Goal: Task Accomplishment & Management: Complete application form

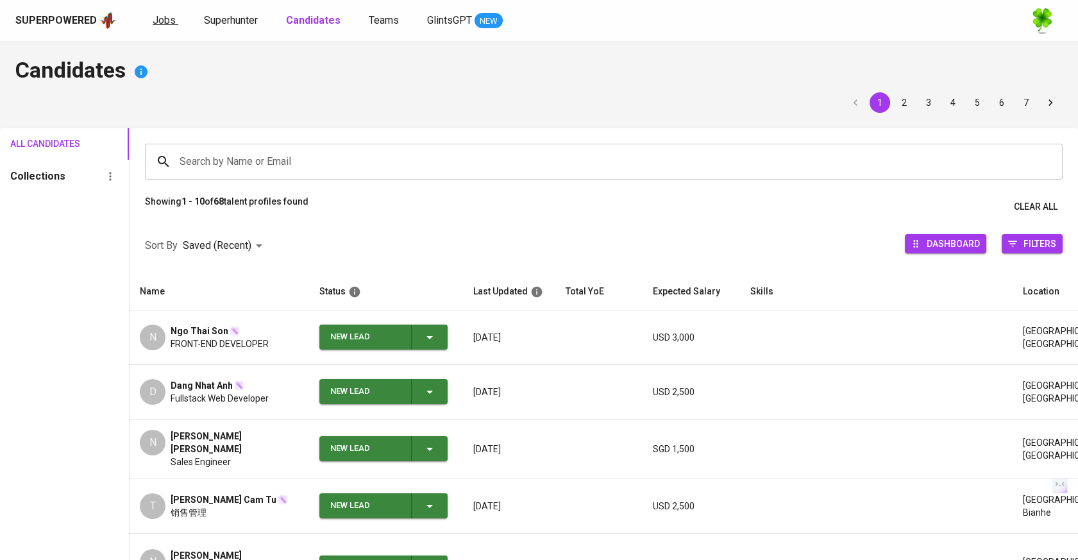
click at [164, 14] on span "Jobs" at bounding box center [164, 20] width 23 height 12
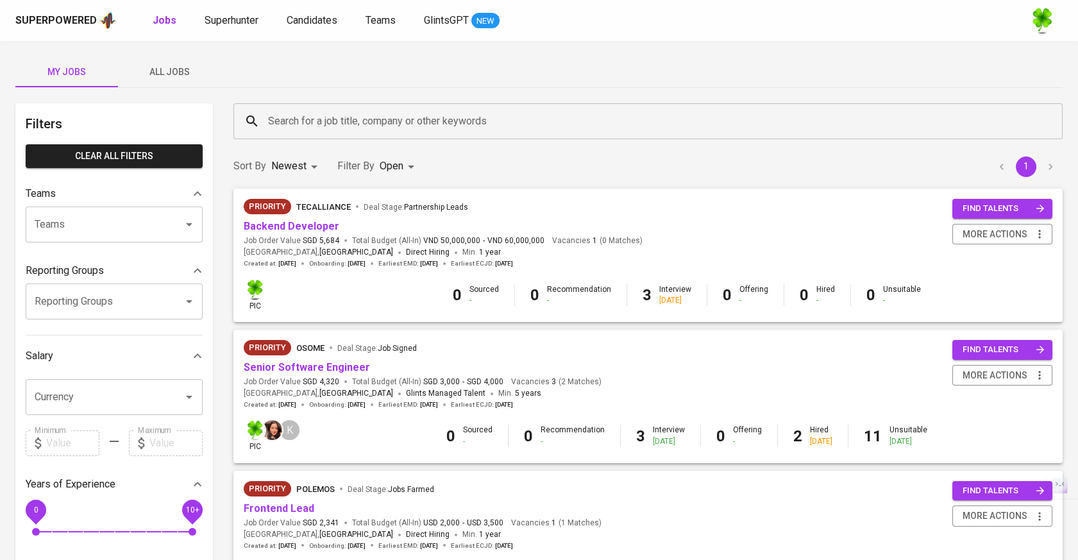
click at [185, 71] on span "All Jobs" at bounding box center [169, 72] width 87 height 16
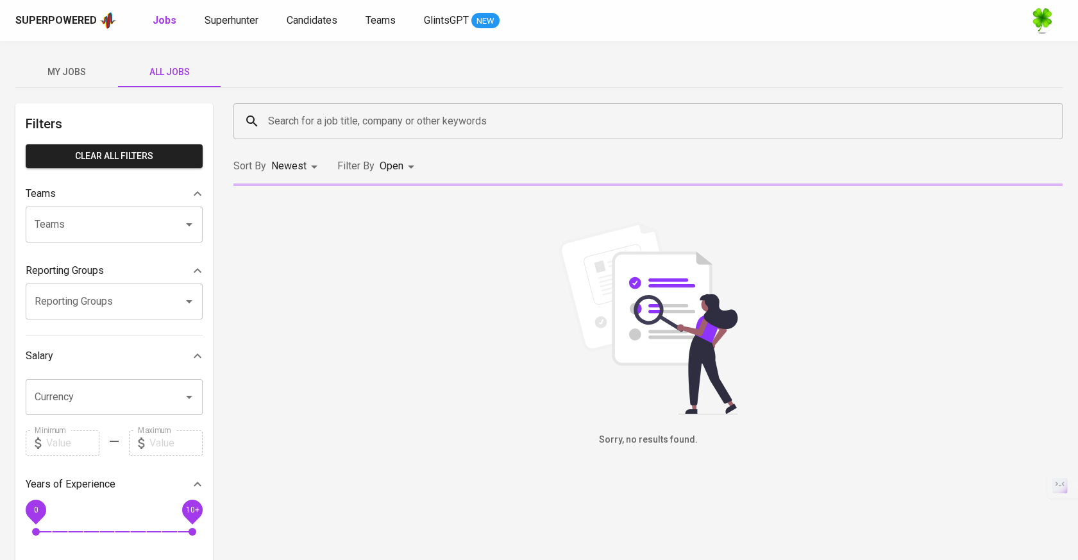
click at [332, 129] on input "Search for a job title, company or other keywords" at bounding box center [651, 121] width 773 height 24
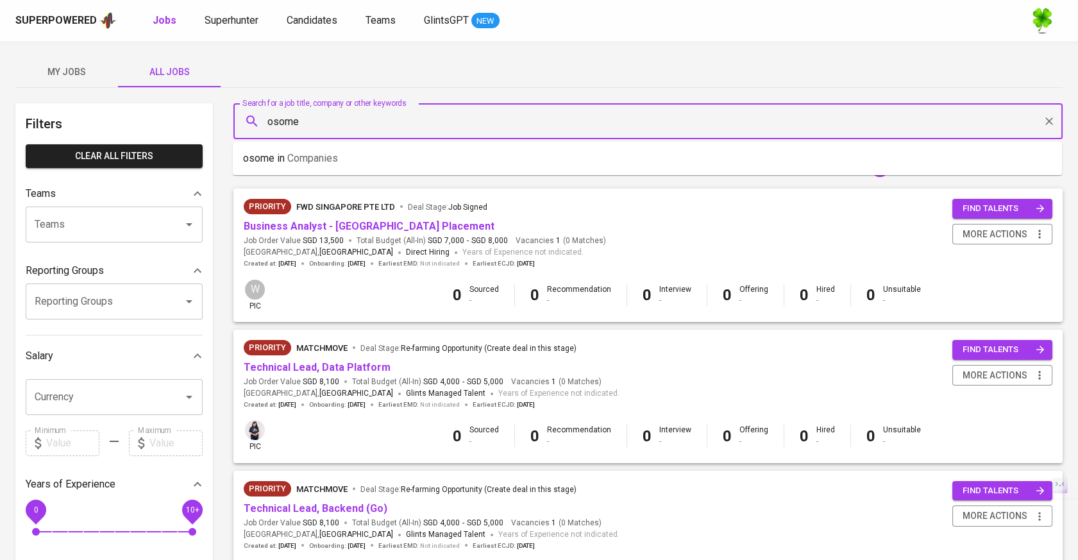
type input "osome"
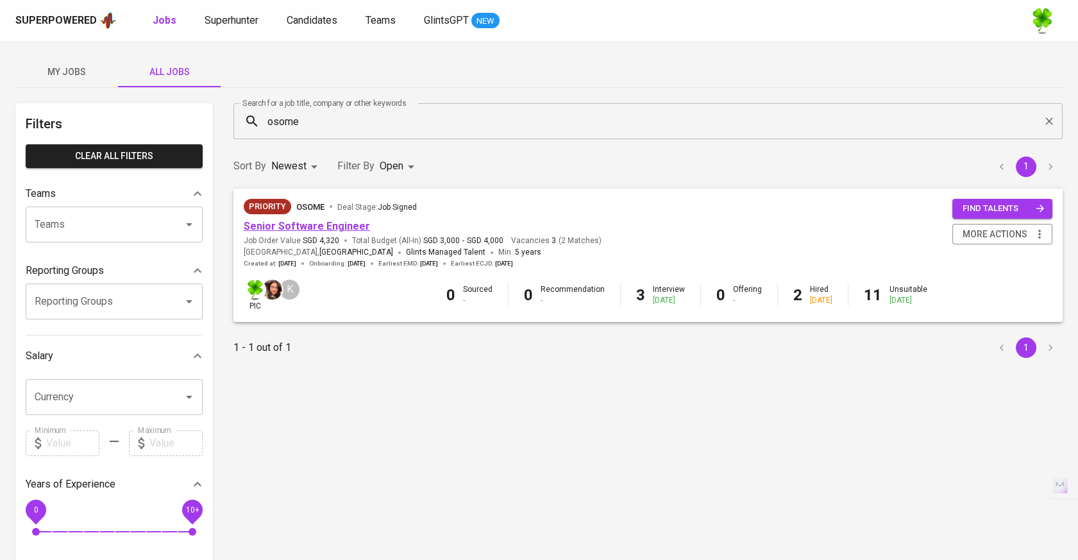
click at [320, 228] on link "Senior Software Engineer" at bounding box center [307, 226] width 126 height 12
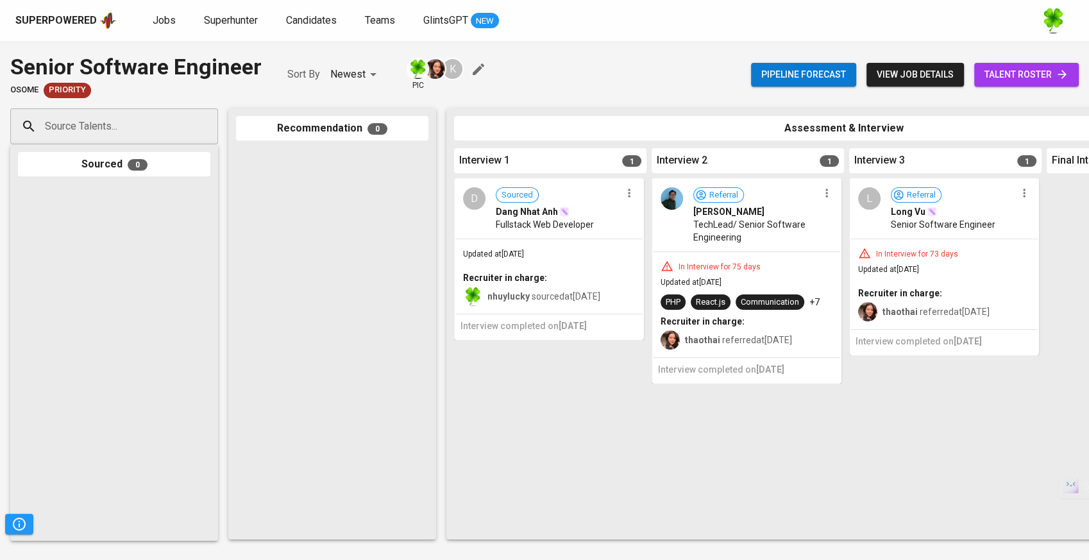
click at [931, 72] on span "view job details" at bounding box center [915, 75] width 77 height 16
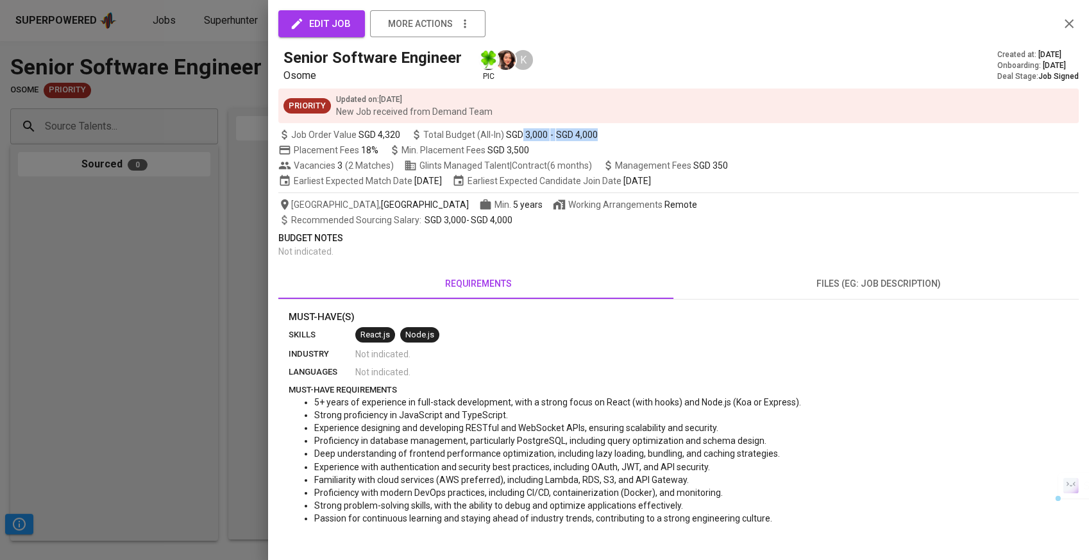
drag, startPoint x: 598, startPoint y: 136, endPoint x: 521, endPoint y: 135, distance: 77.6
click at [521, 135] on span "Total Budget (All-In) SGD 3,000 - SGD 4,000" at bounding box center [506, 134] width 192 height 13
copy div "3,000 - SGD 4,000"
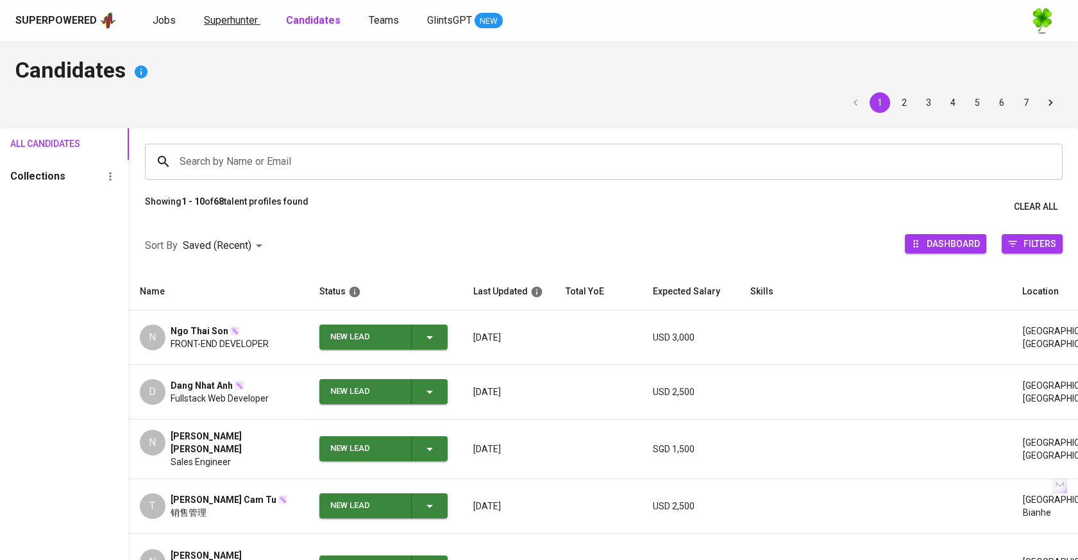
click at [224, 19] on span "Superhunter" at bounding box center [231, 20] width 54 height 12
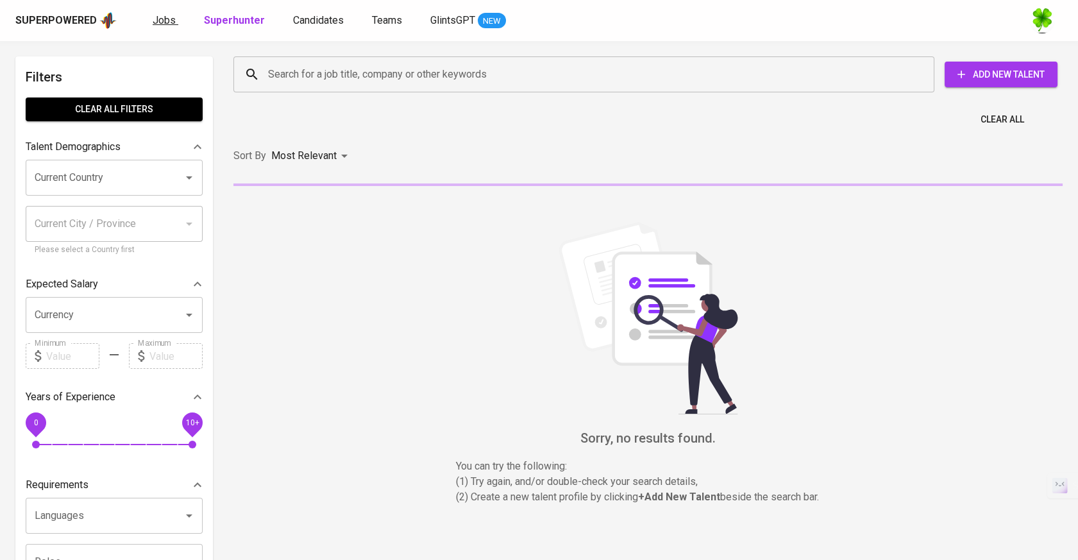
click at [166, 21] on span "Jobs" at bounding box center [164, 20] width 23 height 12
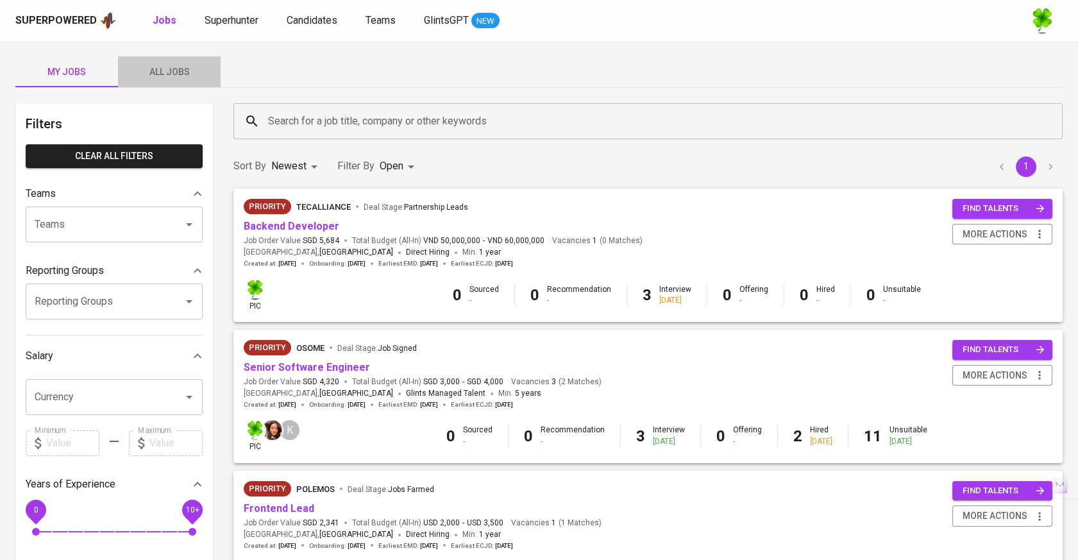
click at [183, 68] on span "All Jobs" at bounding box center [169, 72] width 87 height 16
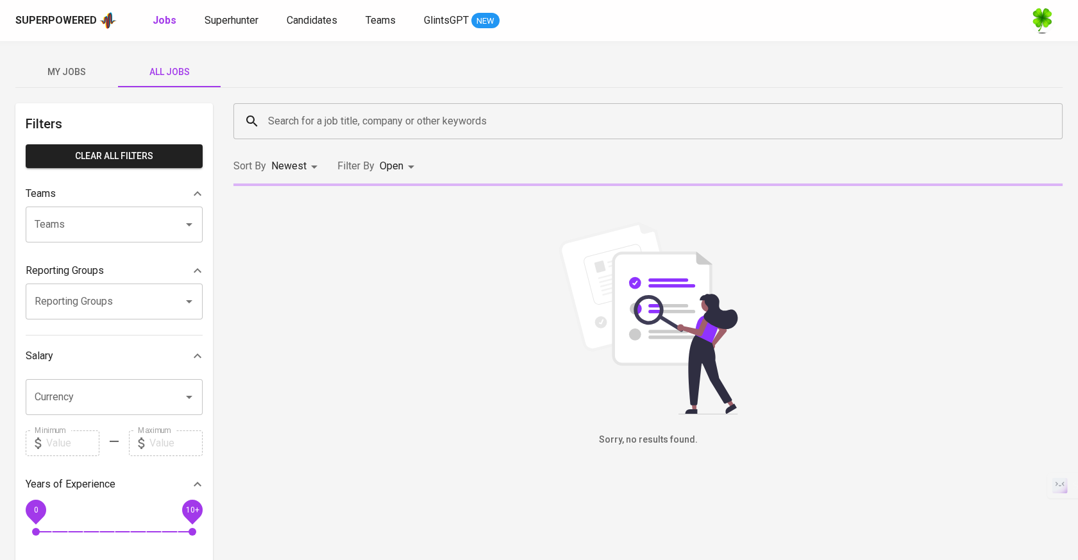
click at [319, 119] on input "Search for a job title, company or other keywords" at bounding box center [651, 121] width 773 height 24
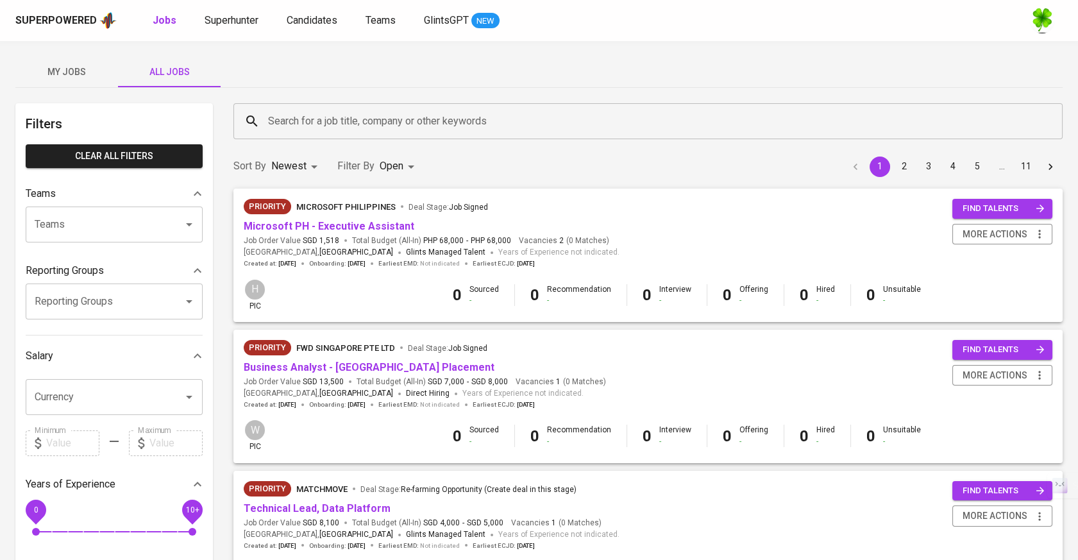
click at [405, 111] on input "Search for a job title, company or other keywords" at bounding box center [651, 121] width 773 height 24
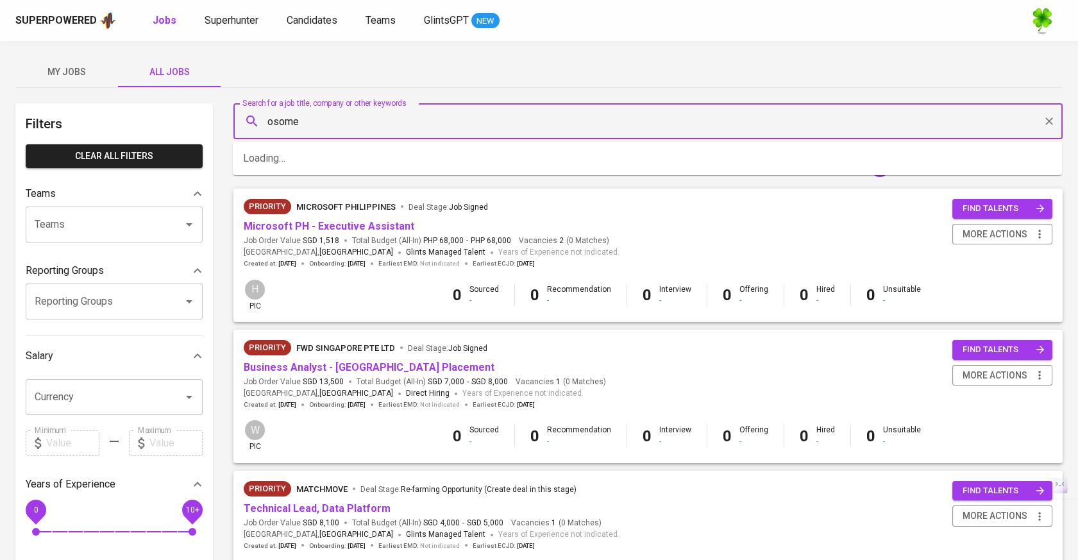
type input "osome"
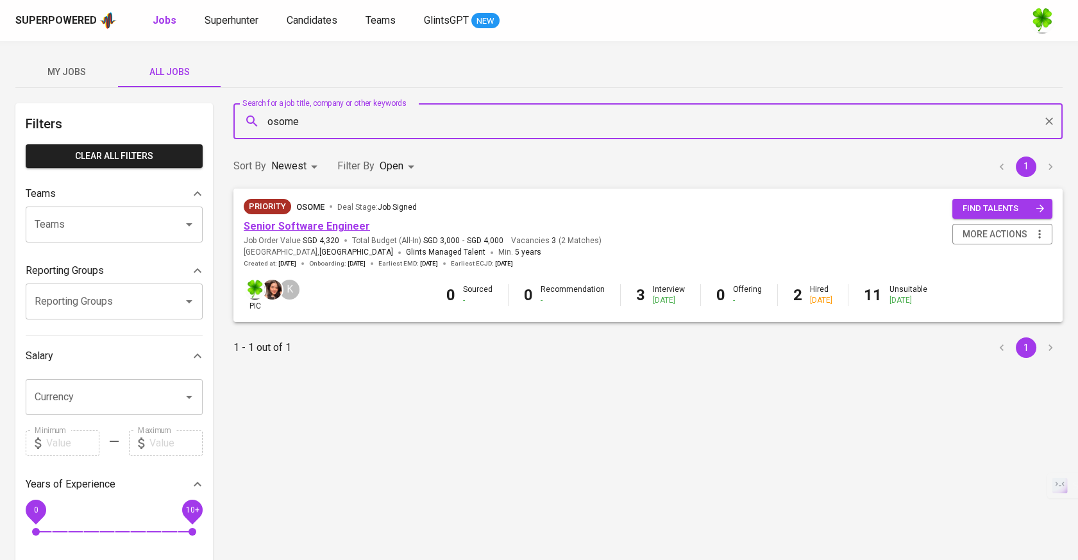
click at [328, 226] on link "Senior Software Engineer" at bounding box center [307, 226] width 126 height 12
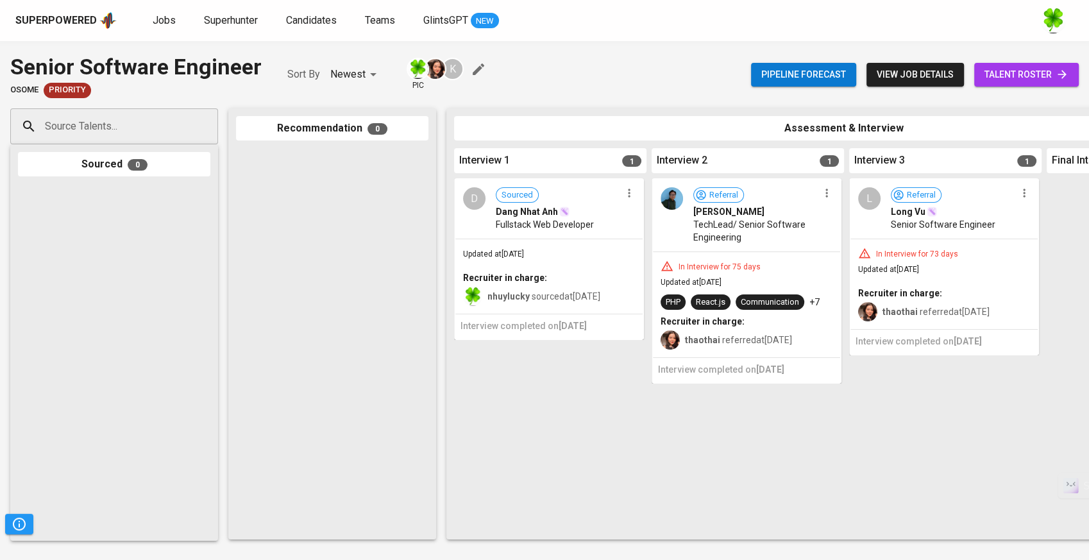
click at [100, 140] on div "Source Talents..." at bounding box center [114, 126] width 208 height 36
paste input "[EMAIL_ADDRESS][DOMAIN_NAME]"
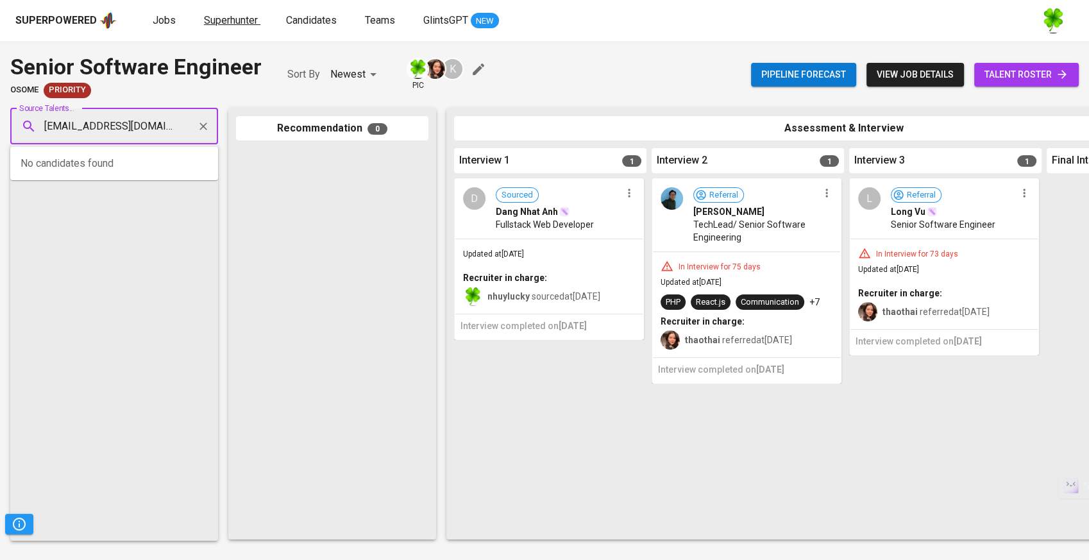
type input "[EMAIL_ADDRESS][DOMAIN_NAME]"
click at [229, 20] on span "Superhunter" at bounding box center [231, 20] width 54 height 12
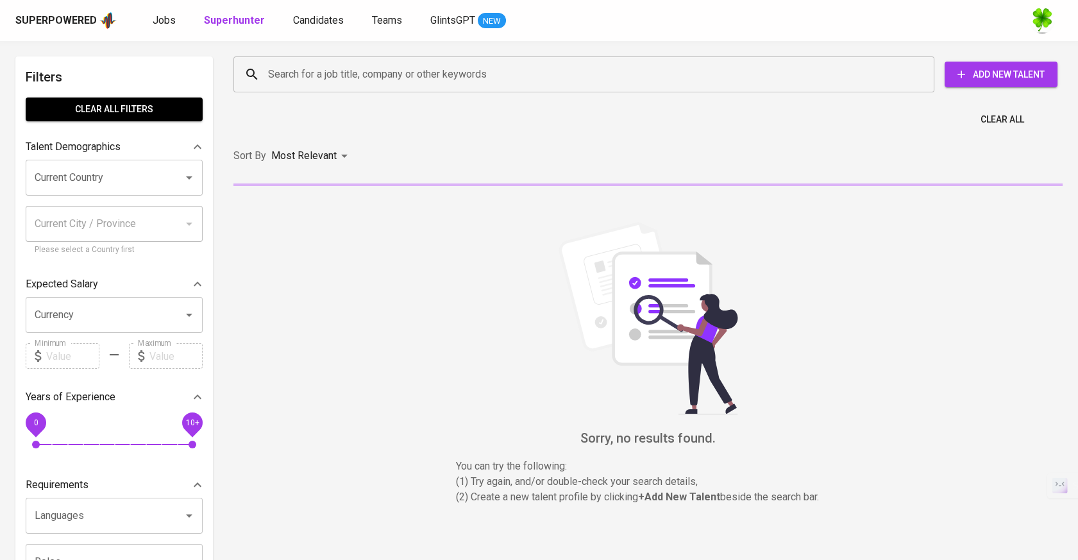
click at [1023, 71] on span "Add New Talent" at bounding box center [1001, 75] width 92 height 16
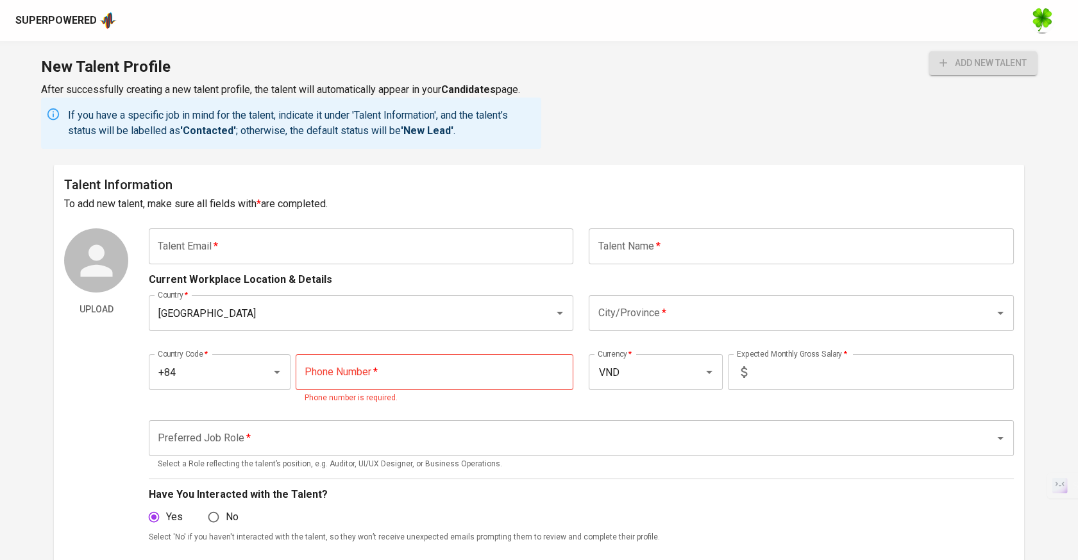
click at [527, 246] on input "text" at bounding box center [361, 246] width 425 height 36
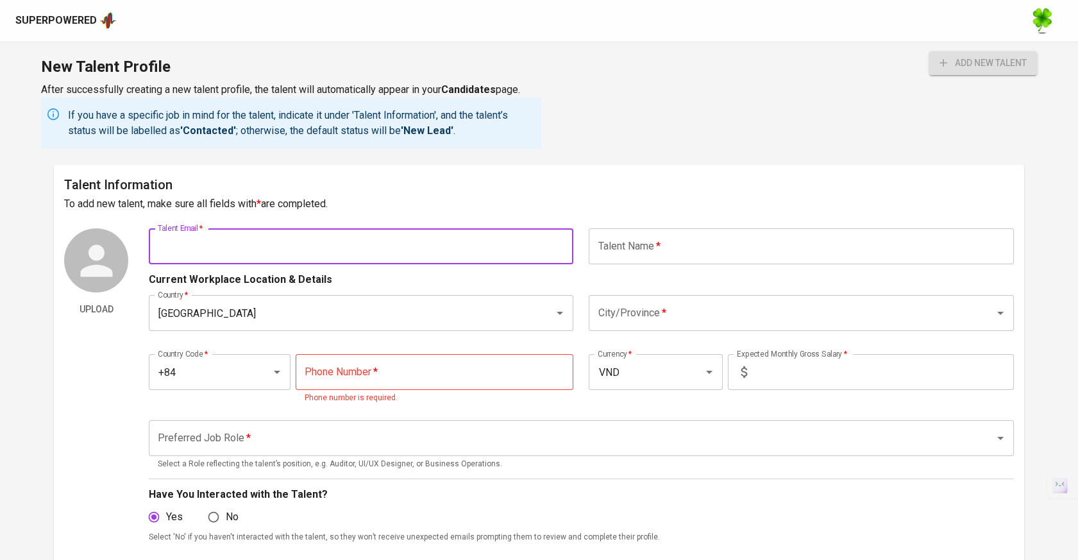
paste input "[EMAIL_ADDRESS][DOMAIN_NAME]"
type input "[EMAIL_ADDRESS][DOMAIN_NAME]"
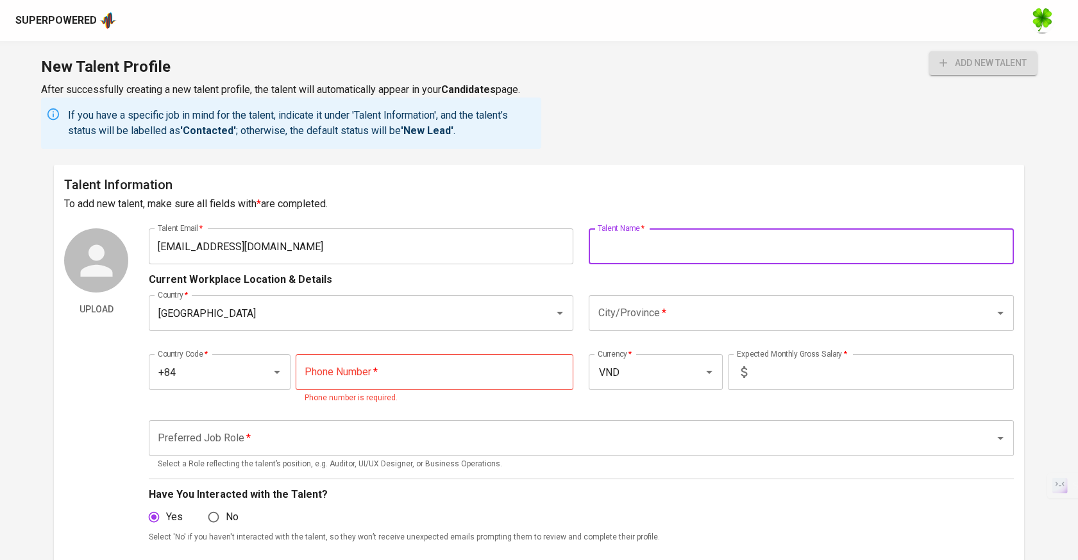
click at [688, 254] on input "text" at bounding box center [801, 246] width 425 height 36
type input "[PERSON_NAME]"
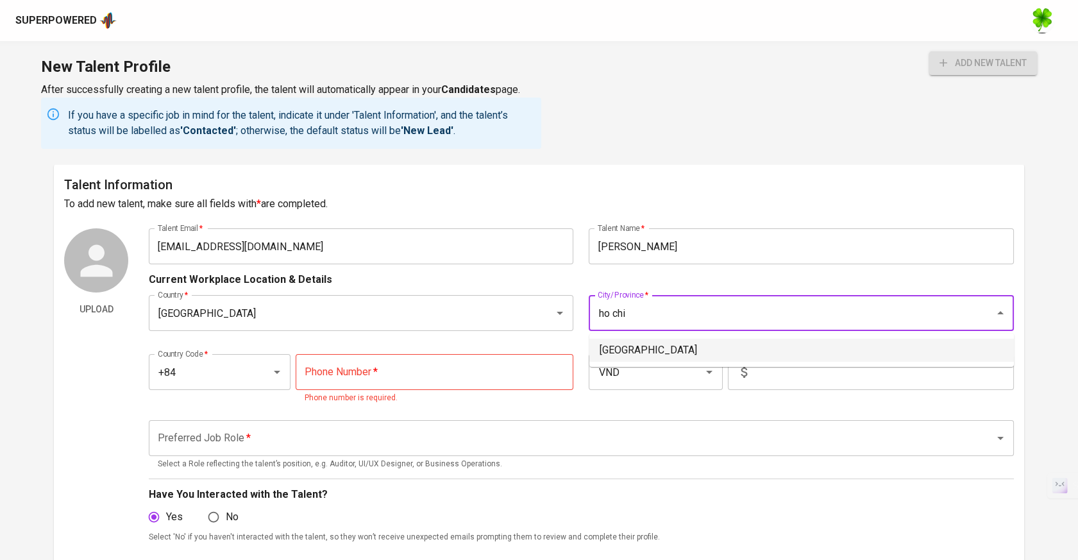
click at [668, 341] on li "[GEOGRAPHIC_DATA]" at bounding box center [801, 350] width 425 height 23
type input "[GEOGRAPHIC_DATA]"
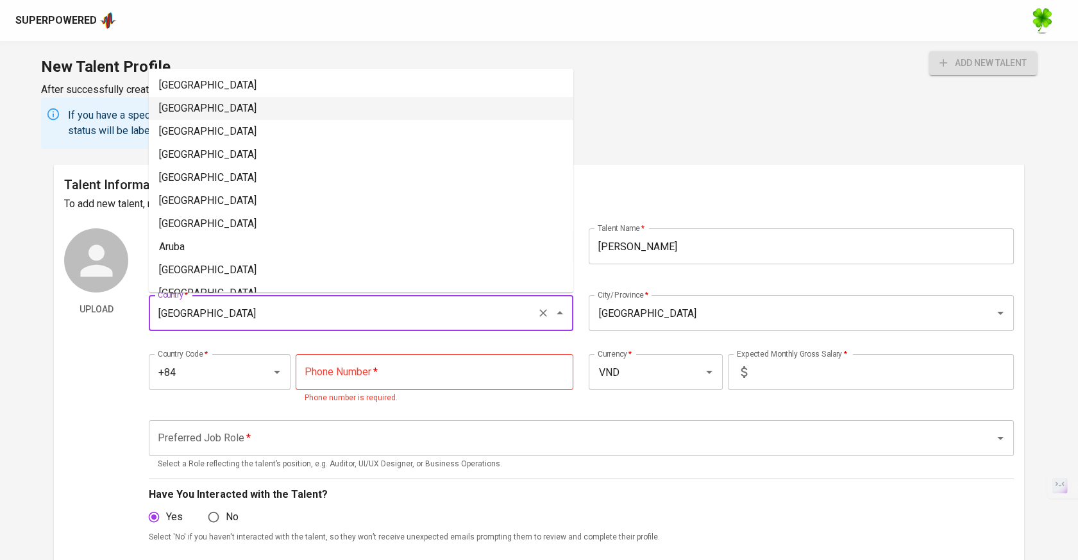
click at [363, 312] on input "[GEOGRAPHIC_DATA]" at bounding box center [343, 313] width 377 height 24
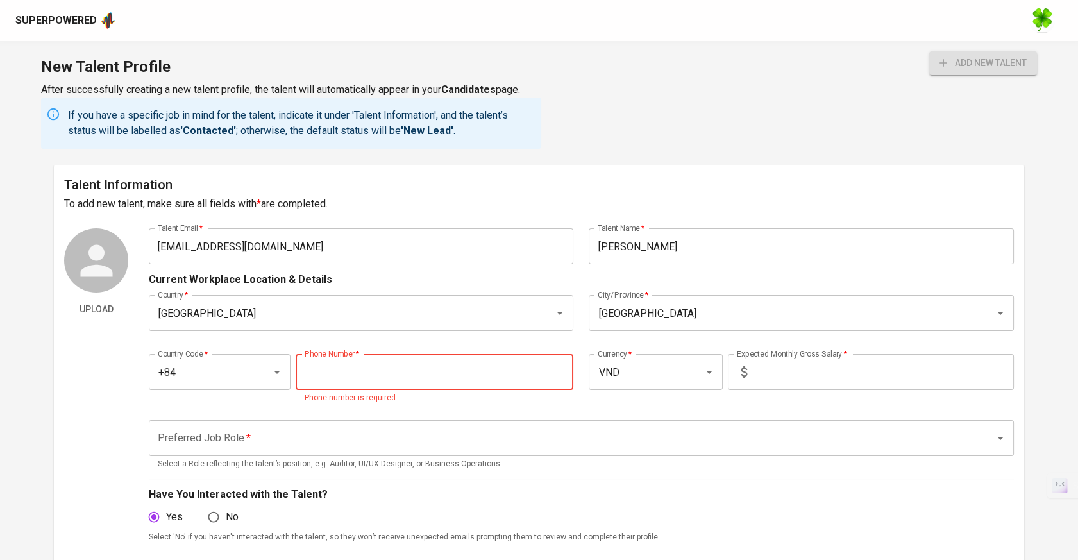
click at [508, 357] on input "tel" at bounding box center [435, 372] width 278 height 36
paste input "[PHONE_NUMBER]"
type input "[PHONE_NUMBER]"
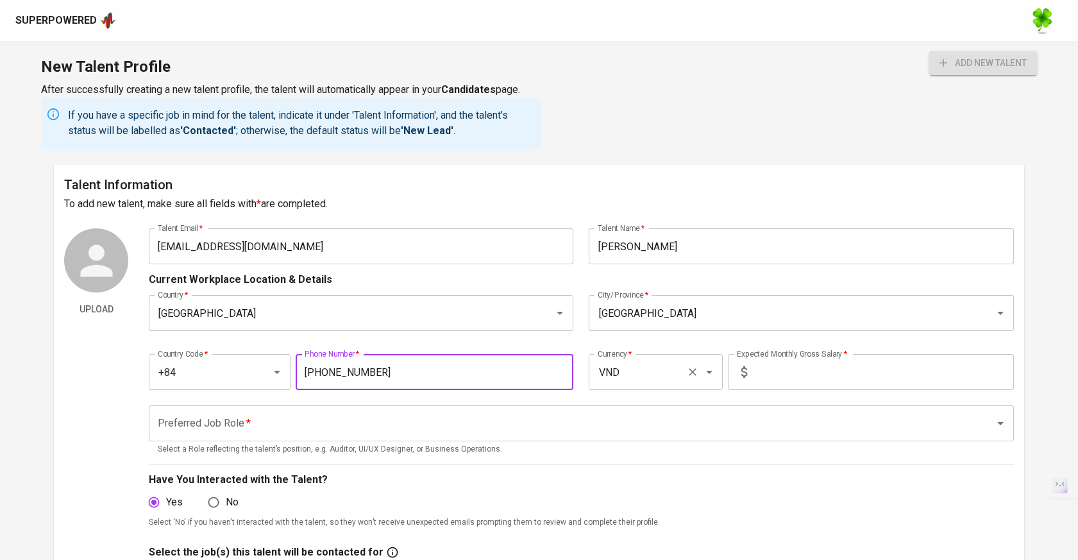
click at [653, 380] on input "VND" at bounding box center [637, 372] width 87 height 24
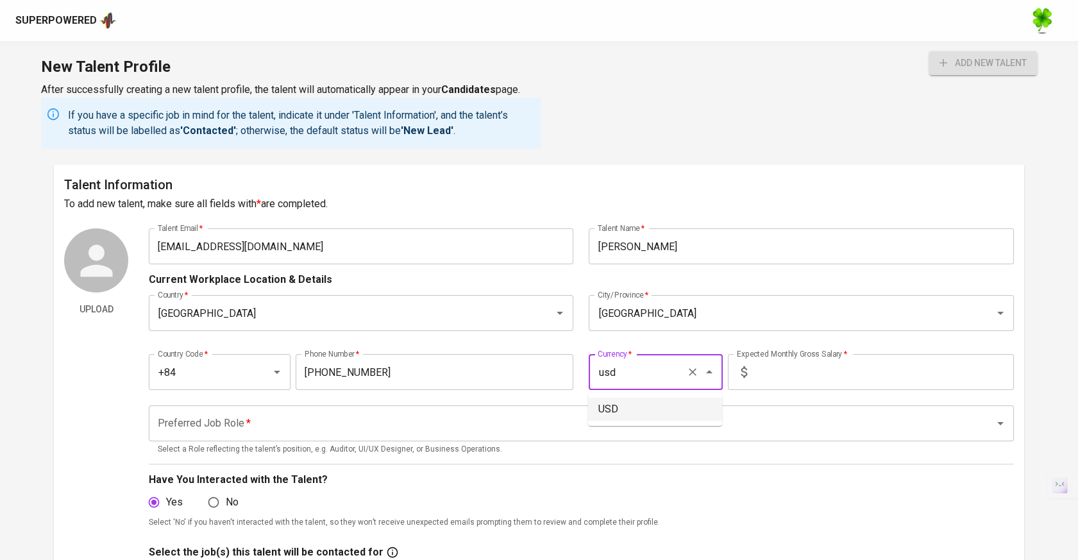
click at [658, 398] on li "USD" at bounding box center [655, 409] width 134 height 23
type input "USD"
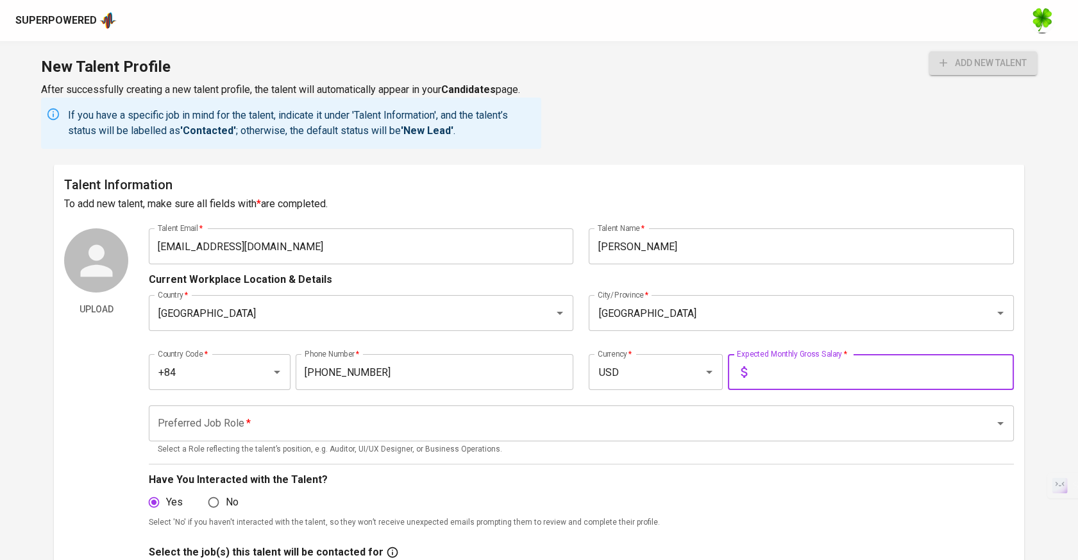
click at [800, 366] on input "text" at bounding box center [883, 372] width 262 height 36
type input "3,000"
click at [728, 415] on input "Preferred Job Role   *" at bounding box center [564, 423] width 818 height 24
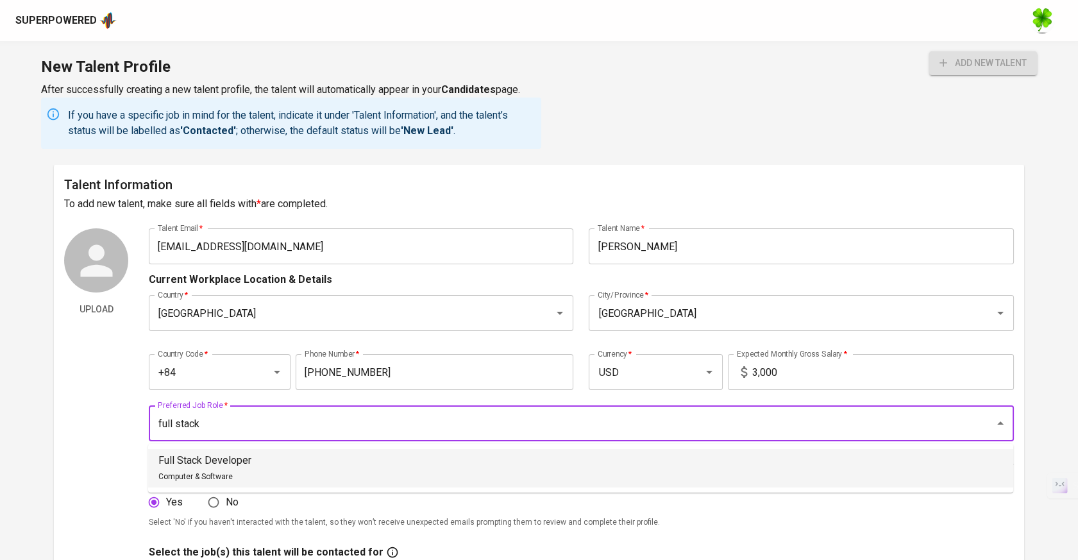
click at [644, 486] on li "Full Stack Developer Computer & Software" at bounding box center [580, 468] width 865 height 38
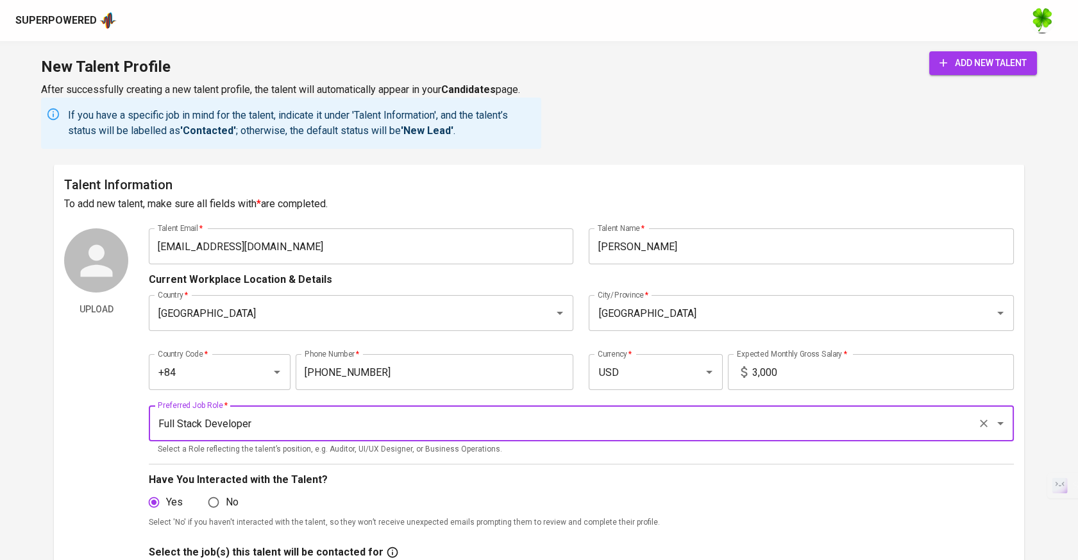
type input "Full Stack Developer"
click at [1006, 69] on span "add new talent" at bounding box center [982, 63] width 87 height 16
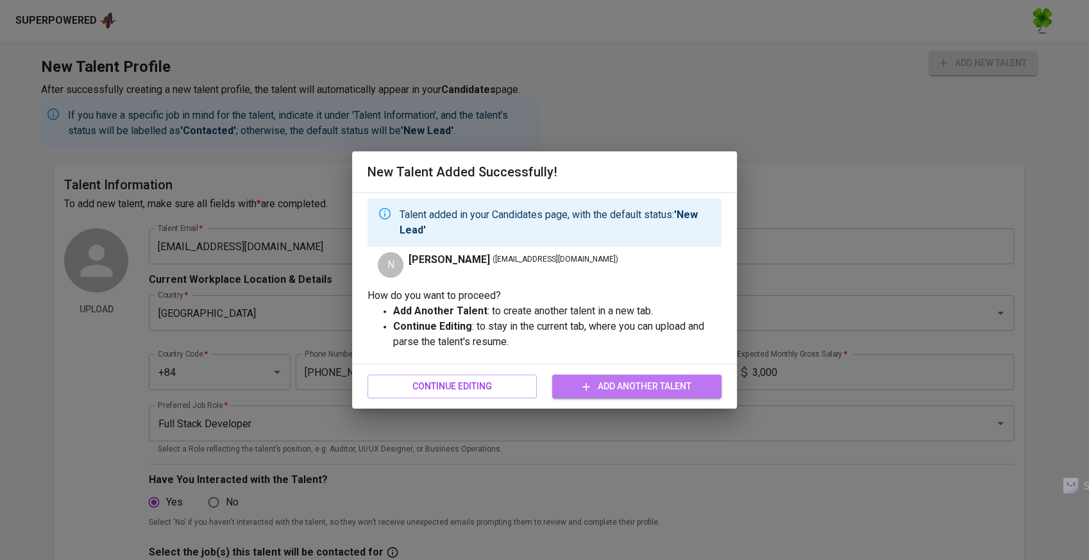
click at [600, 384] on span "Add Another Talent" at bounding box center [636, 386] width 149 height 16
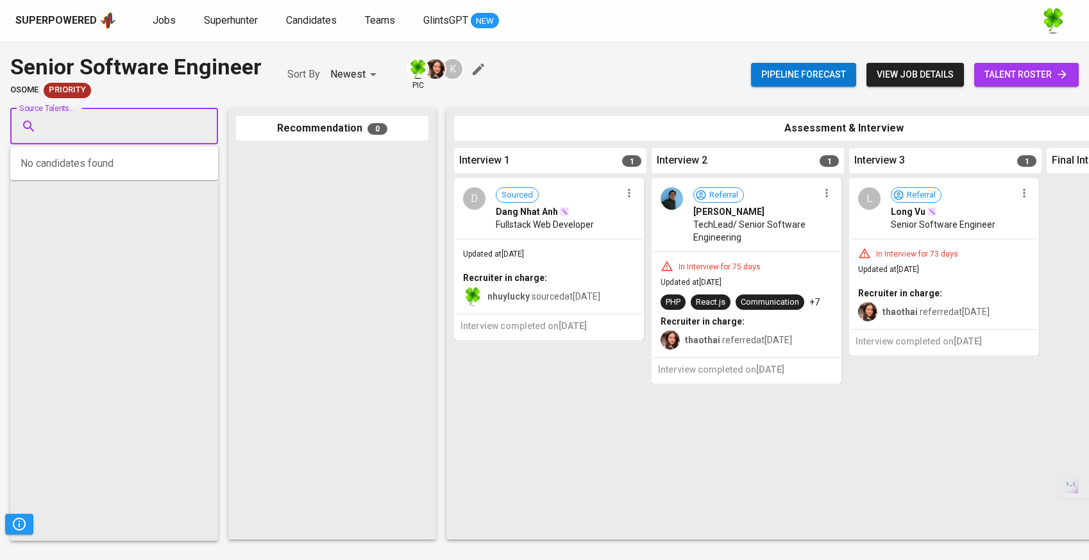
click at [146, 118] on input "Source Talents..." at bounding box center [109, 126] width 135 height 24
type input "[EMAIL_ADDRESS][DOMAIN_NAME]"
click at [255, 15] on span "Superhunter" at bounding box center [231, 20] width 54 height 12
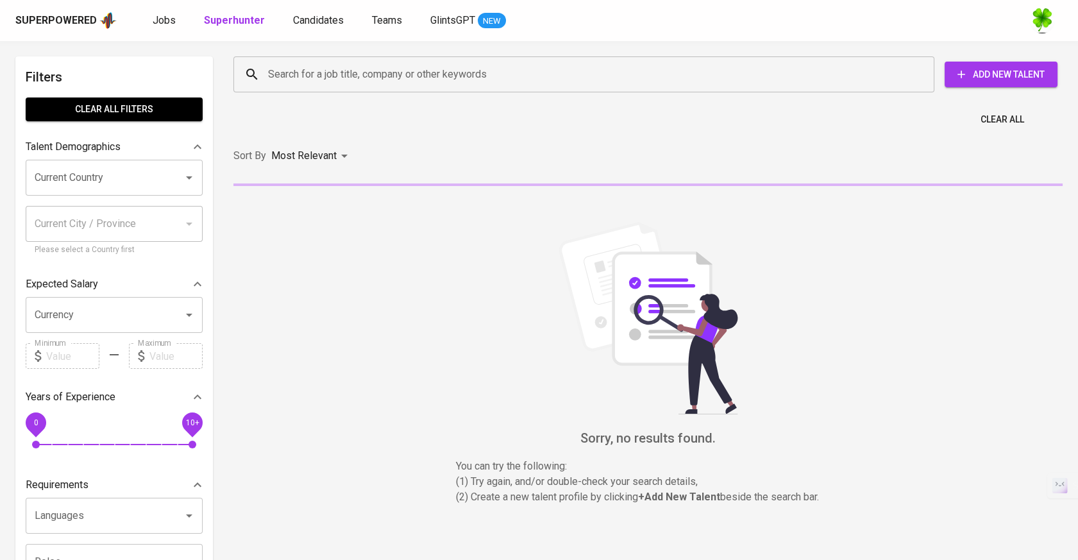
click at [1018, 59] on div "Search for a job title, company or other keywords Search for a job title, compa…" at bounding box center [645, 74] width 824 height 36
click at [1018, 62] on button "Add New Talent" at bounding box center [1001, 75] width 113 height 26
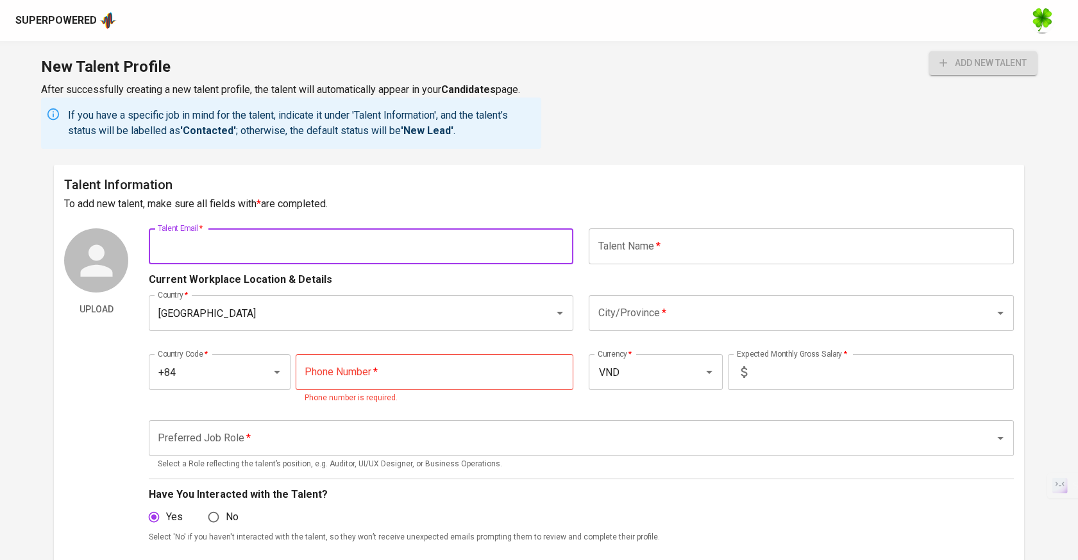
click at [464, 241] on input "text" at bounding box center [361, 246] width 425 height 36
paste input "quangvinha3@gmail.com"
type input "quangvinha3@gmail.com"
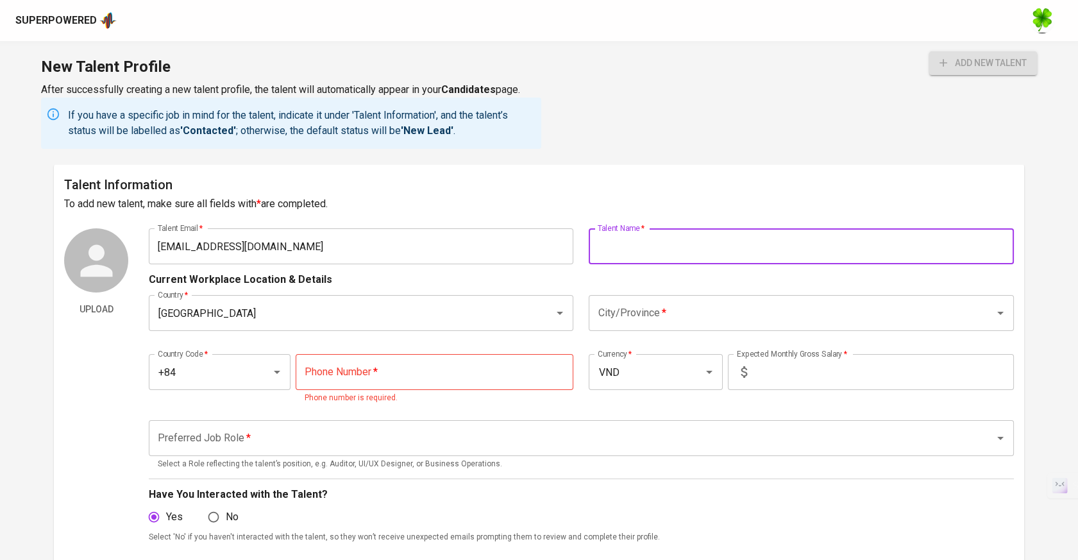
click at [680, 244] on input "text" at bounding box center [801, 246] width 425 height 36
type input "Dang Quang Vinh"
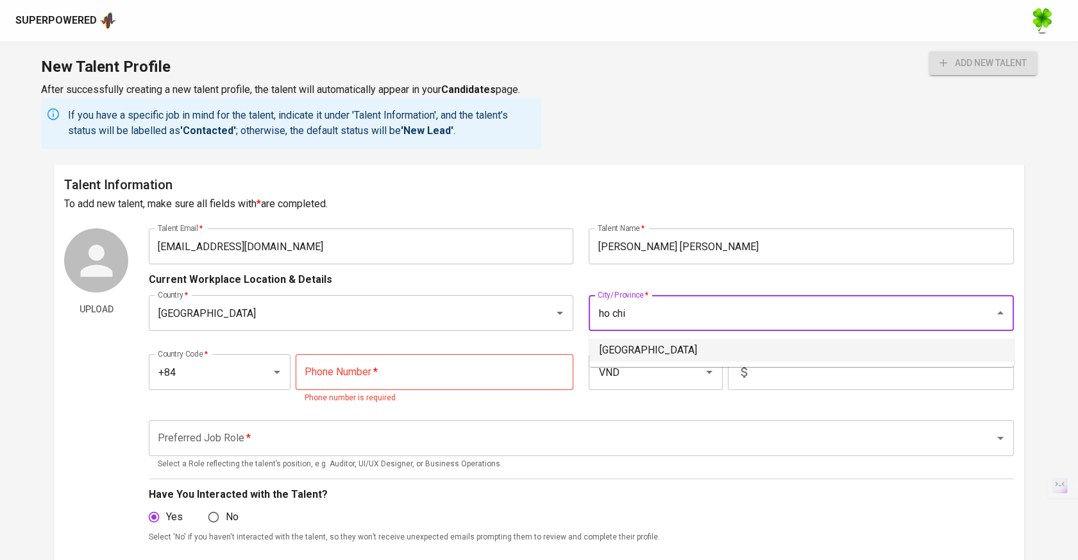
click at [672, 342] on li "Ho Chi Minh City" at bounding box center [801, 350] width 425 height 23
type input "Ho Chi Minh City"
click at [466, 377] on input "tel" at bounding box center [435, 372] width 278 height 36
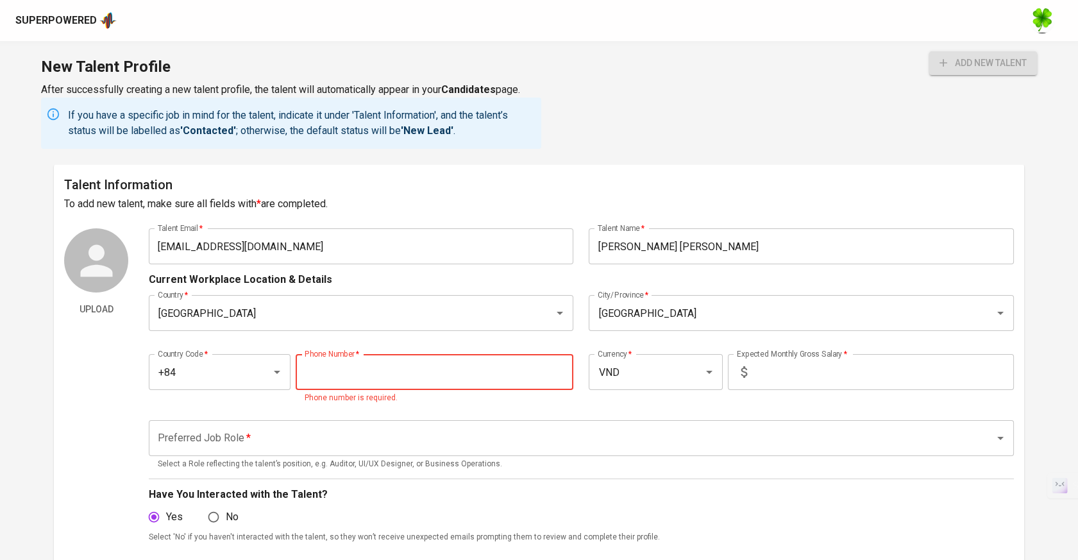
paste input "964-051-571"
type input "964-051-571"
click at [788, 377] on input "text" at bounding box center [883, 372] width 262 height 36
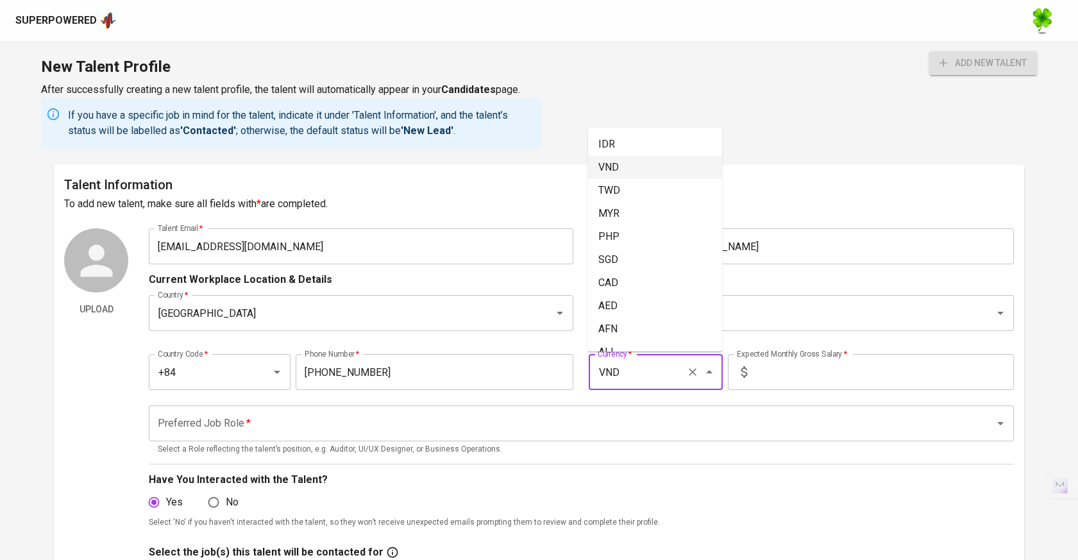
click at [668, 383] on input "VND" at bounding box center [637, 372] width 87 height 24
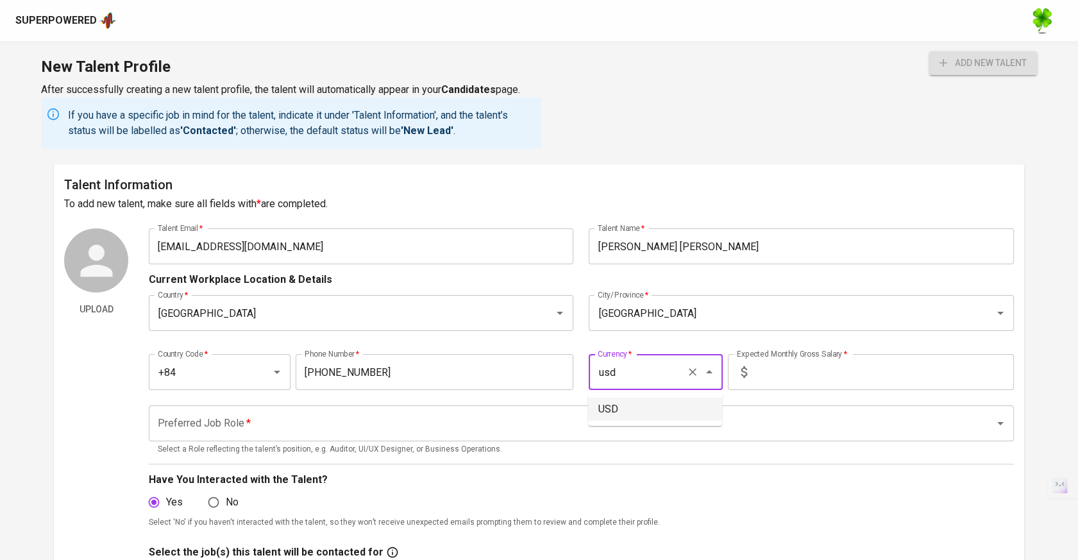
click at [666, 410] on li "USD" at bounding box center [655, 409] width 134 height 23
type input "USD"
click at [825, 370] on input "text" at bounding box center [883, 372] width 262 height 36
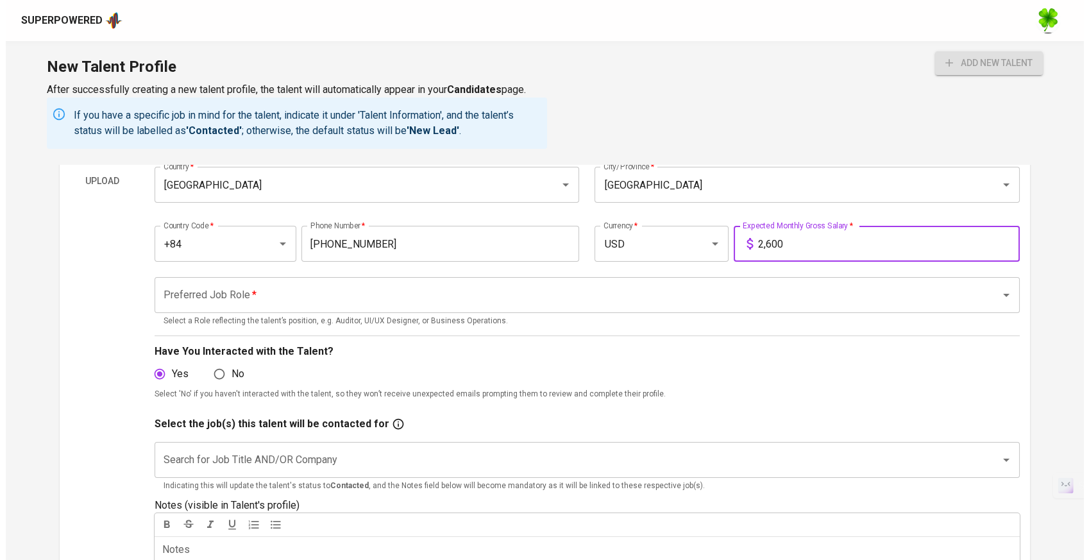
scroll to position [142, 0]
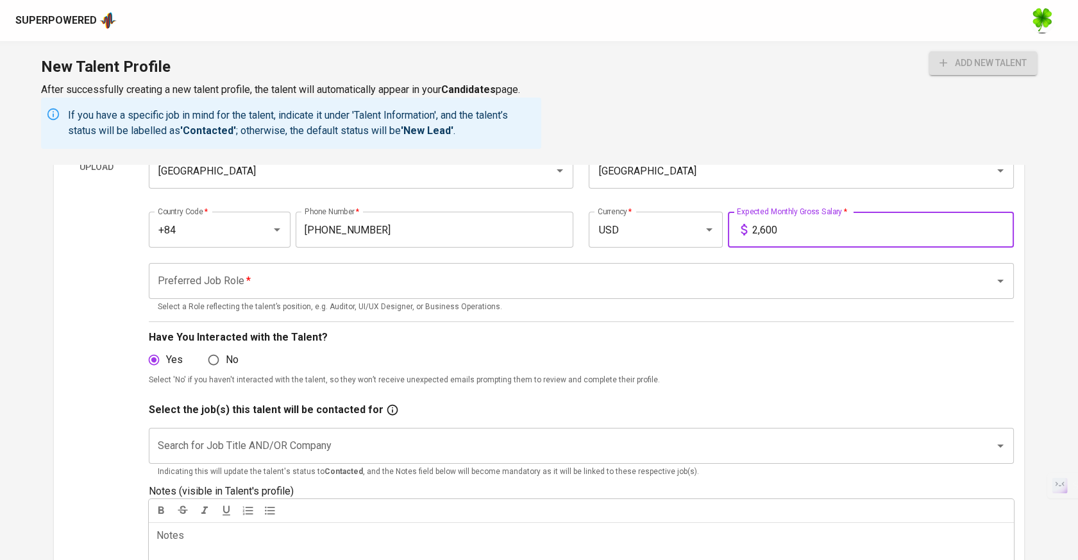
type input "2,600"
click at [631, 291] on input "Preferred Job Role   *" at bounding box center [564, 281] width 818 height 24
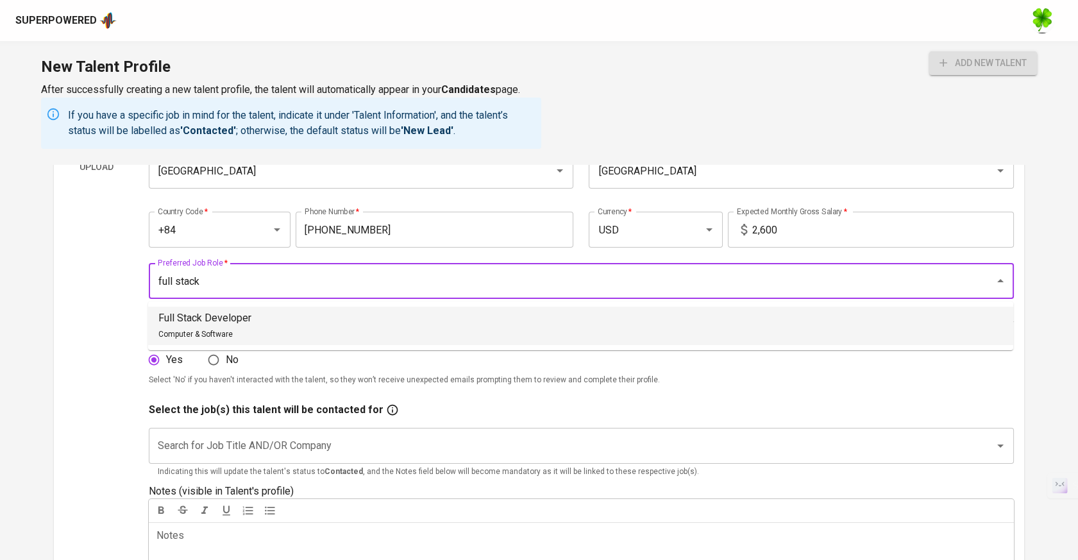
click at [561, 326] on li "Full Stack Developer Computer & Software" at bounding box center [580, 326] width 865 height 38
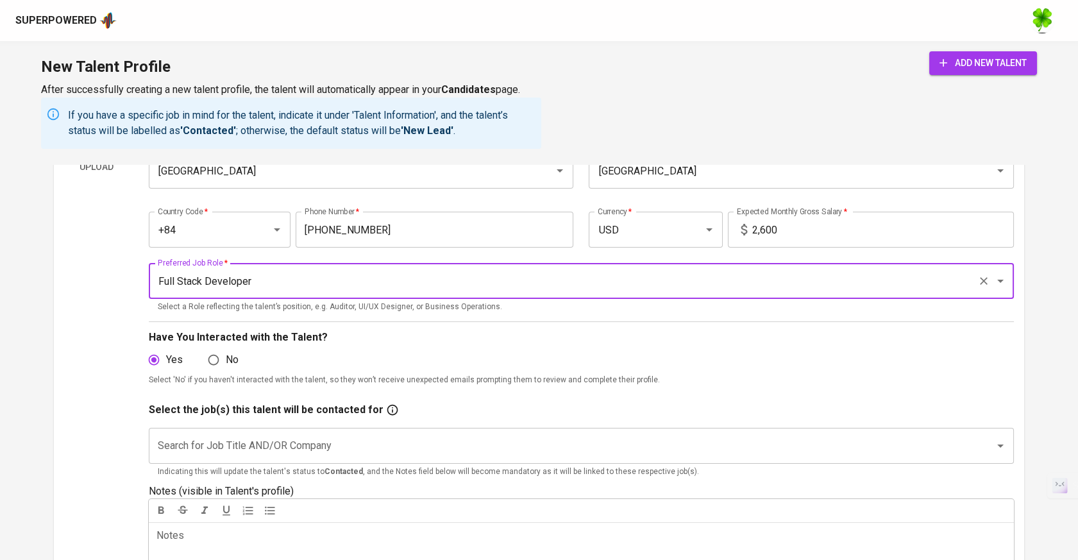
type input "Full Stack Developer"
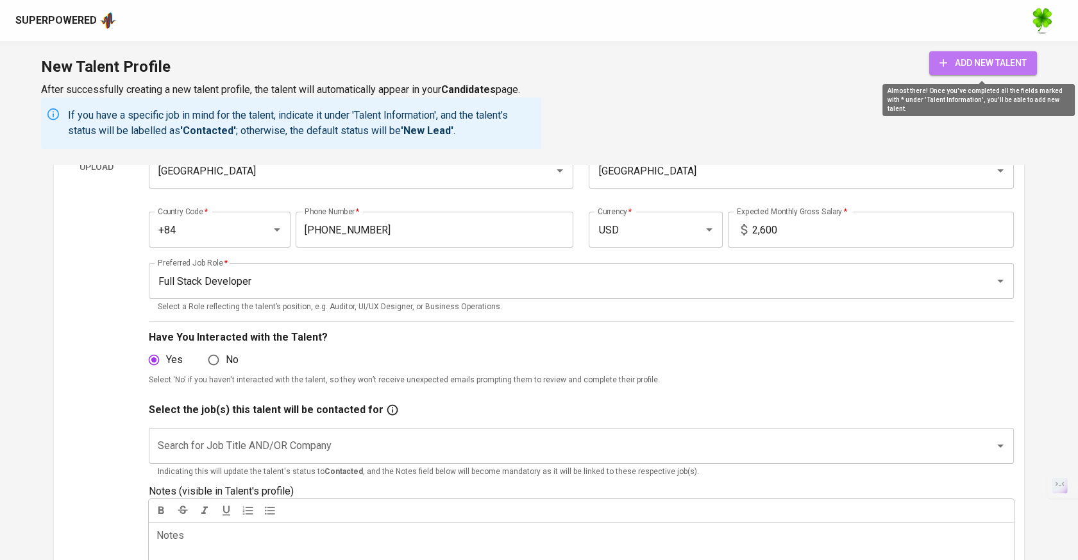
click at [994, 63] on span "add new talent" at bounding box center [982, 63] width 87 height 16
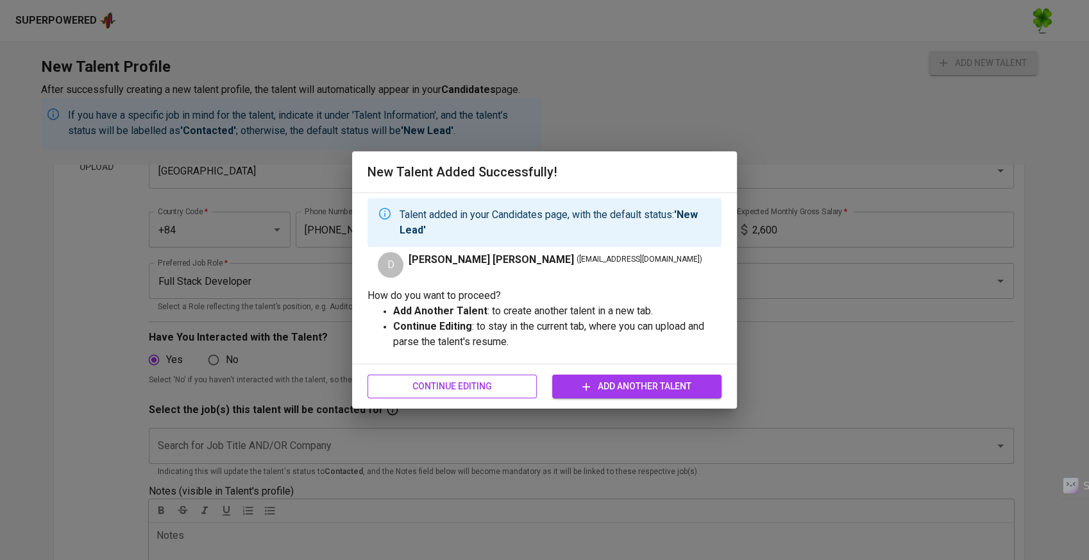
click at [478, 385] on span "Continue Editing" at bounding box center [452, 386] width 149 height 16
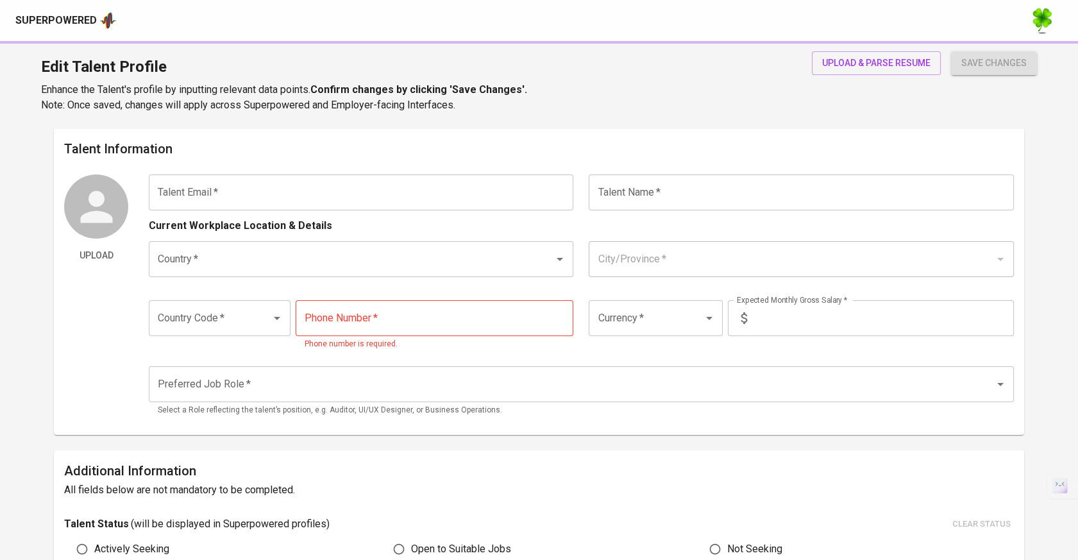
type input "quangvinha3@gmail.com"
type input "Dang Quang Vinh"
type input "[GEOGRAPHIC_DATA]"
type input "Ho Chi Minh City"
type input "+84"
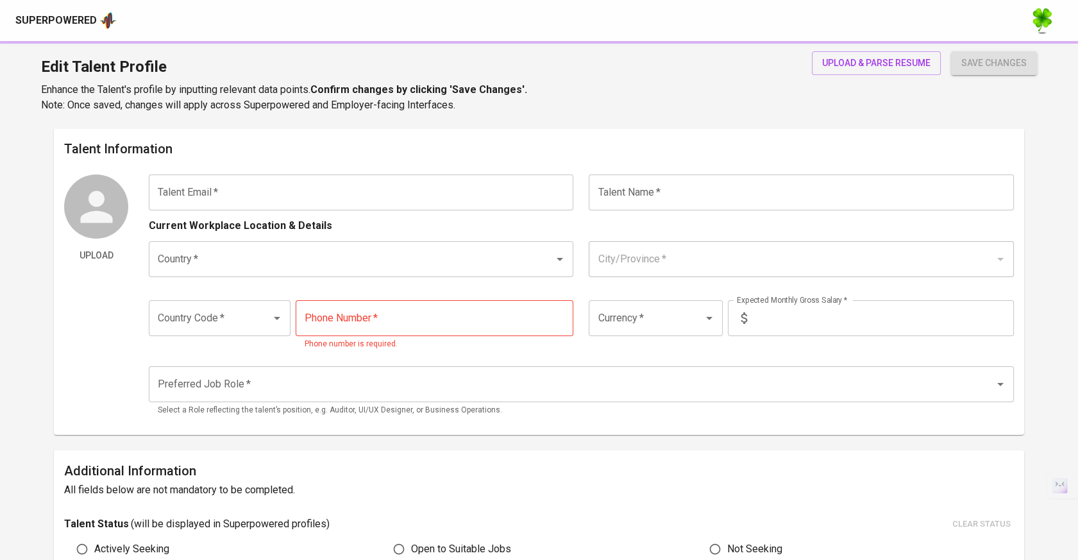
type input "964-051-571"
type input "USD"
type input "2,600"
type input "Full Stack Developer"
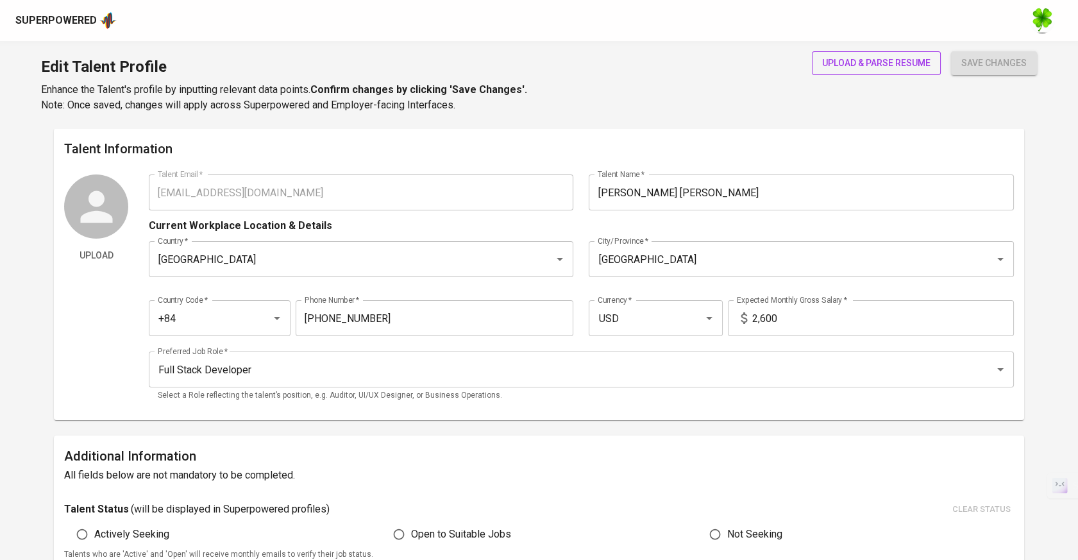
click at [922, 67] on span "upload & parse resume" at bounding box center [876, 63] width 108 height 16
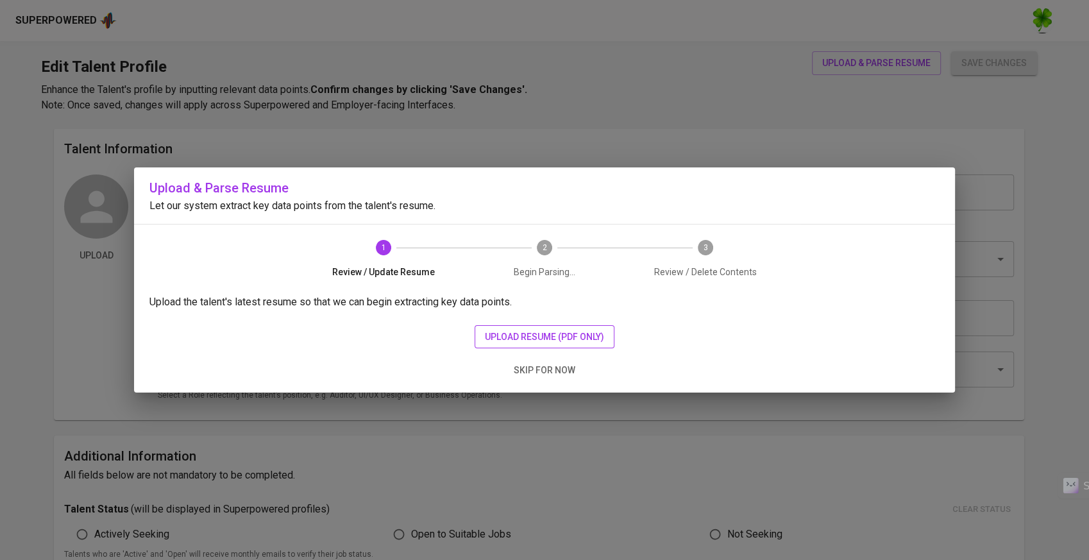
click at [477, 337] on button "upload resume (pdf only)" at bounding box center [545, 337] width 140 height 24
click at [519, 329] on span "upload resume (pdf only)" at bounding box center [544, 337] width 119 height 16
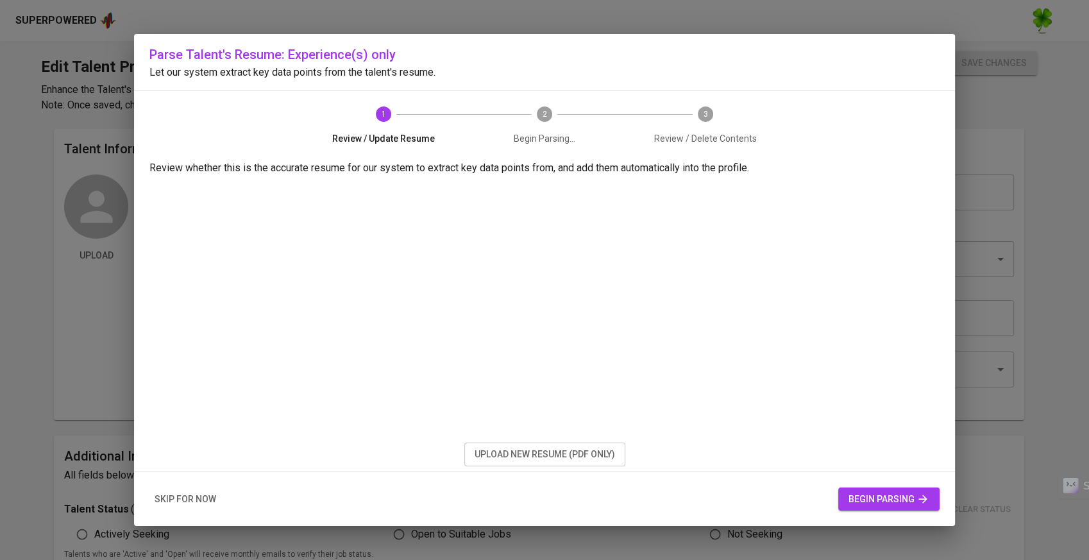
click at [872, 494] on span "begin parsing" at bounding box center [888, 499] width 81 height 16
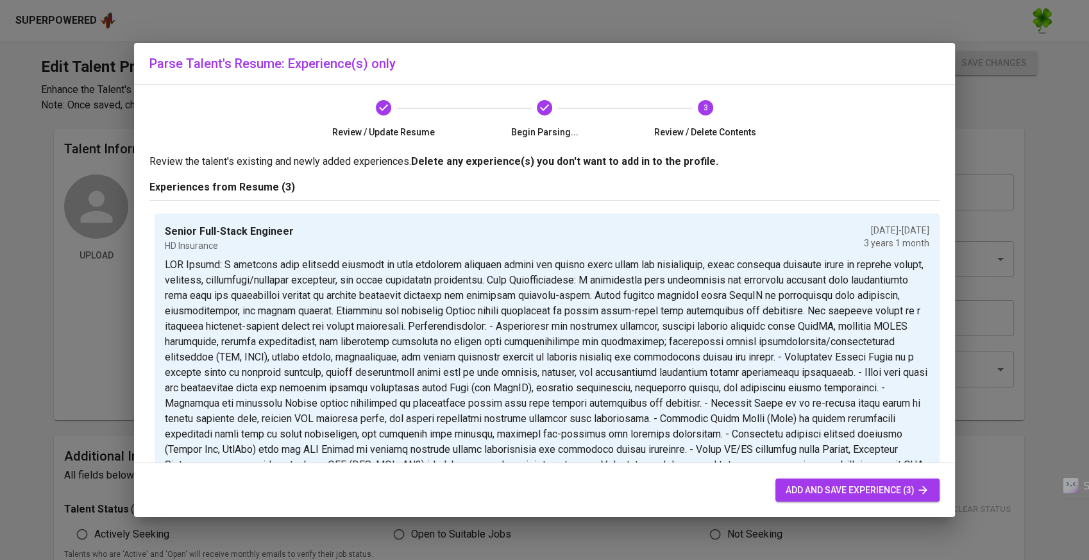
click at [807, 492] on span "add and save experience (3)" at bounding box center [858, 490] width 144 height 16
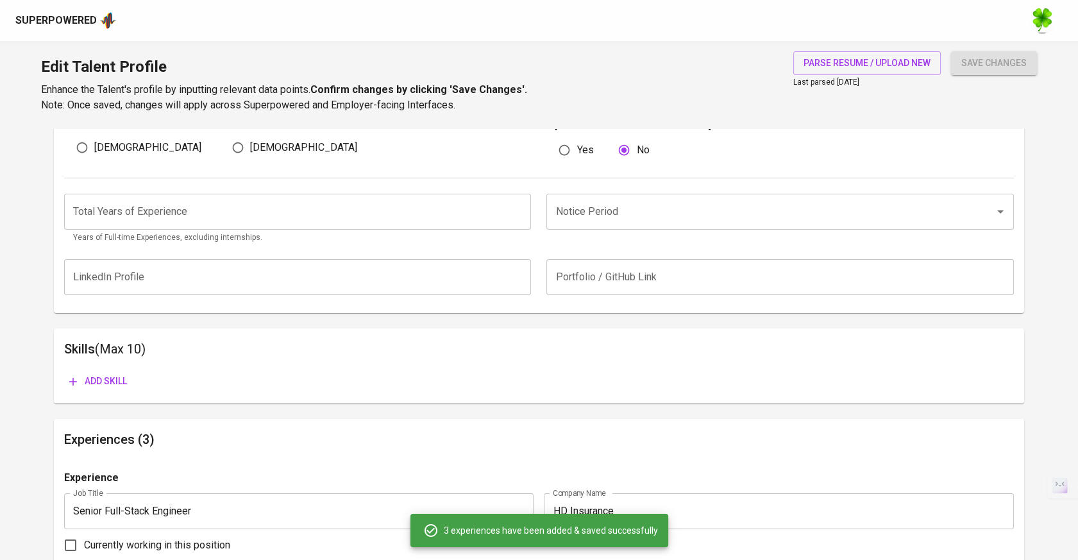
scroll to position [106, 0]
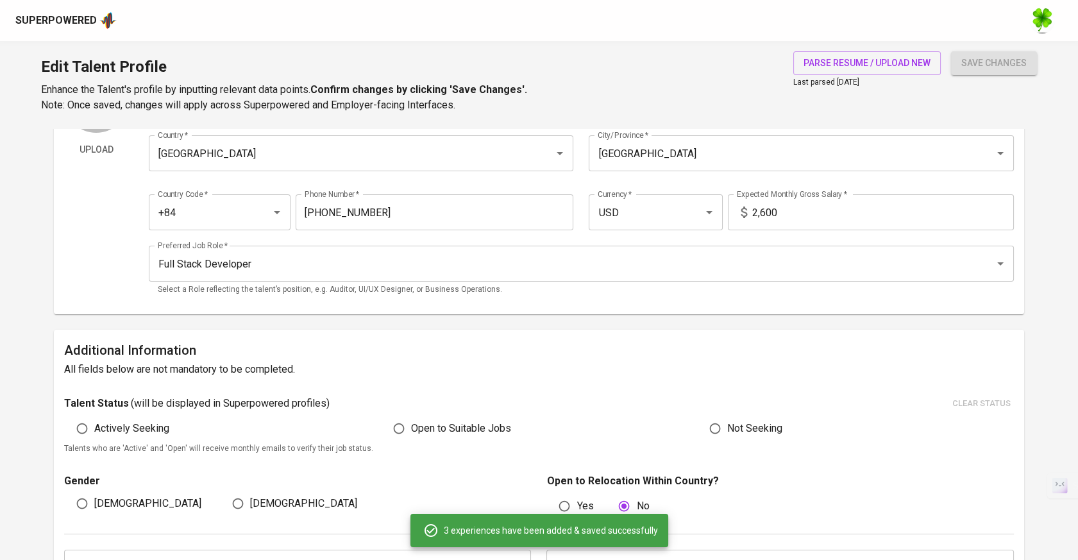
click at [419, 431] on span "Open to Suitable Jobs" at bounding box center [461, 428] width 100 height 15
click at [411, 431] on input "Open to Suitable Jobs" at bounding box center [399, 428] width 24 height 24
radio input "true"
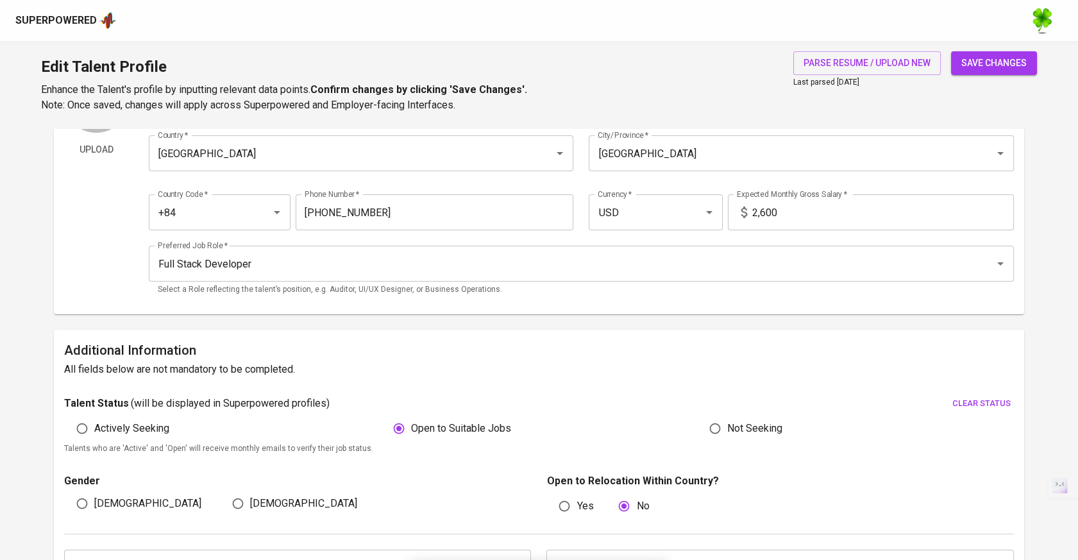
click at [997, 67] on span "save changes" at bounding box center [993, 63] width 65 height 16
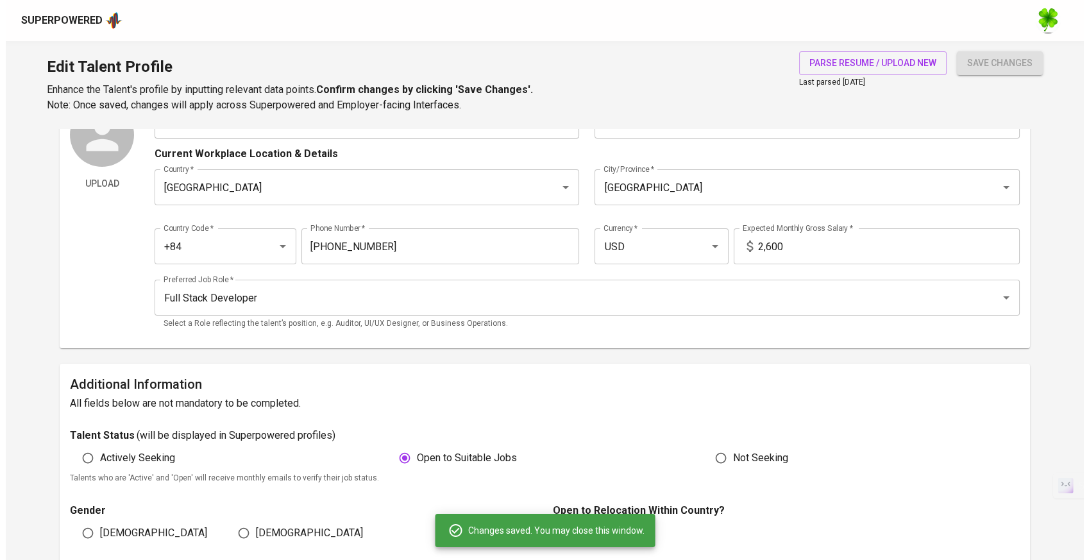
scroll to position [0, 0]
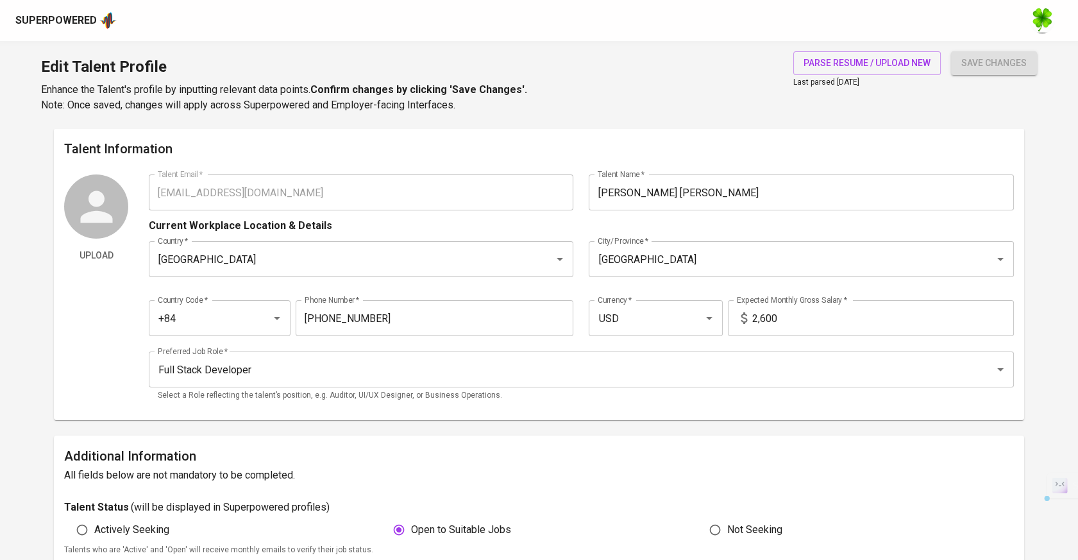
click at [115, 201] on div "Upload Talent Email   * quangvinha3@gmail.com Talent Email * Talent Name   * Da…" at bounding box center [539, 291] width 950 height 235
click at [113, 23] on img at bounding box center [107, 20] width 17 height 19
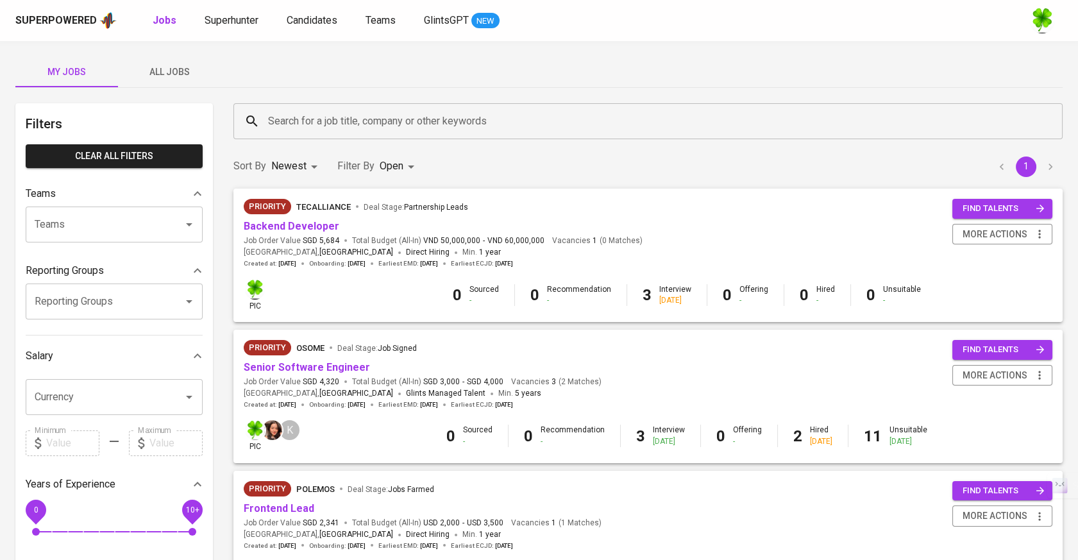
click at [167, 69] on span "All Jobs" at bounding box center [169, 72] width 87 height 16
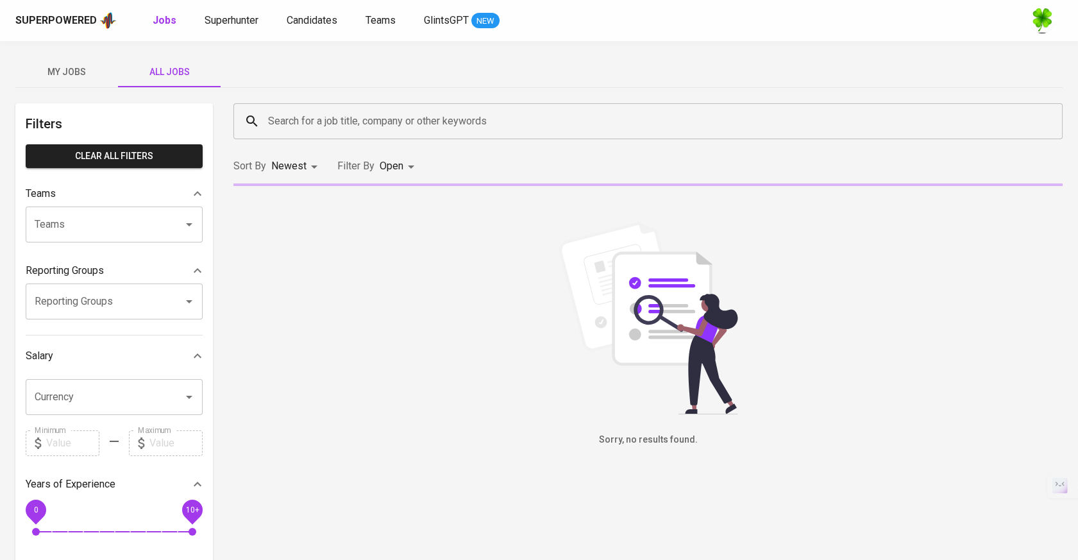
click at [360, 126] on input "Search for a job title, company or other keywords" at bounding box center [651, 121] width 773 height 24
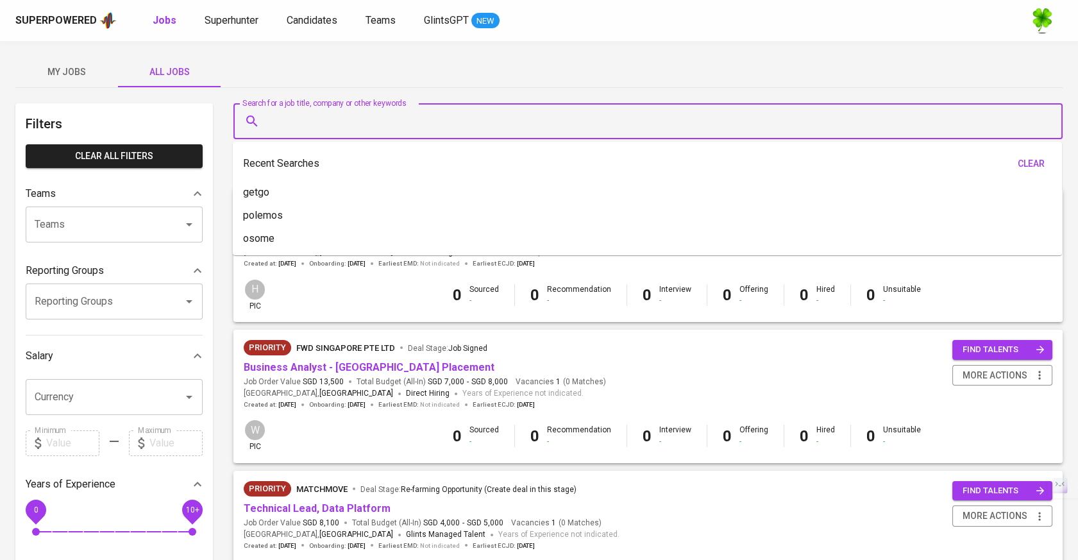
click at [362, 125] on input "Search for a job title, company or other keywords" at bounding box center [651, 121] width 773 height 24
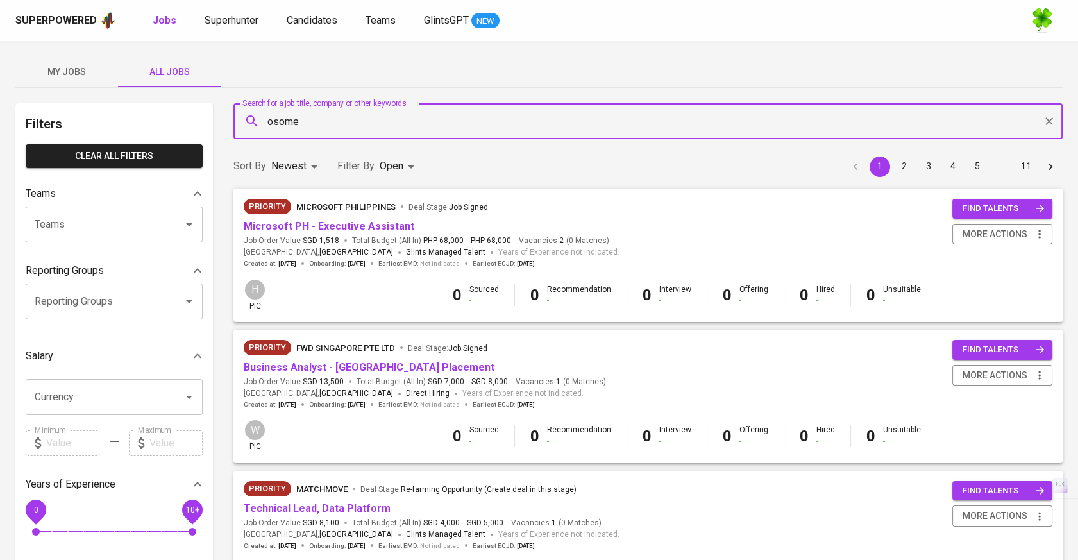
type input "osome"
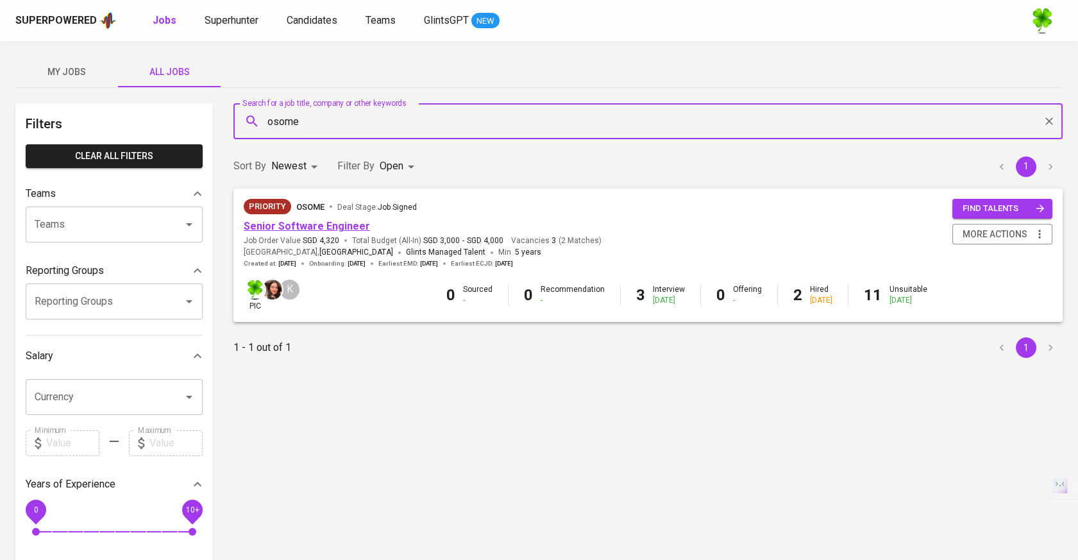
click at [341, 223] on link "Senior Software Engineer" at bounding box center [307, 226] width 126 height 12
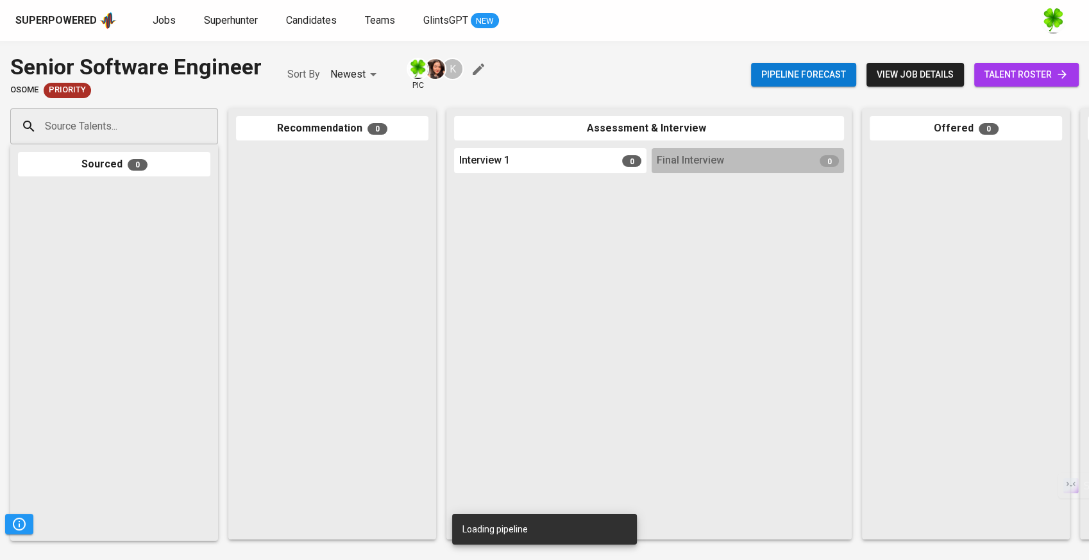
click at [156, 127] on input "Source Talents..." at bounding box center [109, 126] width 135 height 24
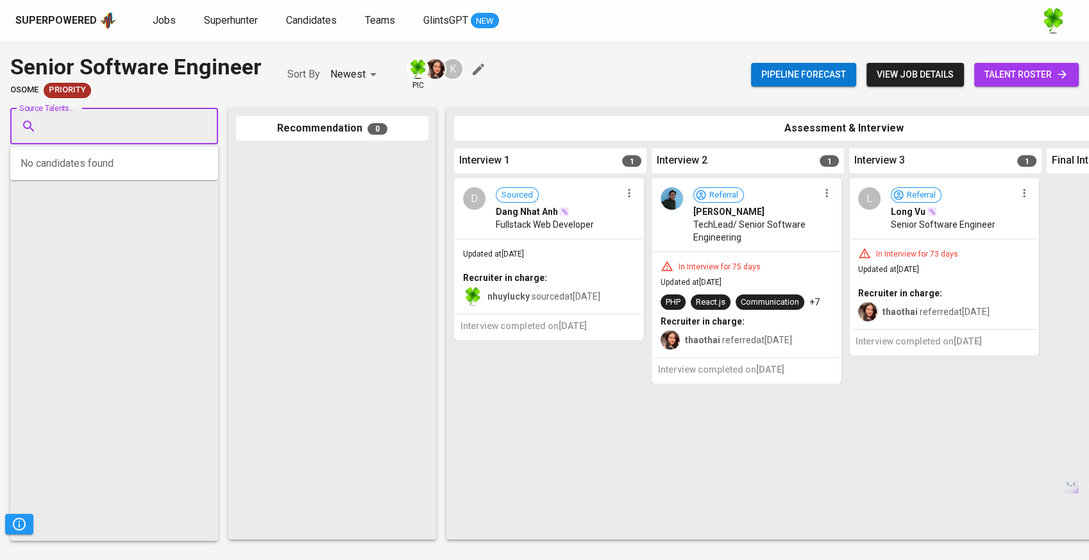
paste input "quangvinha3@gmail.com"
type input "quangvinha3@gmail.com"
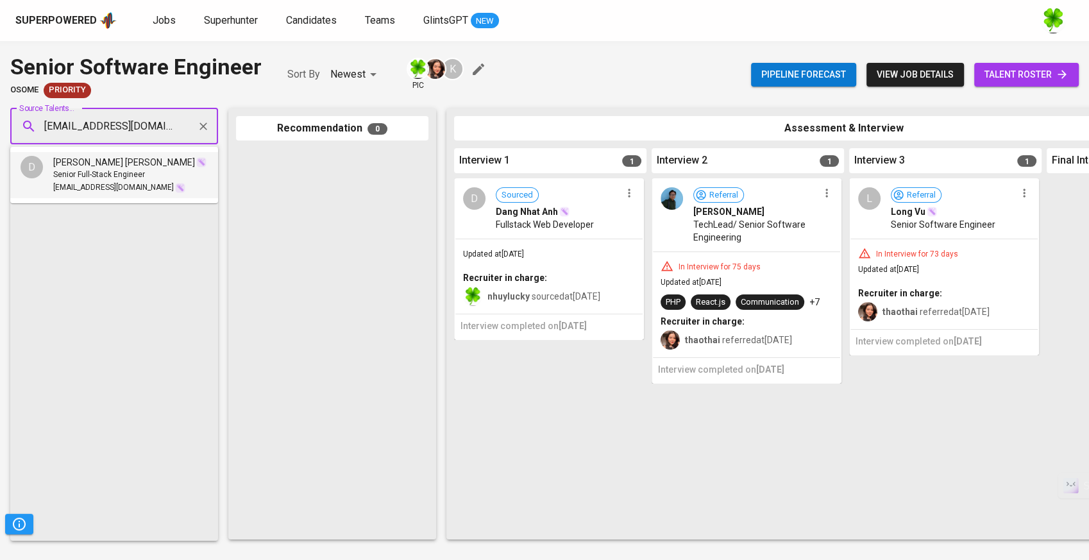
click at [116, 173] on span "Senior Full-Stack Engineer" at bounding box center [99, 175] width 92 height 13
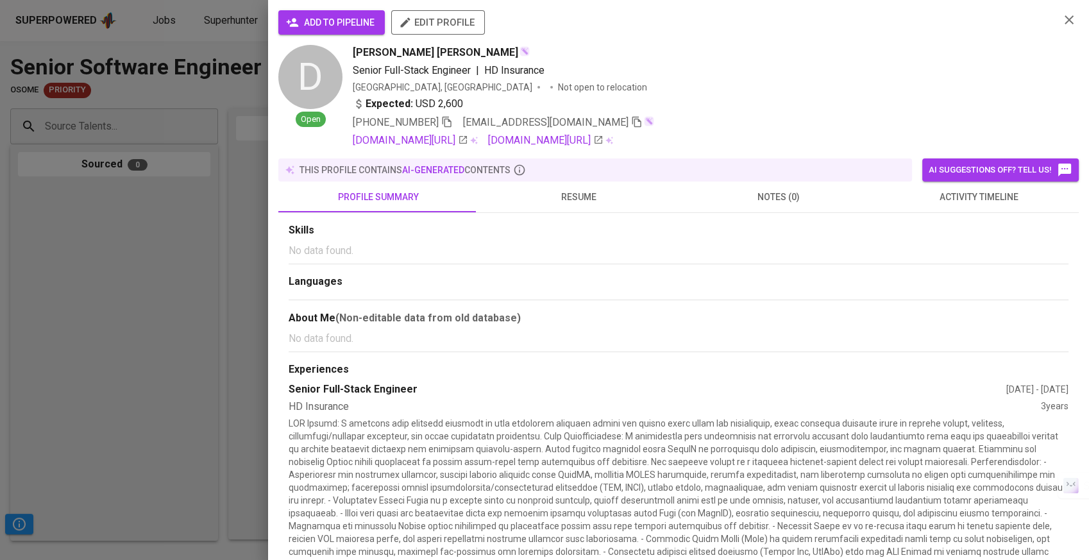
click at [317, 25] on span "add to pipeline" at bounding box center [332, 23] width 86 height 16
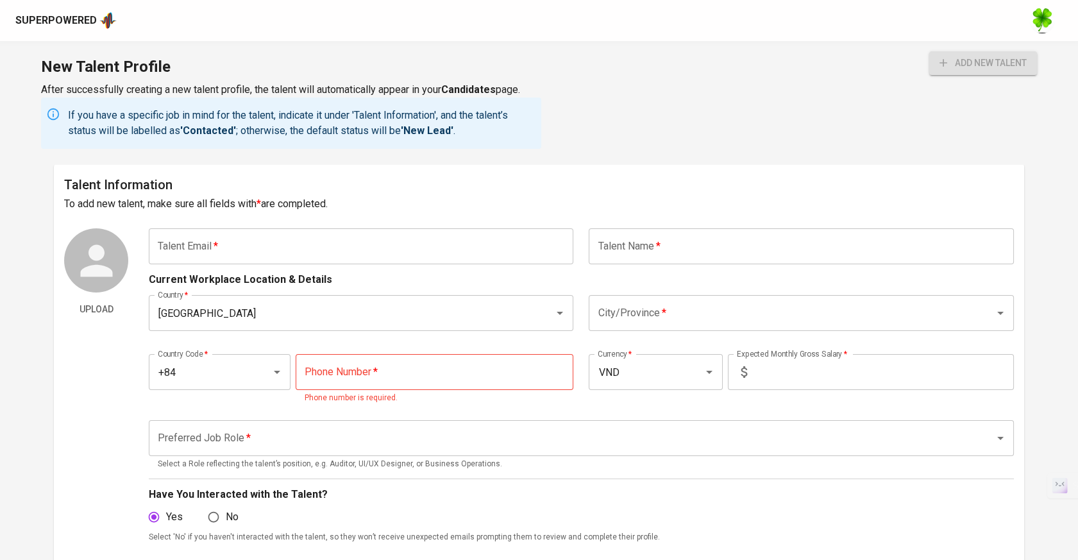
click at [898, 108] on div "New Talent Profile After successfully creating a new talent profile, the talent…" at bounding box center [539, 102] width 1078 height 123
click at [888, 124] on div "New Talent Profile After successfully creating a new talent profile, the talent…" at bounding box center [539, 102] width 1078 height 123
click at [411, 366] on input "tel" at bounding box center [435, 372] width 278 height 36
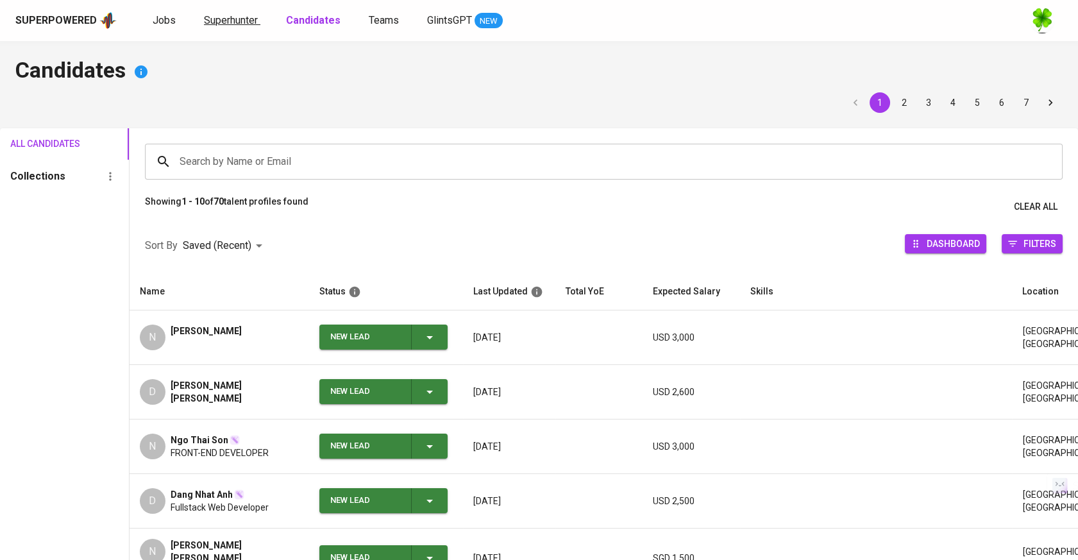
click at [248, 23] on span "Superhunter" at bounding box center [231, 20] width 54 height 12
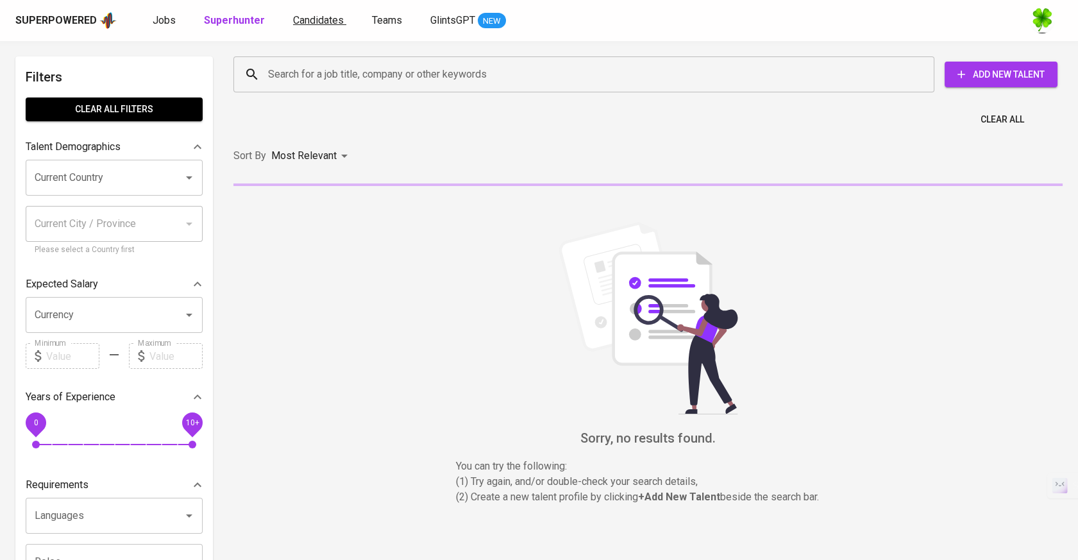
click at [328, 24] on span "Candidates" at bounding box center [318, 20] width 51 height 12
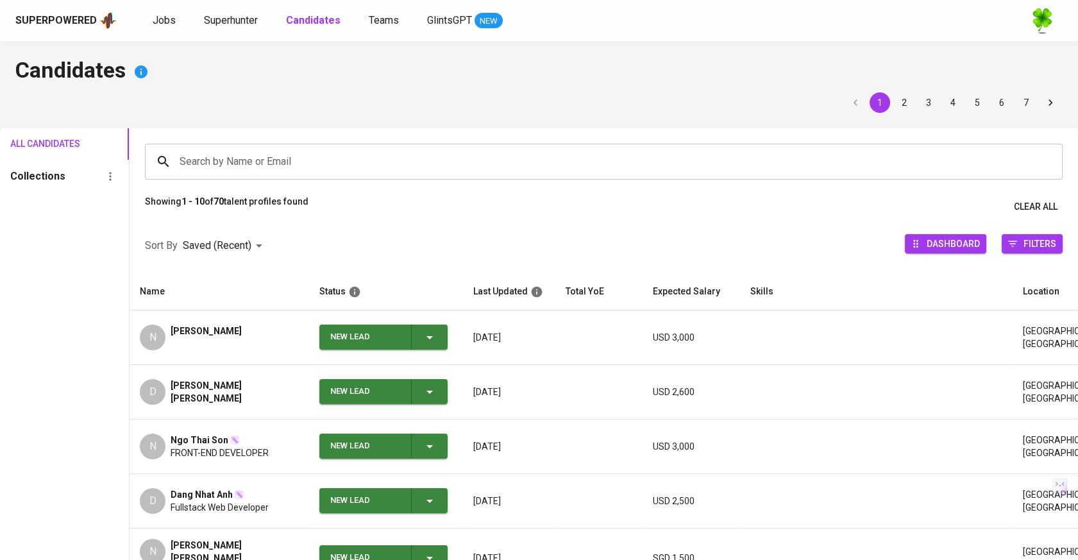
click at [224, 321] on td "N [PERSON_NAME]" at bounding box center [220, 337] width 180 height 55
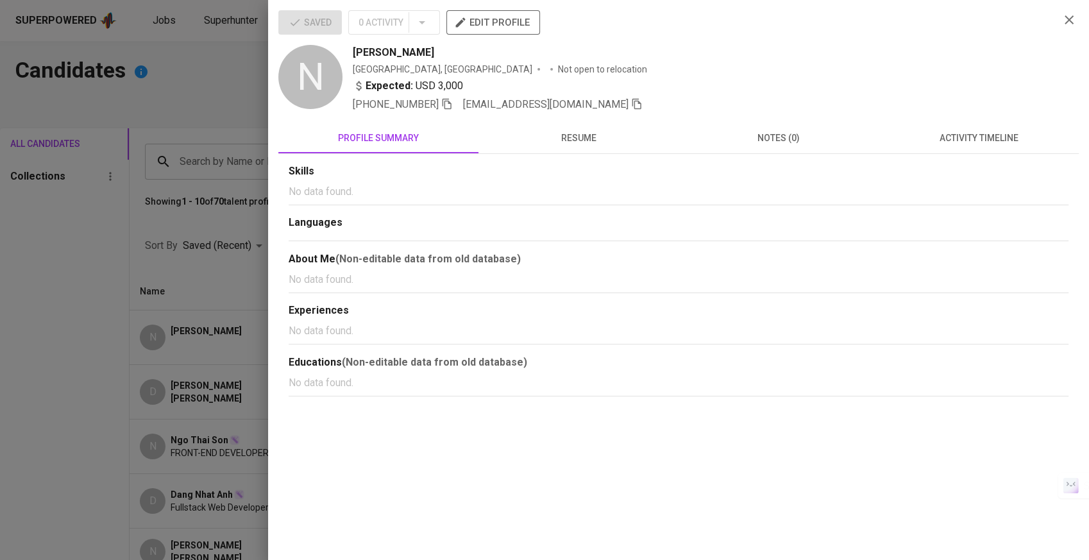
click at [512, 25] on span "edit profile" at bounding box center [493, 22] width 73 height 17
click at [271, 165] on div "Saved 0 Activity edit profile N [PERSON_NAME] Vietnam, [GEOGRAPHIC_DATA] Not op…" at bounding box center [678, 280] width 821 height 560
click at [205, 181] on div at bounding box center [544, 280] width 1089 height 560
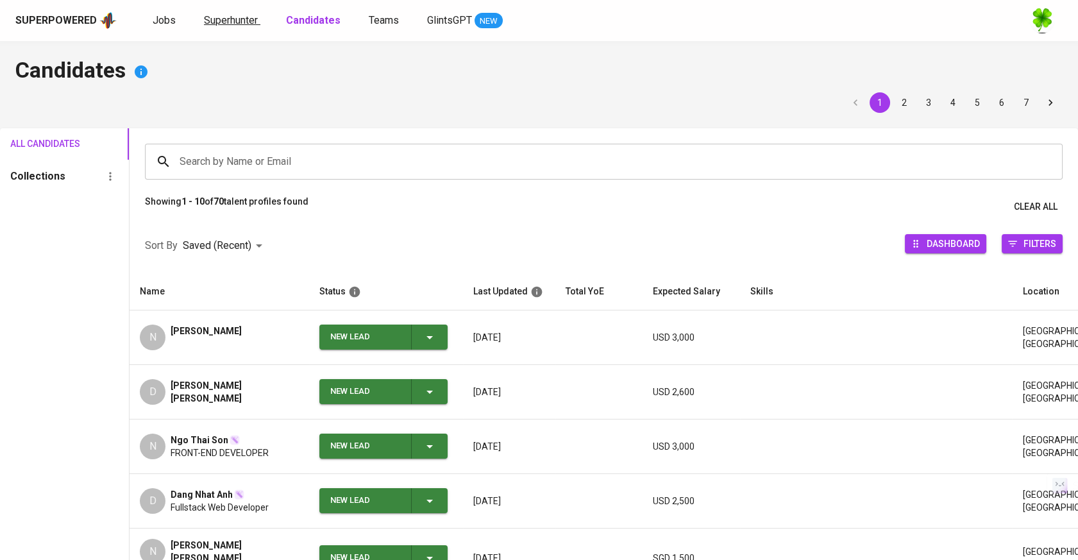
click at [237, 23] on span "Superhunter" at bounding box center [231, 20] width 54 height 12
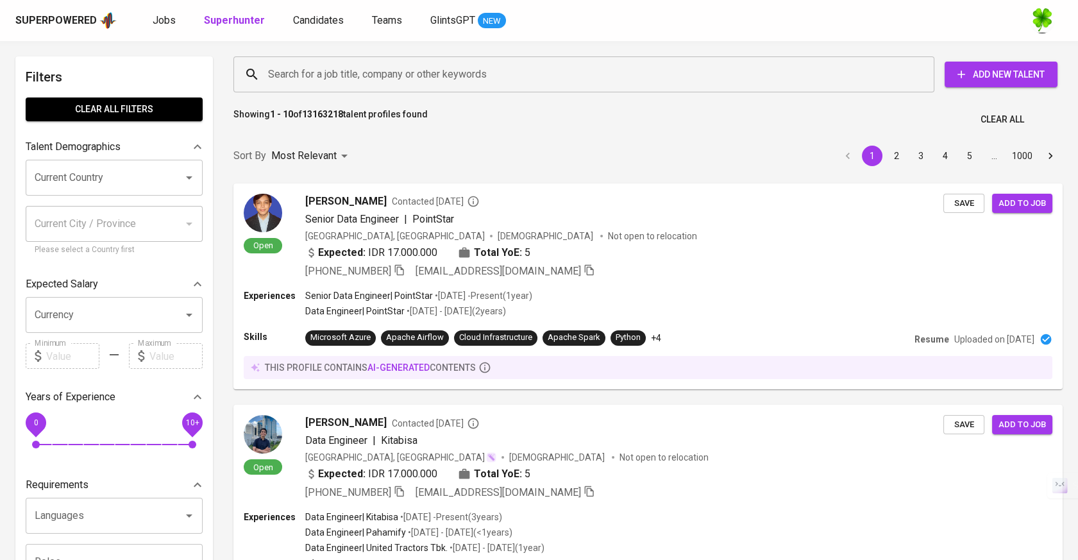
click at [986, 73] on span "Add New Talent" at bounding box center [1001, 75] width 92 height 16
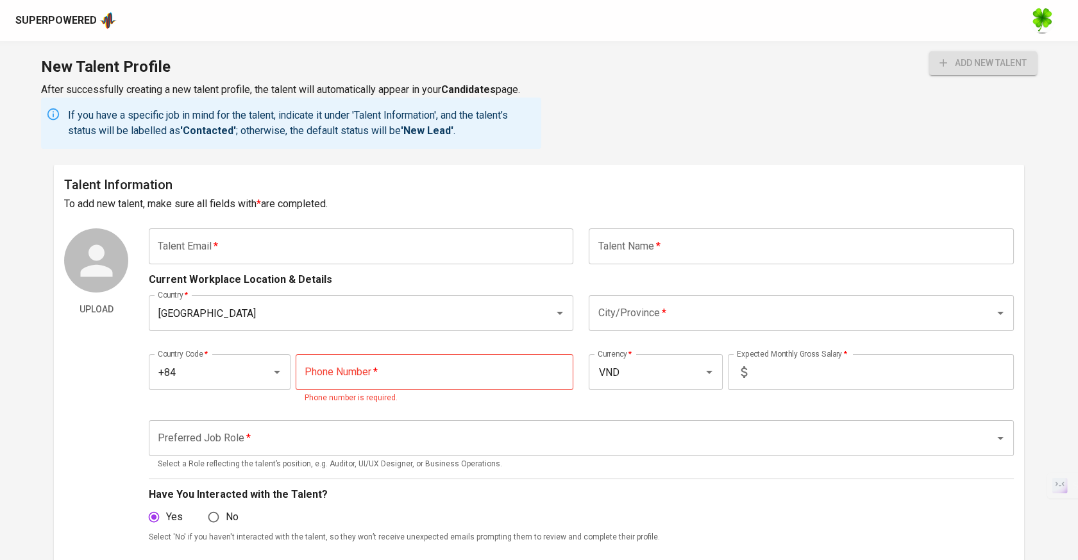
click at [290, 247] on input "text" at bounding box center [361, 246] width 425 height 36
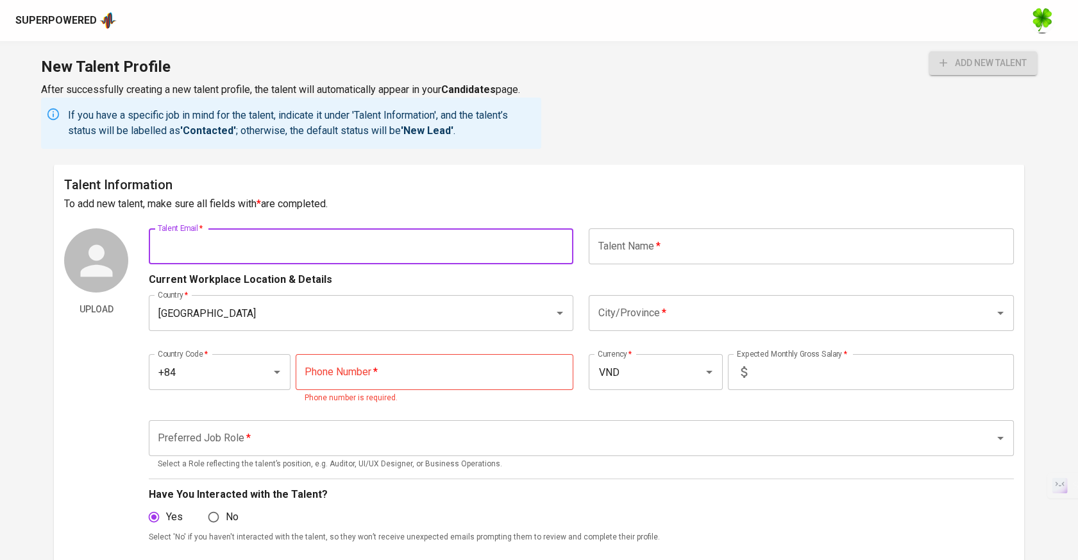
paste input "vinh.de.engineer@gmail.com"
type input "vinh.de.engineer@gmail.com"
click at [708, 260] on input "text" at bounding box center [801, 246] width 425 height 36
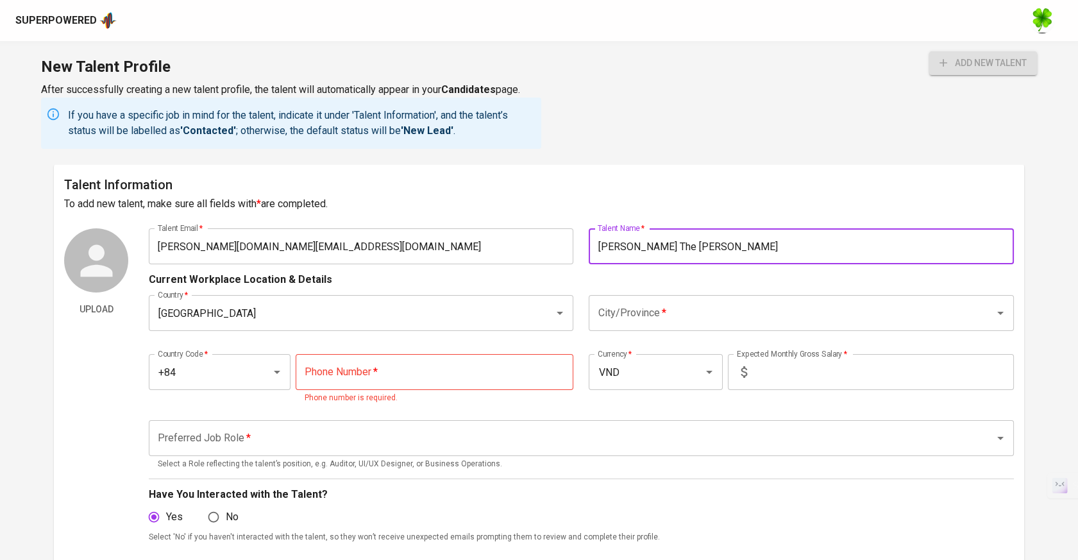
type input "Nguyen The Vinh"
click at [698, 310] on input "City/Province   *" at bounding box center [782, 313] width 377 height 24
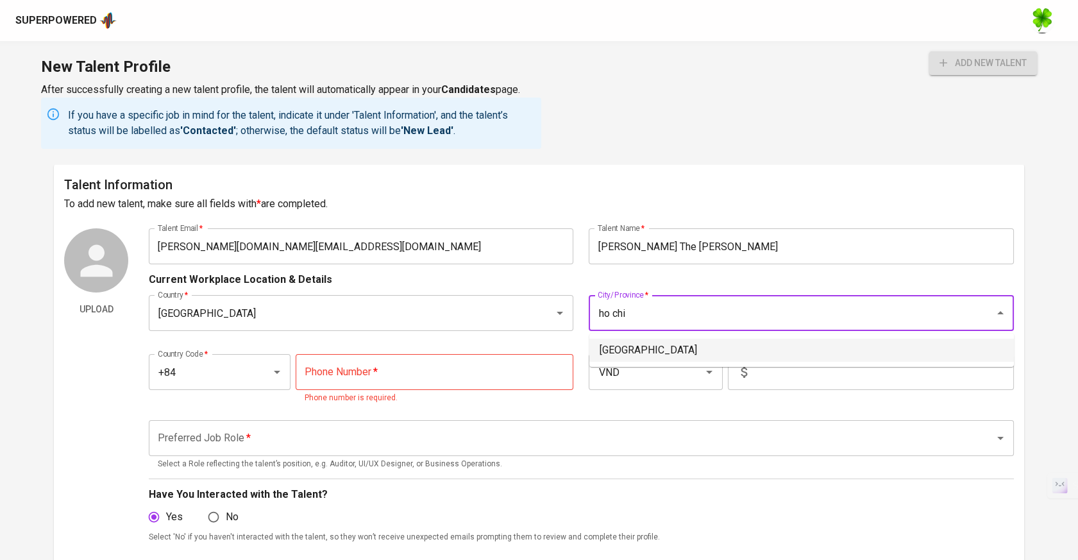
click at [687, 346] on li "[GEOGRAPHIC_DATA]" at bounding box center [801, 350] width 425 height 23
type input "[GEOGRAPHIC_DATA]"
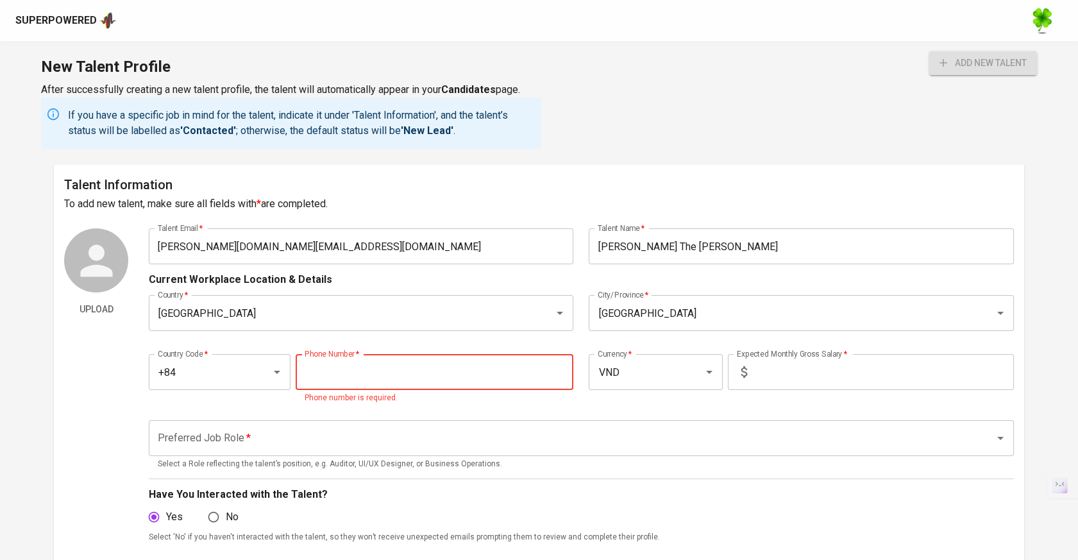
click at [345, 367] on input "tel" at bounding box center [435, 372] width 278 height 36
paste input "345-493-608"
type input "345-493-608"
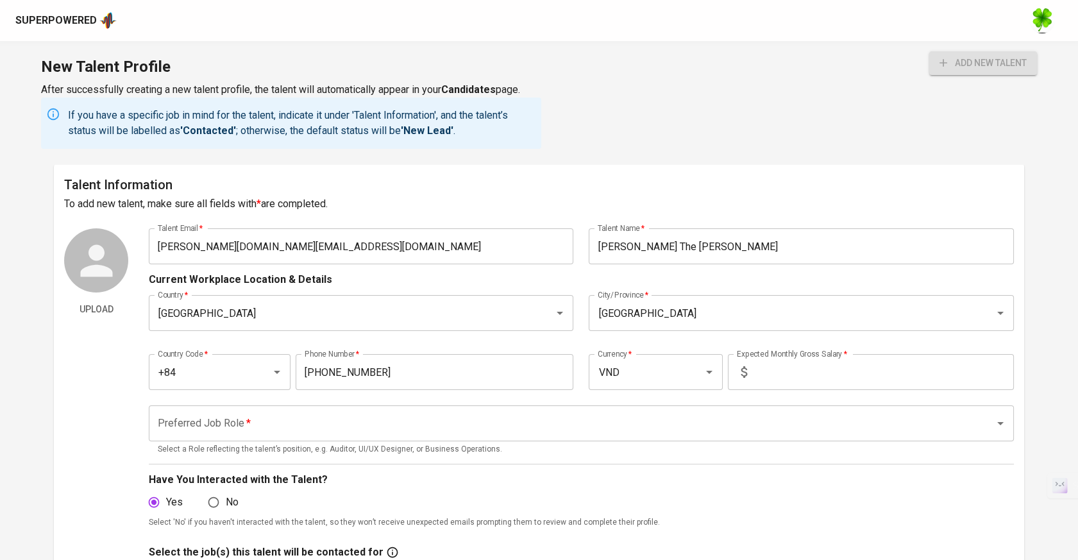
click at [825, 375] on input "text" at bounding box center [883, 372] width 262 height 36
click at [623, 371] on input "VND" at bounding box center [637, 372] width 87 height 24
click at [642, 408] on li "USD" at bounding box center [655, 409] width 134 height 23
type input "USD"
click at [834, 382] on input "text" at bounding box center [883, 372] width 262 height 36
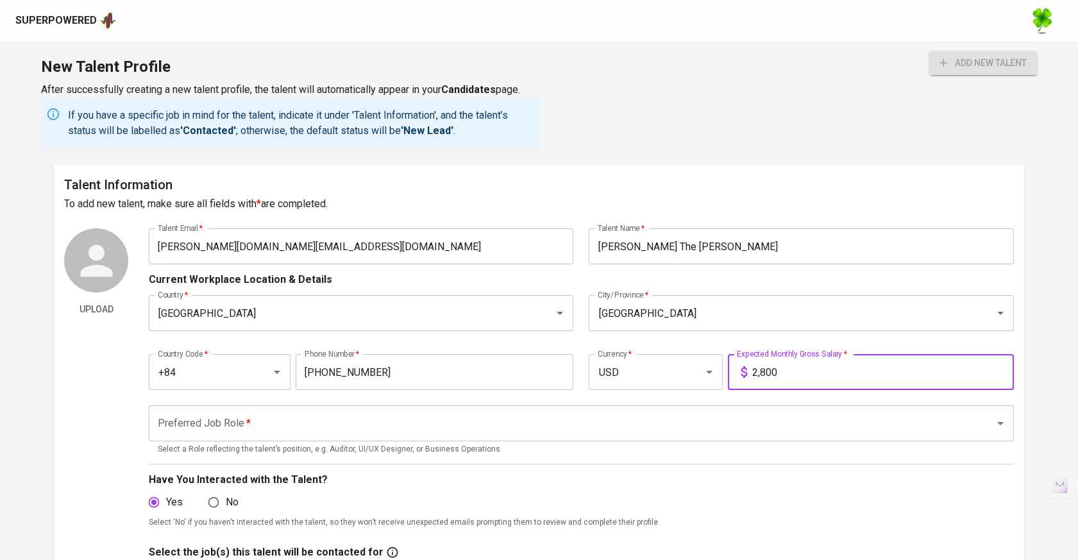
type input "2,800"
click at [696, 416] on input "Preferred Job Role   *" at bounding box center [564, 423] width 818 height 24
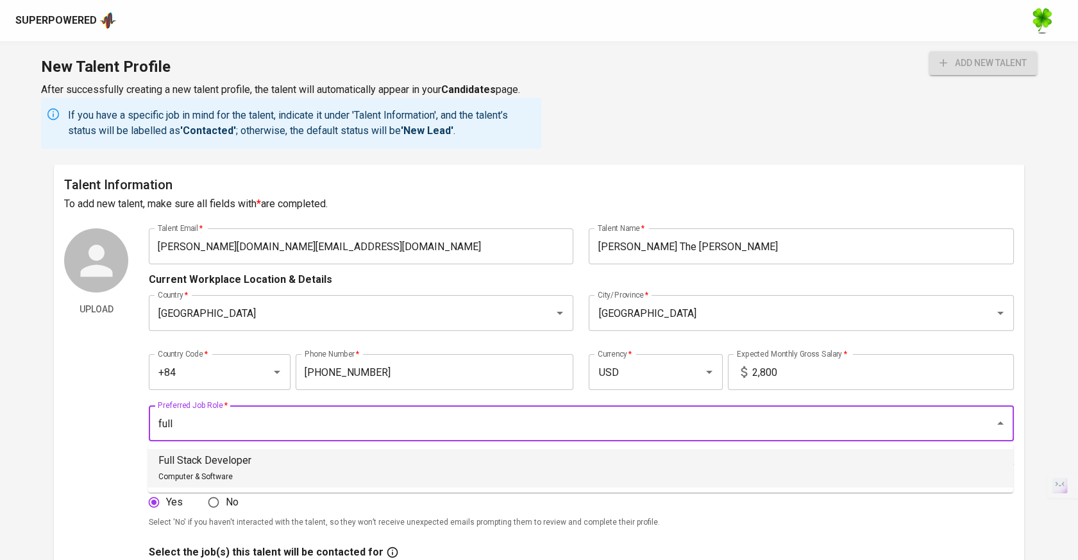
click at [459, 472] on li "Full Stack Developer Computer & Software" at bounding box center [580, 468] width 865 height 38
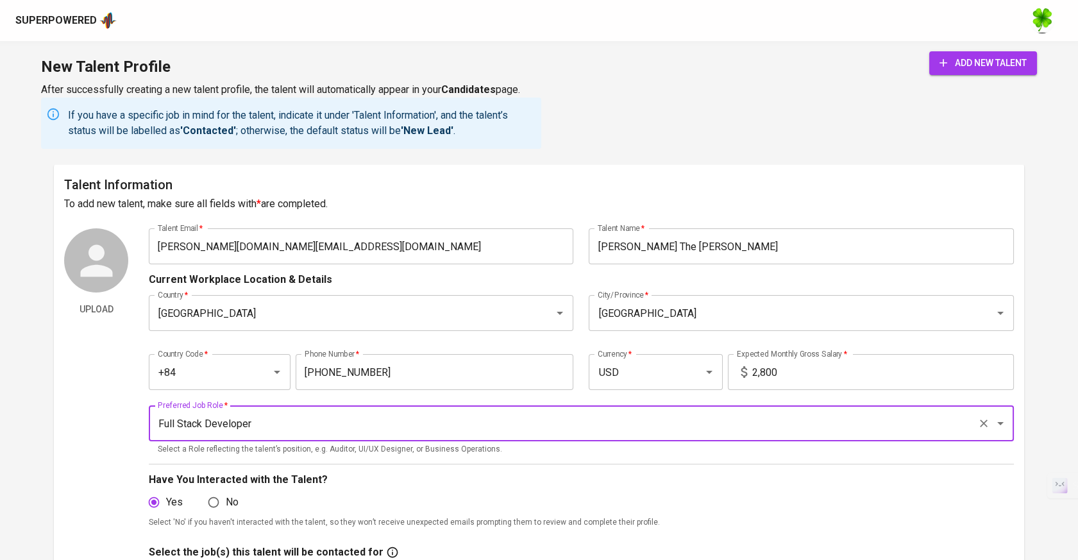
type input "Full Stack Developer"
click at [961, 71] on button "add new talent" at bounding box center [983, 63] width 108 height 24
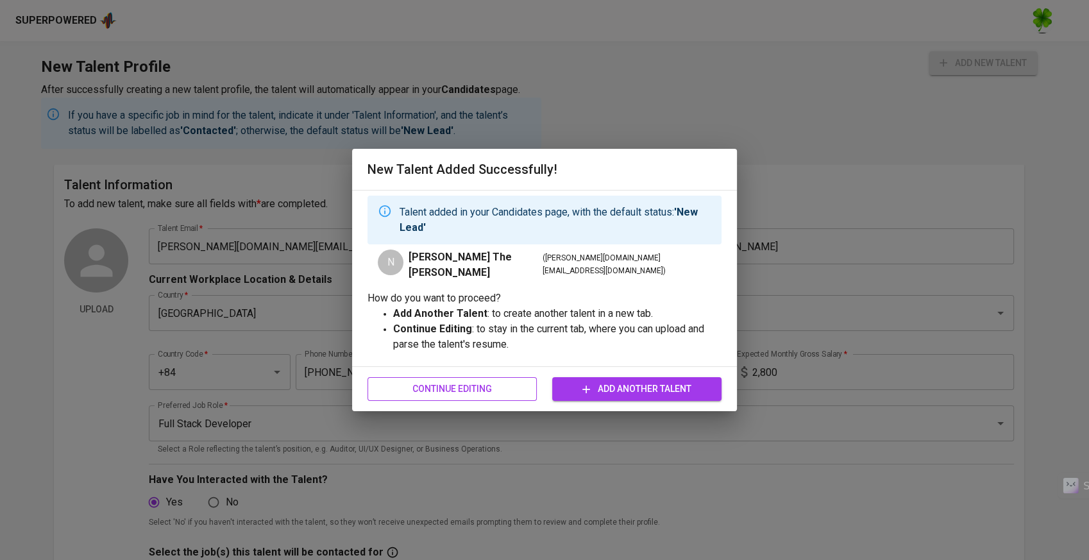
click at [510, 396] on button "Continue Editing" at bounding box center [451, 389] width 169 height 24
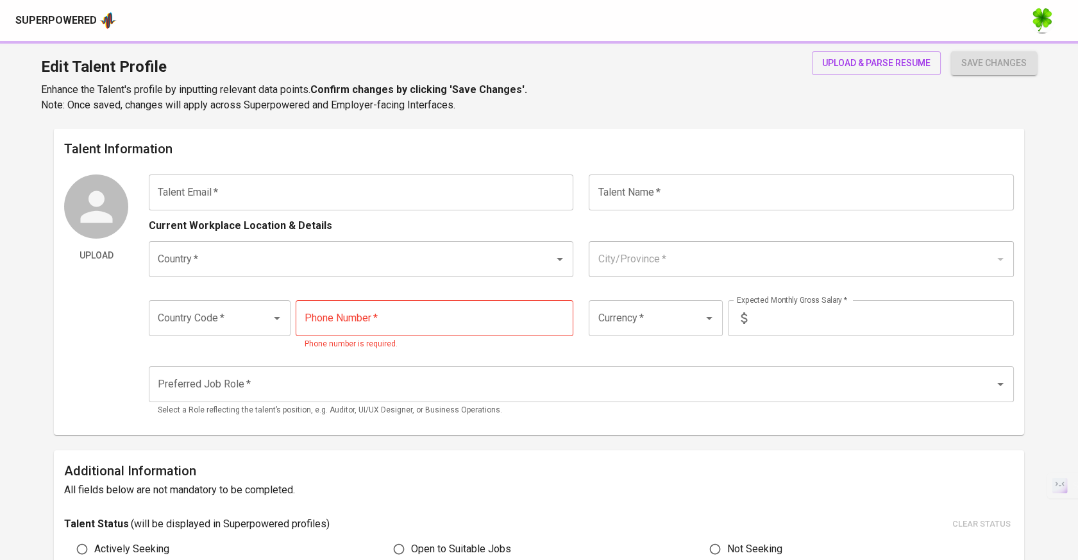
type input "[PERSON_NAME][DOMAIN_NAME][EMAIL_ADDRESS][DOMAIN_NAME]"
type input "[PERSON_NAME] The [PERSON_NAME]"
type input "[GEOGRAPHIC_DATA]"
type input "+84"
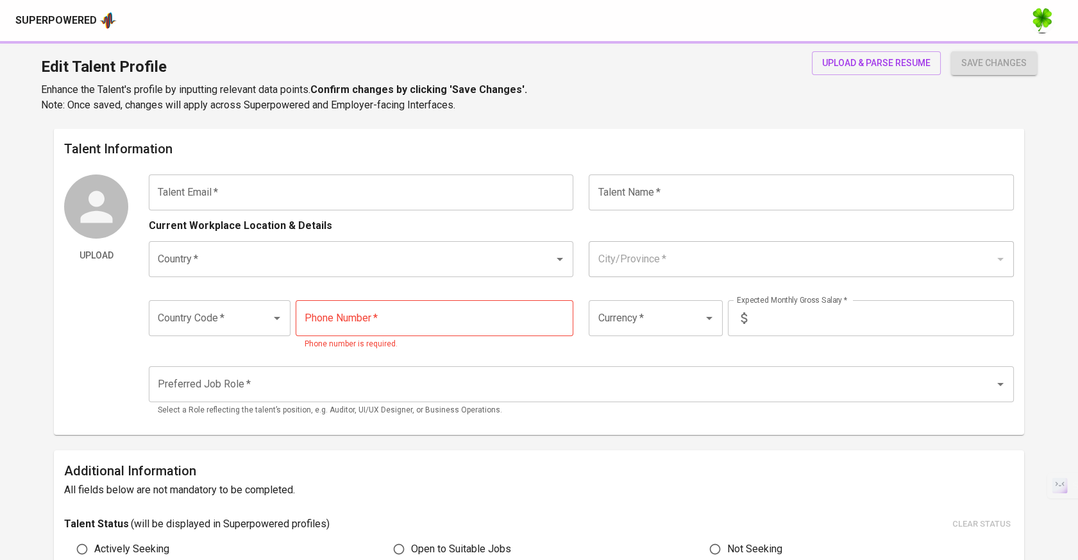
type input "345-493-608"
type input "USD"
type input "2,800"
type input "Full Stack Developer"
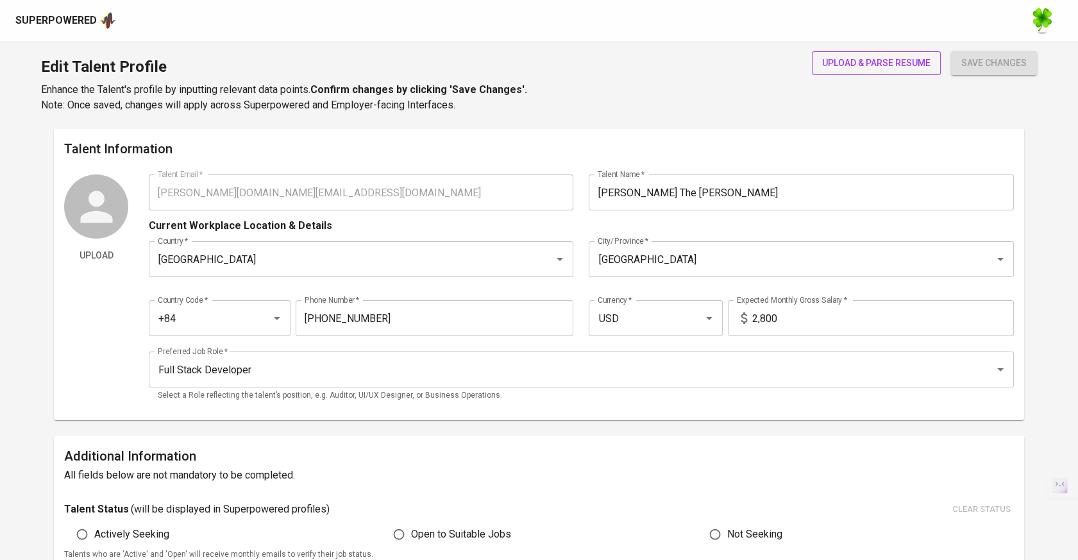
click at [884, 51] on button "upload & parse resume" at bounding box center [876, 63] width 129 height 24
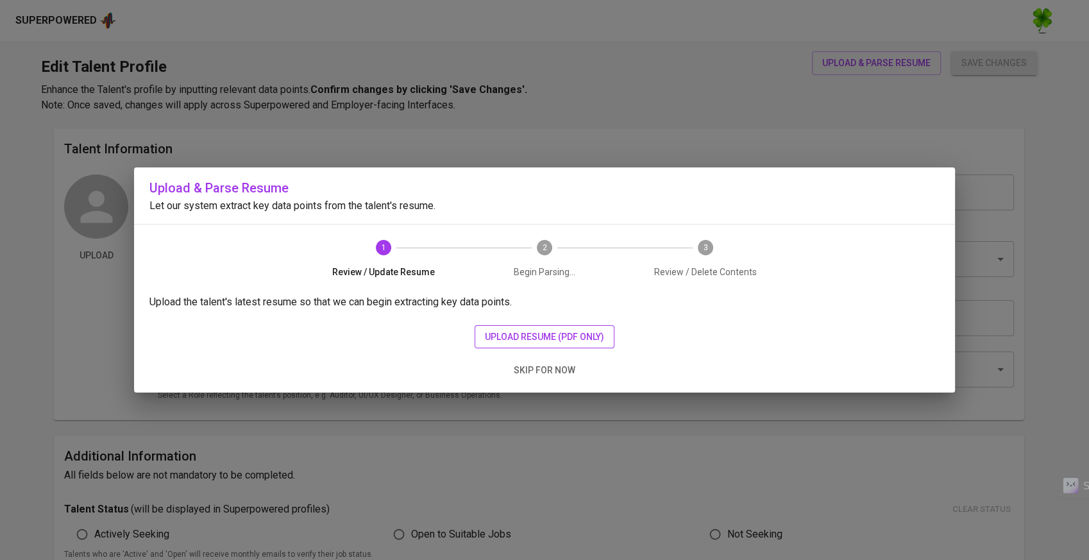
click at [535, 334] on span "upload resume (pdf only)" at bounding box center [544, 337] width 119 height 16
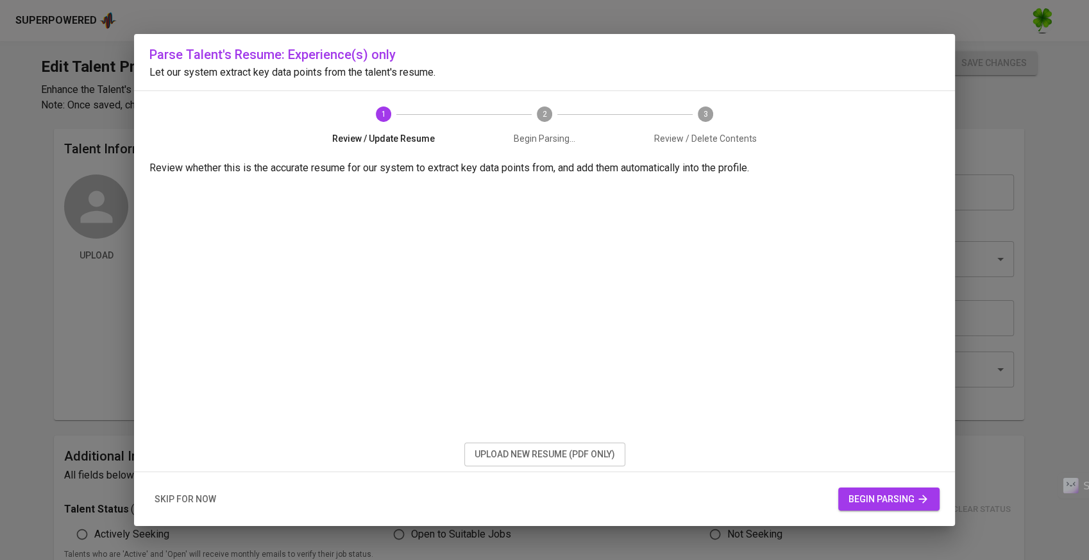
click at [877, 493] on span "begin parsing" at bounding box center [888, 499] width 81 height 16
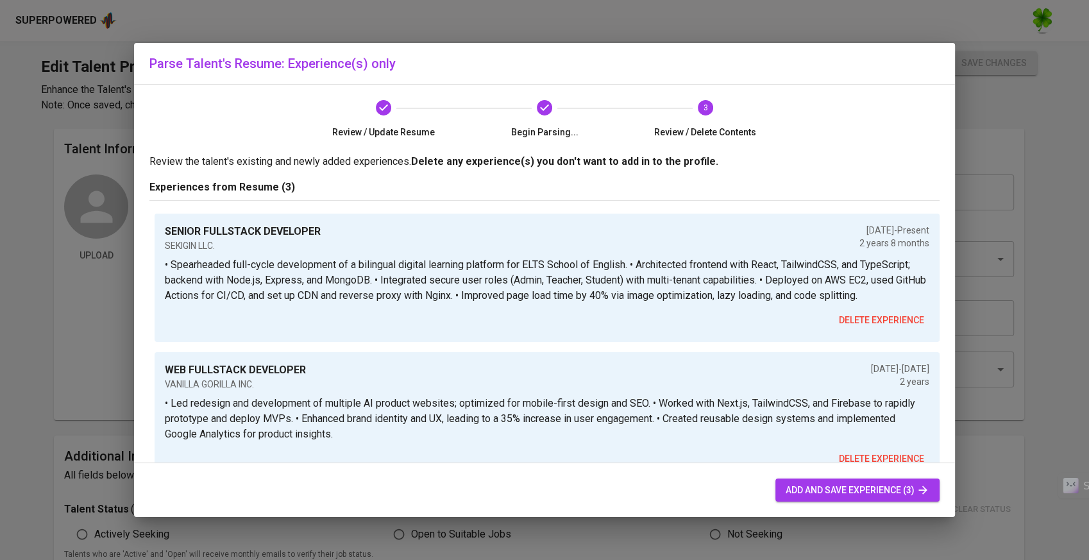
click at [781, 484] on button "add and save experience (3)" at bounding box center [857, 490] width 164 height 24
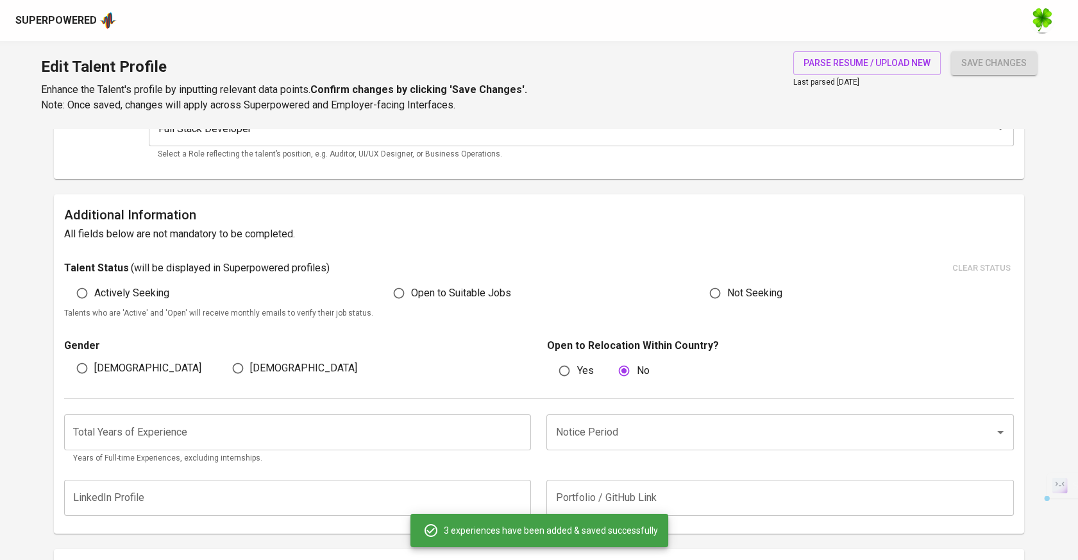
scroll to position [285, 0]
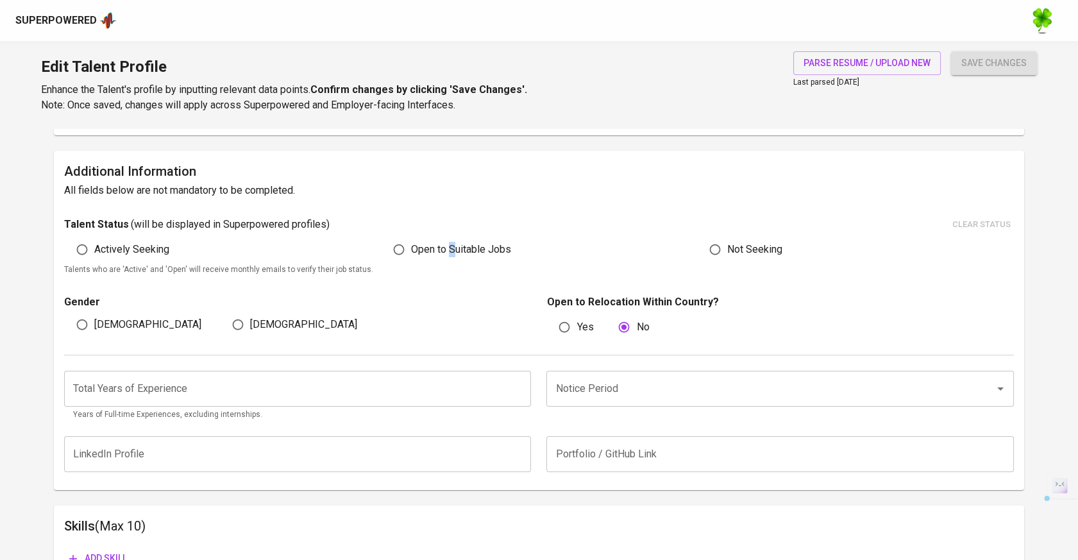
click at [451, 242] on span "Open to Suitable Jobs" at bounding box center [461, 249] width 100 height 15
click at [431, 238] on label "Open to Suitable Jobs" at bounding box center [449, 249] width 124 height 24
click at [411, 238] on input "Open to Suitable Jobs" at bounding box center [399, 249] width 24 height 24
radio input "true"
click at [993, 50] on div "Edit Talent Profile Enhance the Talent's profile by inputting relevant data poi…" at bounding box center [539, 84] width 1078 height 87
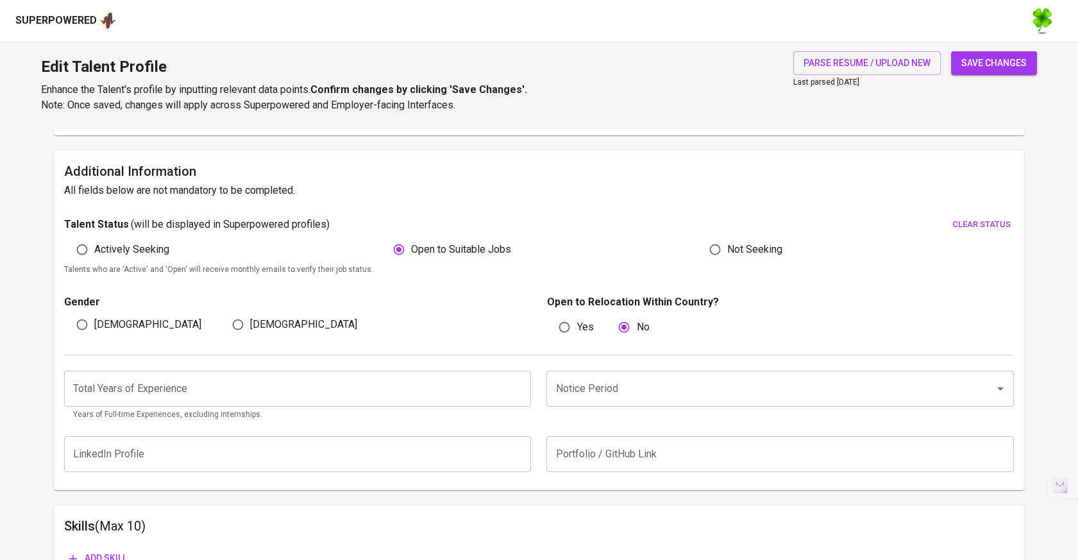
click at [989, 59] on span "save changes" at bounding box center [993, 63] width 65 height 16
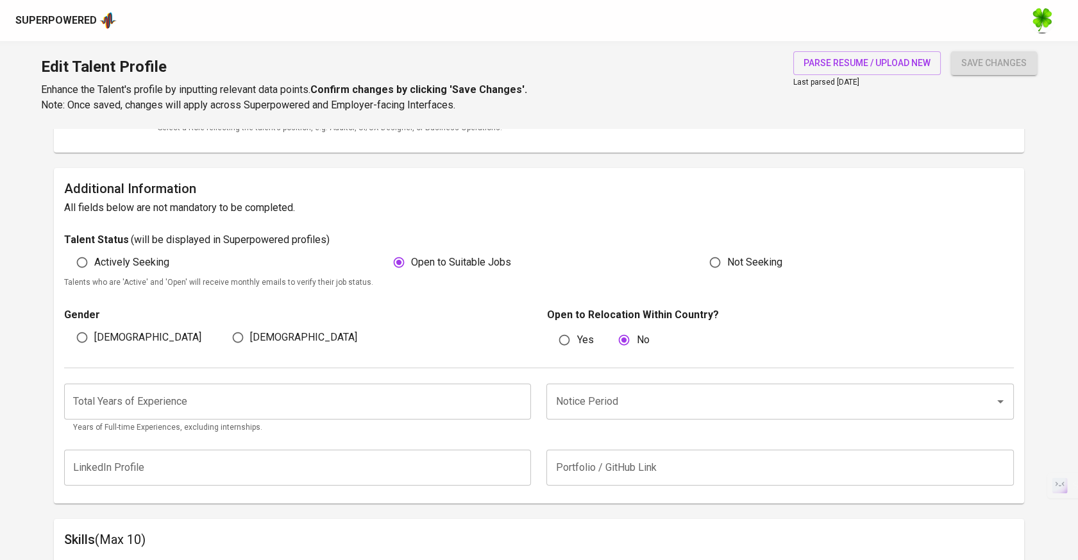
scroll to position [0, 0]
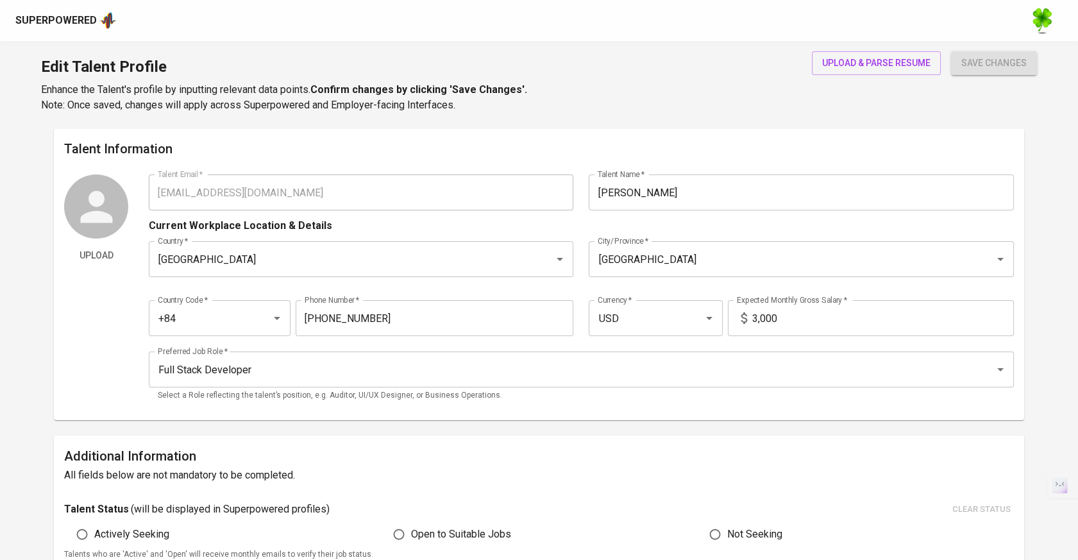
click at [861, 49] on div "Edit Talent Profile Enhance the Talent's profile by inputting relevant data poi…" at bounding box center [539, 84] width 1078 height 87
click at [863, 58] on span "upload & parse resume" at bounding box center [876, 63] width 108 height 16
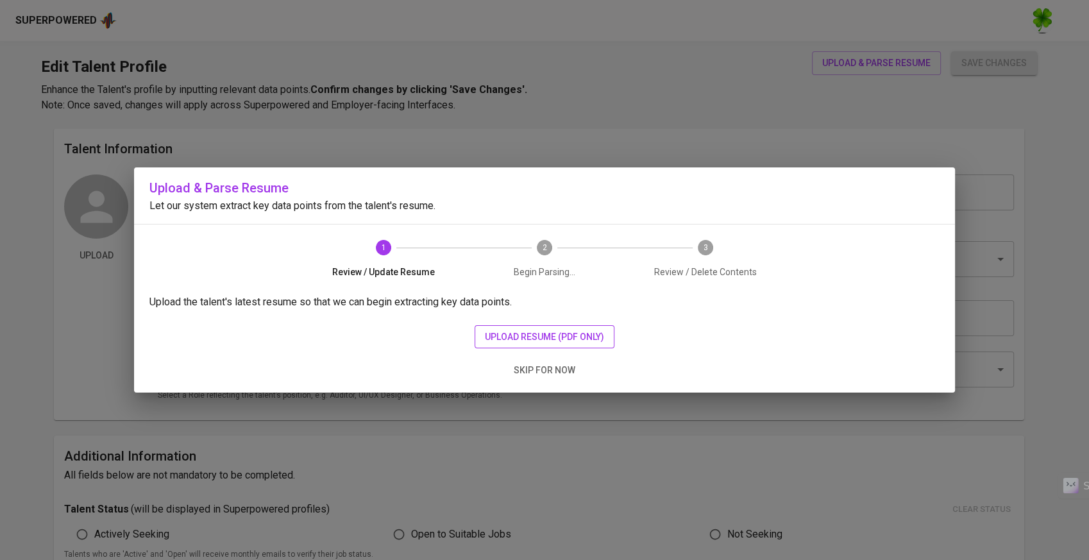
click at [532, 341] on span "upload resume (pdf only)" at bounding box center [544, 337] width 119 height 16
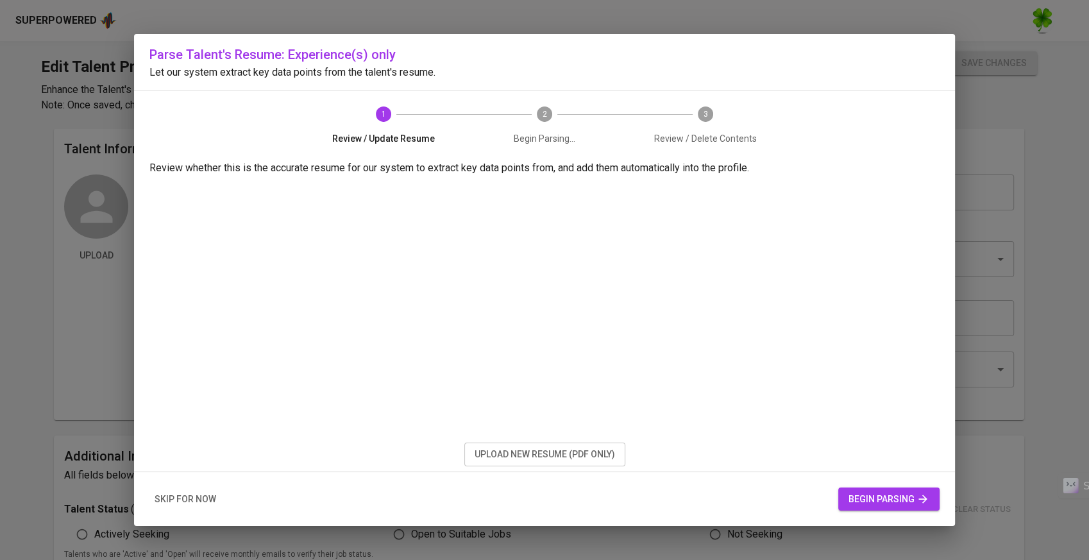
click at [860, 492] on span "begin parsing" at bounding box center [888, 499] width 81 height 16
click at [871, 492] on span "begin parsing" at bounding box center [888, 499] width 81 height 16
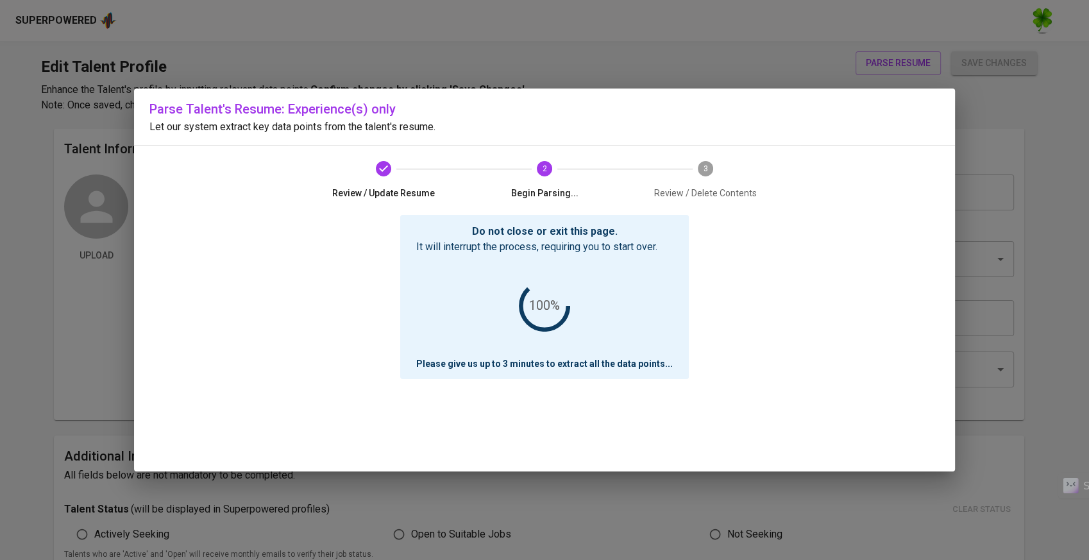
click at [318, 149] on div "Review / Update Resume 2 Begin Parsing... 3 Review / Delete Contents" at bounding box center [544, 180] width 513 height 69
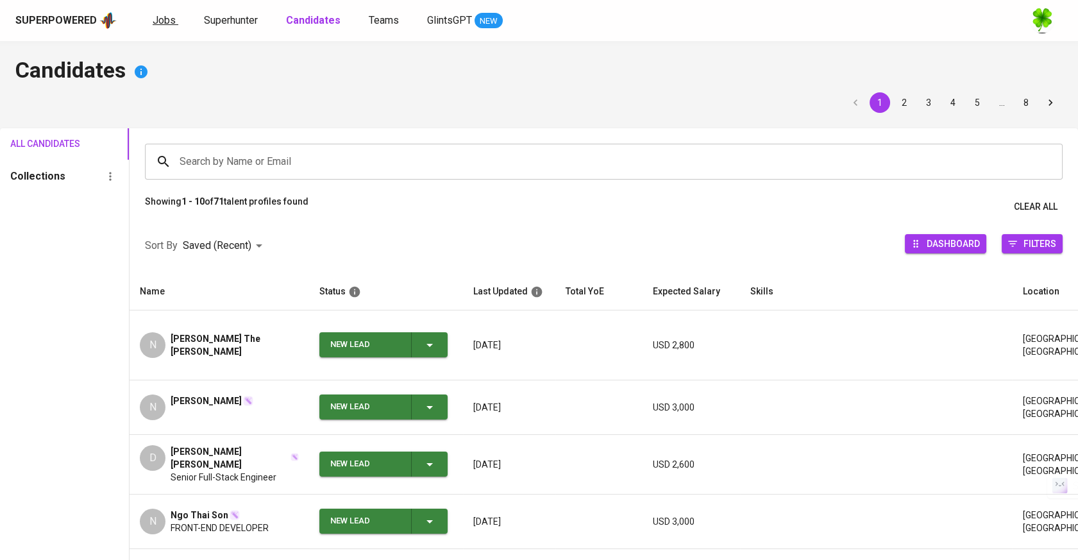
click at [169, 24] on span "Jobs" at bounding box center [164, 20] width 23 height 12
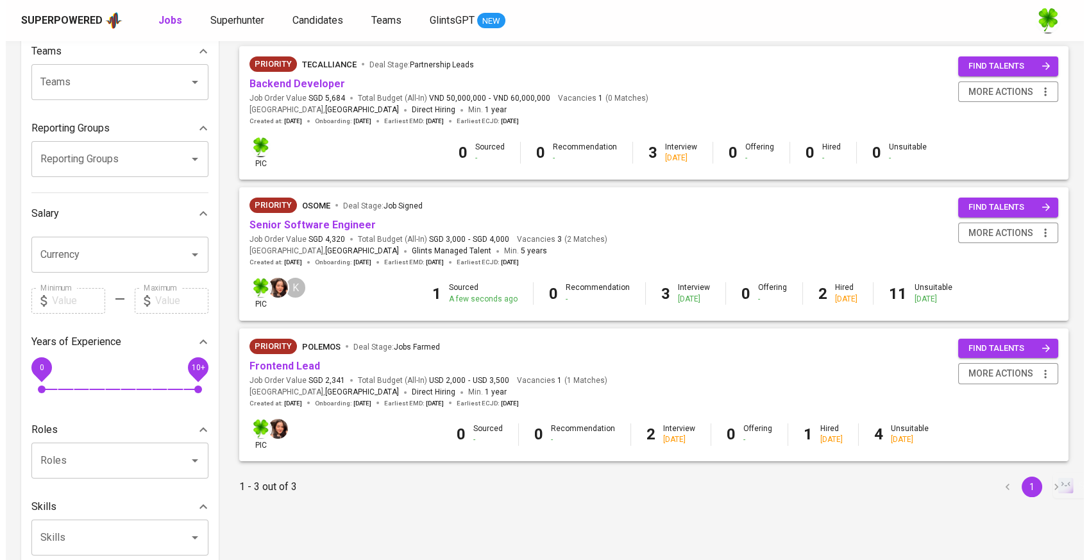
scroll to position [214, 0]
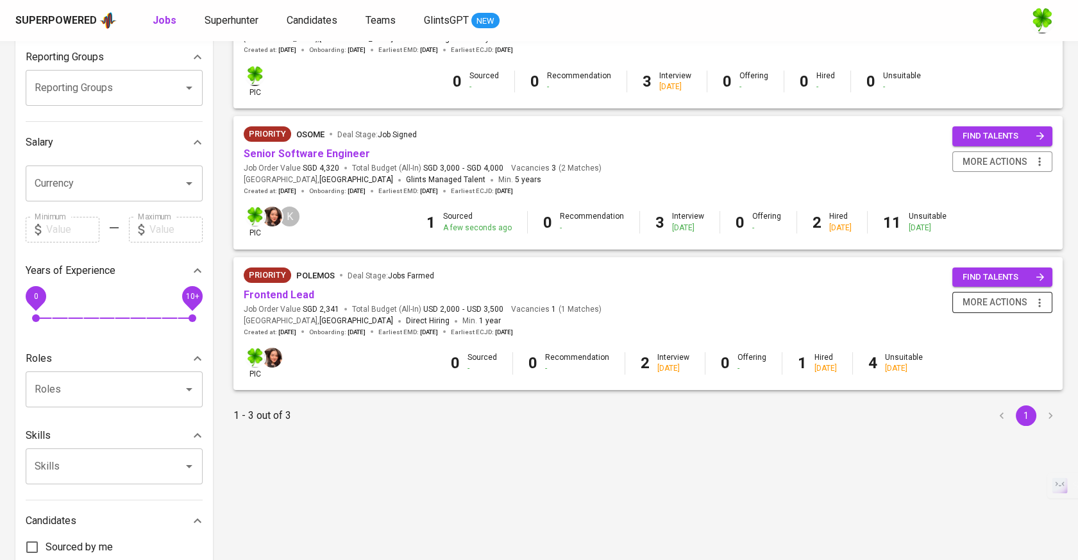
click at [1031, 304] on span "more actions" at bounding box center [1002, 302] width 87 height 16
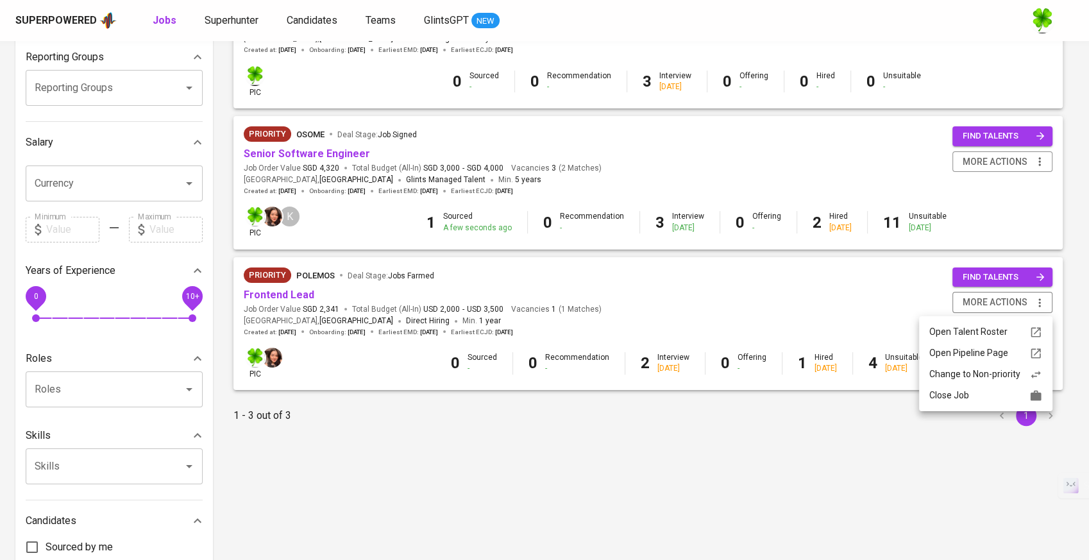
click at [966, 391] on div "Close Job" at bounding box center [985, 395] width 113 height 13
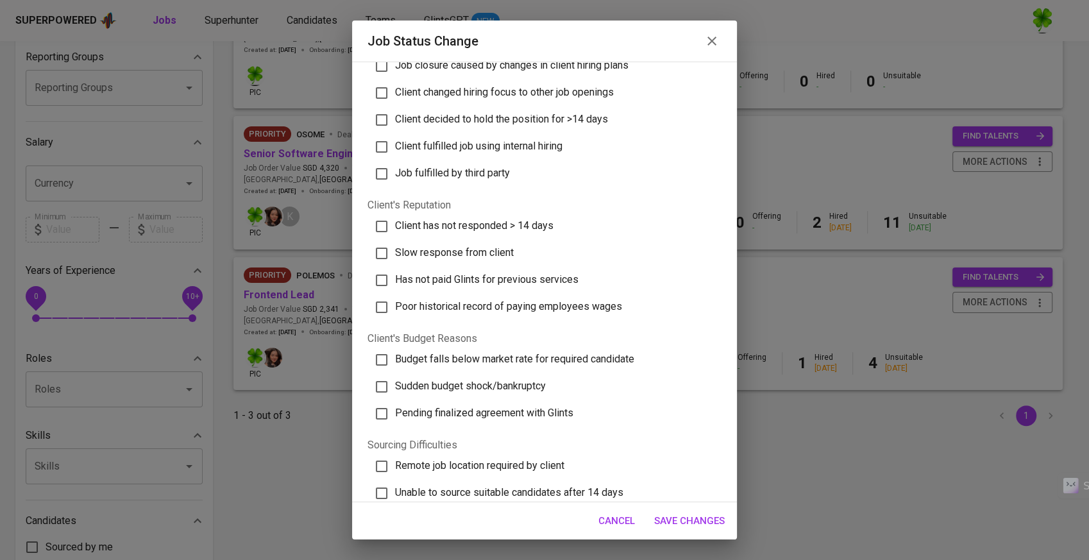
scroll to position [0, 0]
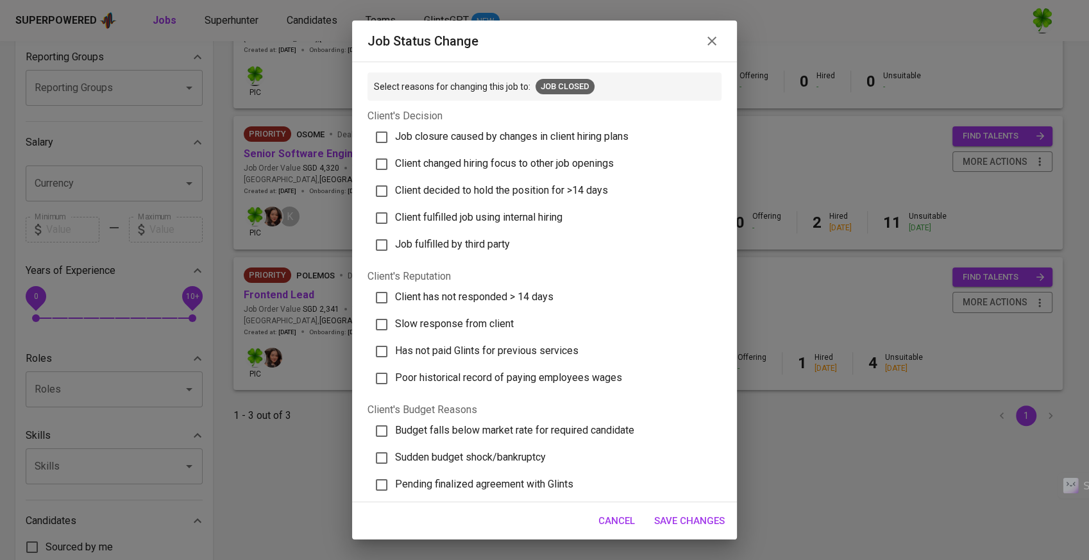
click at [483, 138] on span "Job closure caused by changes in client hiring plans" at bounding box center [511, 136] width 233 height 12
click at [395, 138] on input "Job closure caused by changes in client hiring plans" at bounding box center [381, 137] width 27 height 27
checkbox input "true"
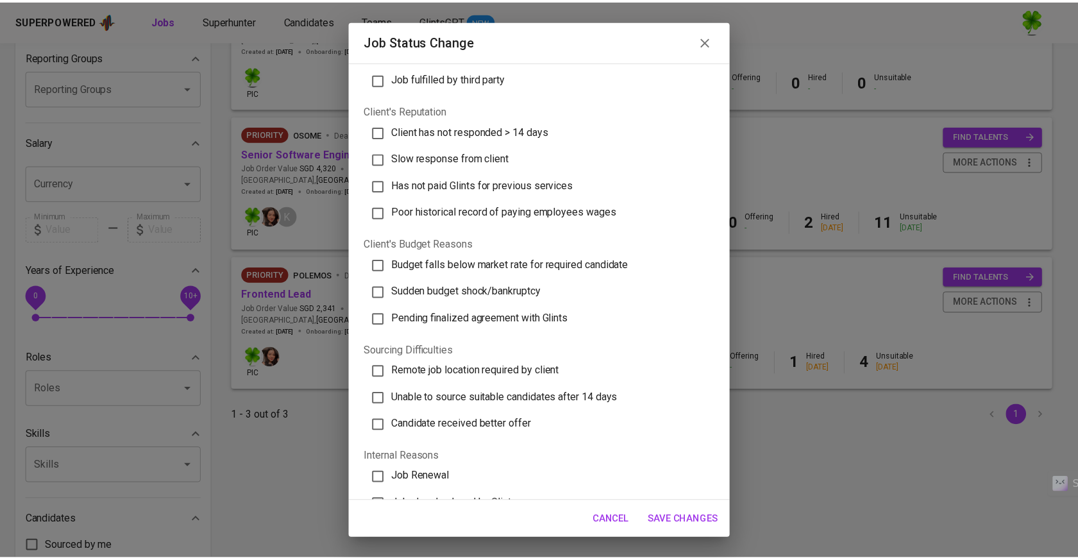
scroll to position [285, 0]
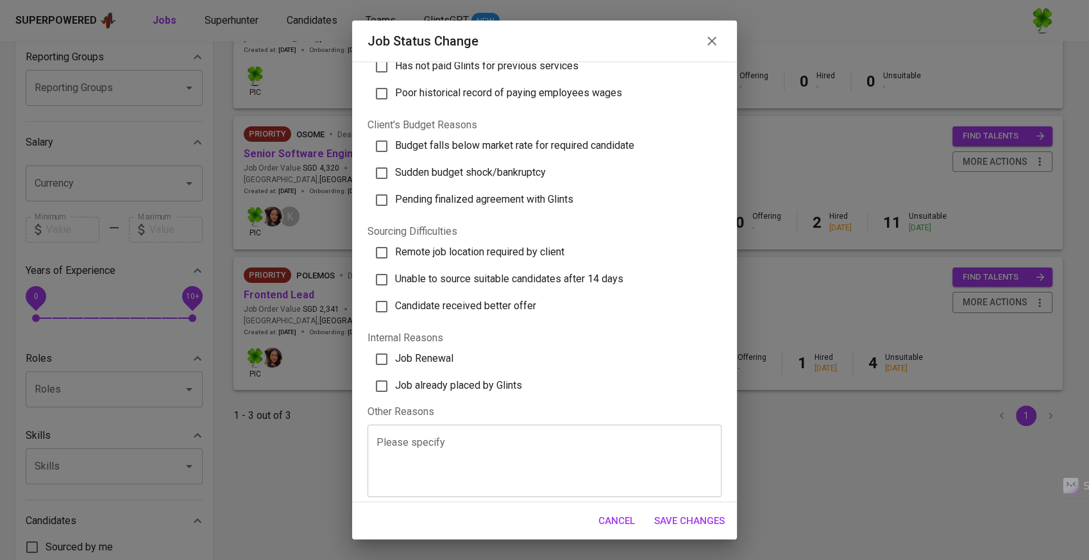
click at [682, 512] on span "Save Changes" at bounding box center [689, 520] width 71 height 17
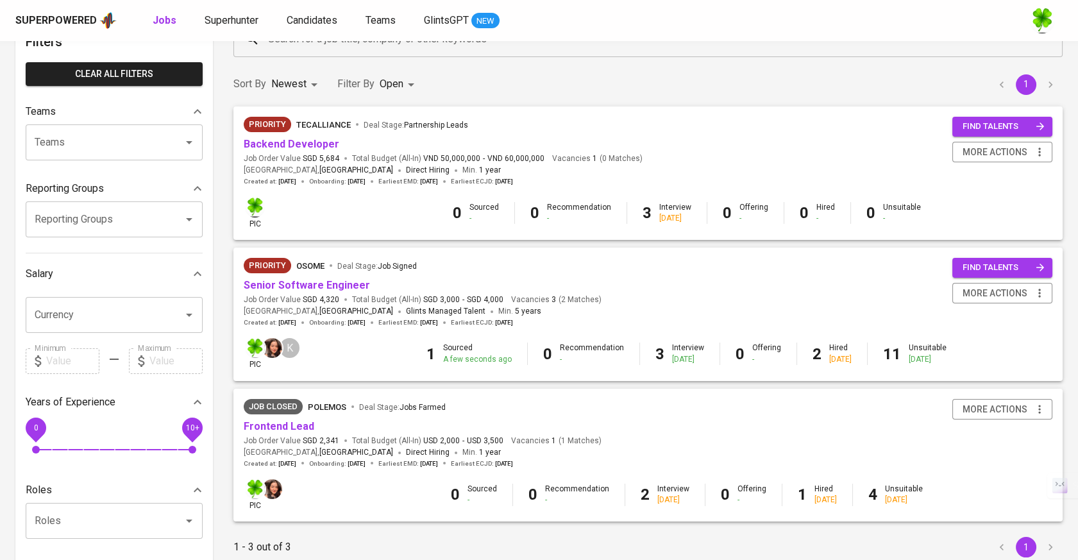
scroll to position [142, 0]
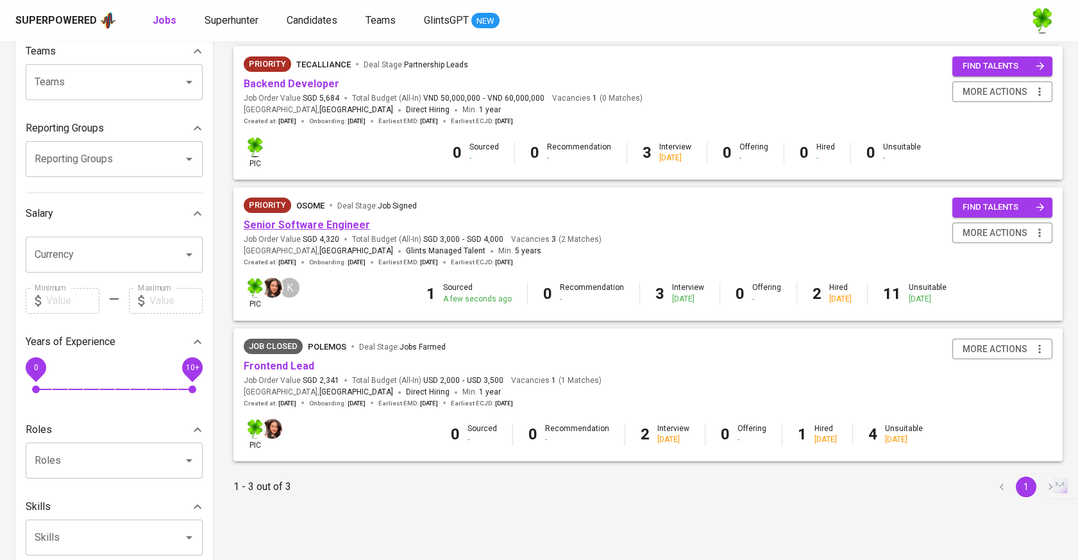
click at [321, 228] on link "Senior Software Engineer" at bounding box center [307, 225] width 126 height 12
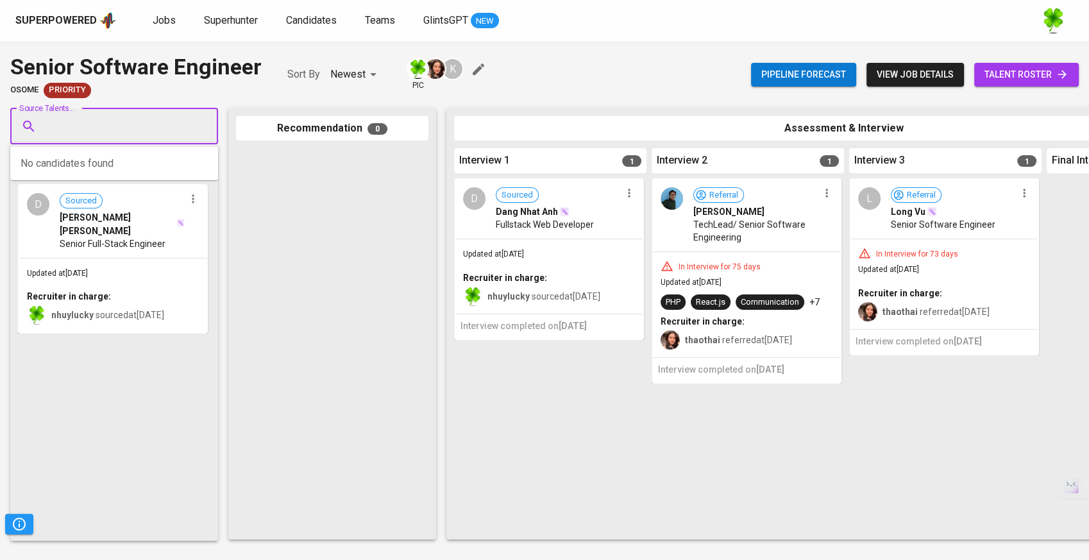
click at [115, 121] on input "Source Talents..." at bounding box center [109, 126] width 135 height 24
paste input "[PERSON_NAME][DOMAIN_NAME][EMAIL_ADDRESS][DOMAIN_NAME]"
type input "[PERSON_NAME][DOMAIN_NAME][EMAIL_ADDRESS][DOMAIN_NAME]"
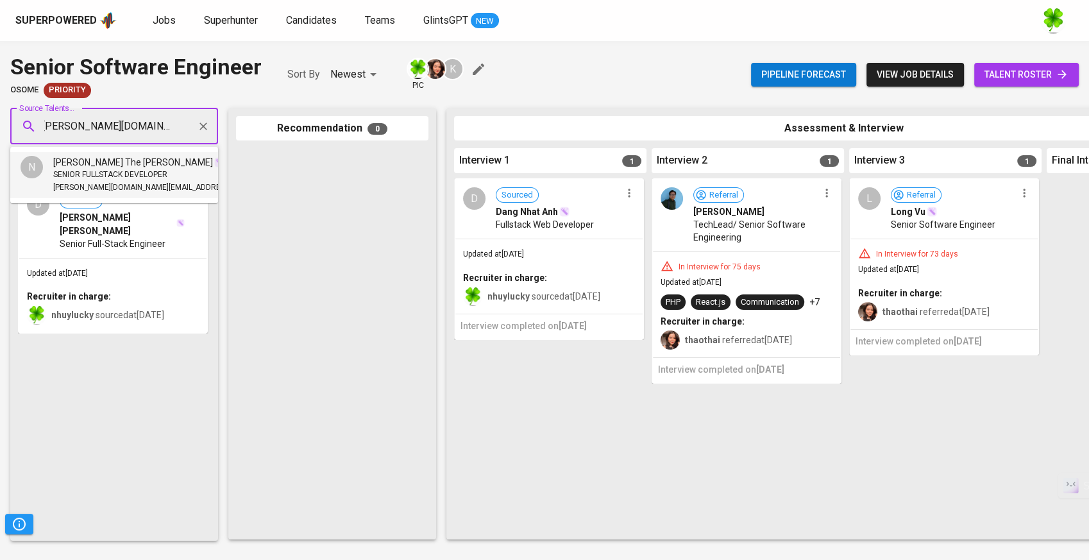
click at [96, 173] on span "SENIOR FULLSTACK DEVELOPER" at bounding box center [110, 175] width 114 height 13
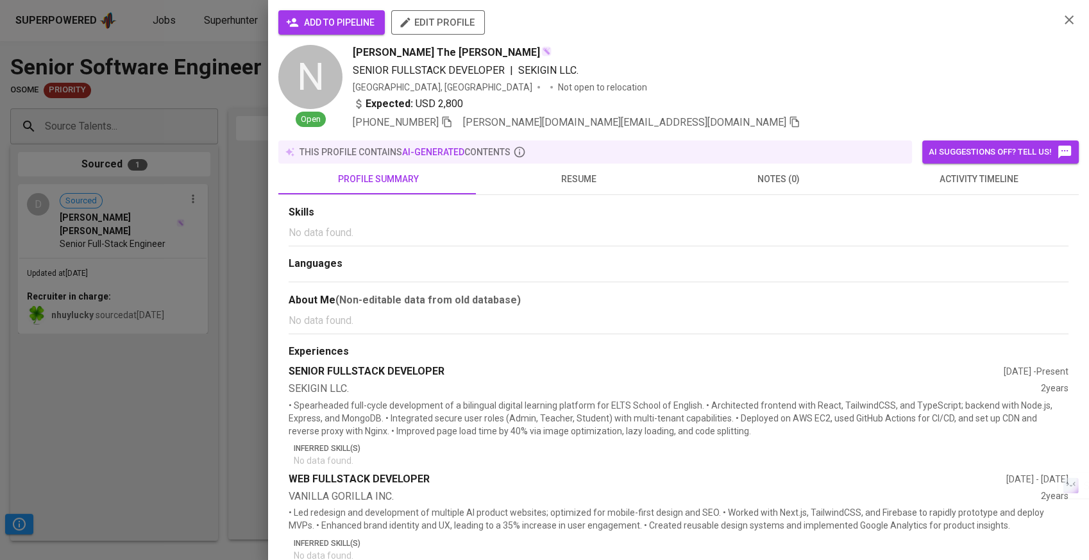
scroll to position [0, 0]
click at [353, 12] on button "add to pipeline" at bounding box center [331, 22] width 106 height 24
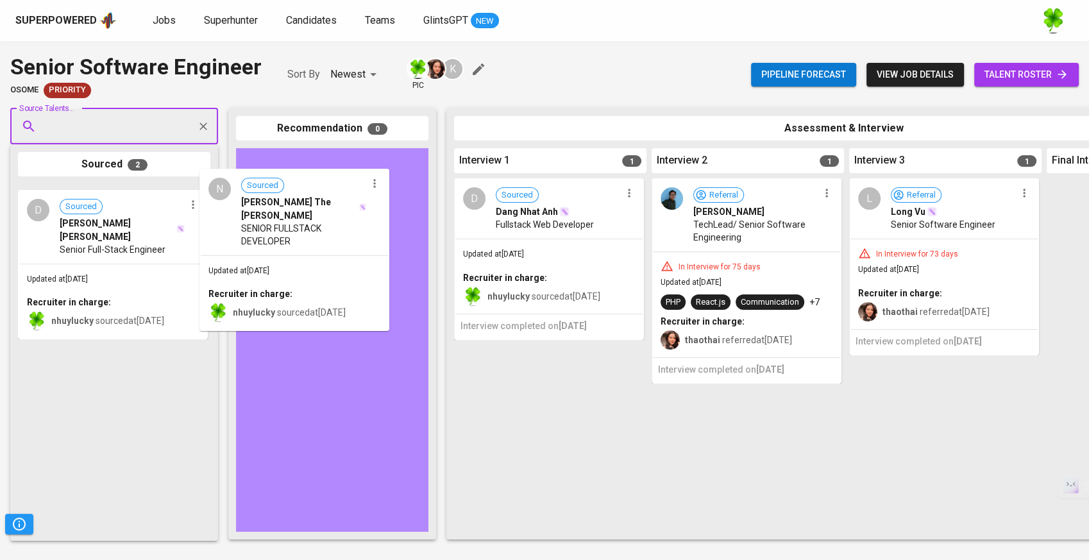
drag, startPoint x: 139, startPoint y: 246, endPoint x: 328, endPoint y: 228, distance: 190.7
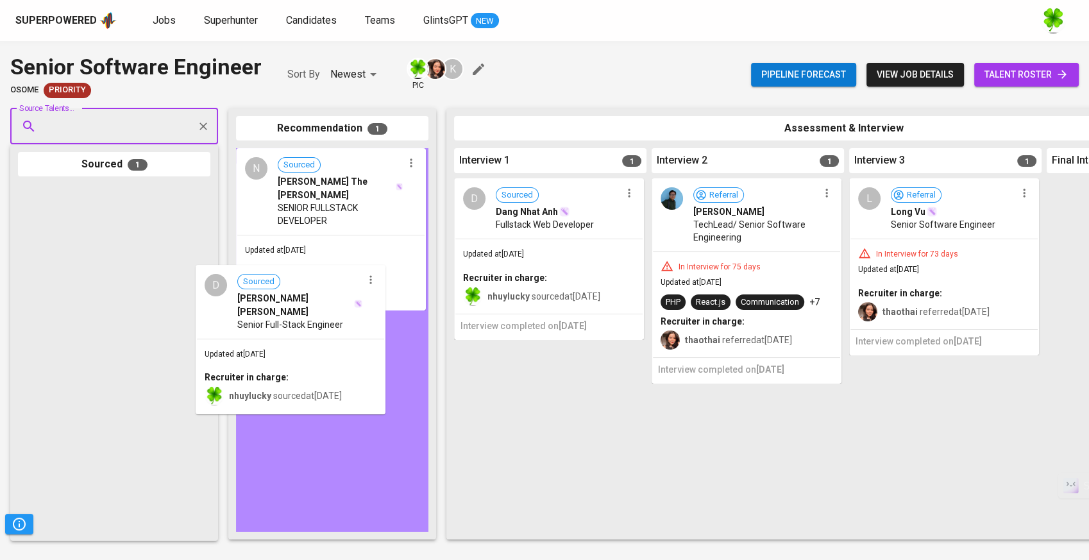
drag, startPoint x: 160, startPoint y: 267, endPoint x: 371, endPoint y: 358, distance: 228.9
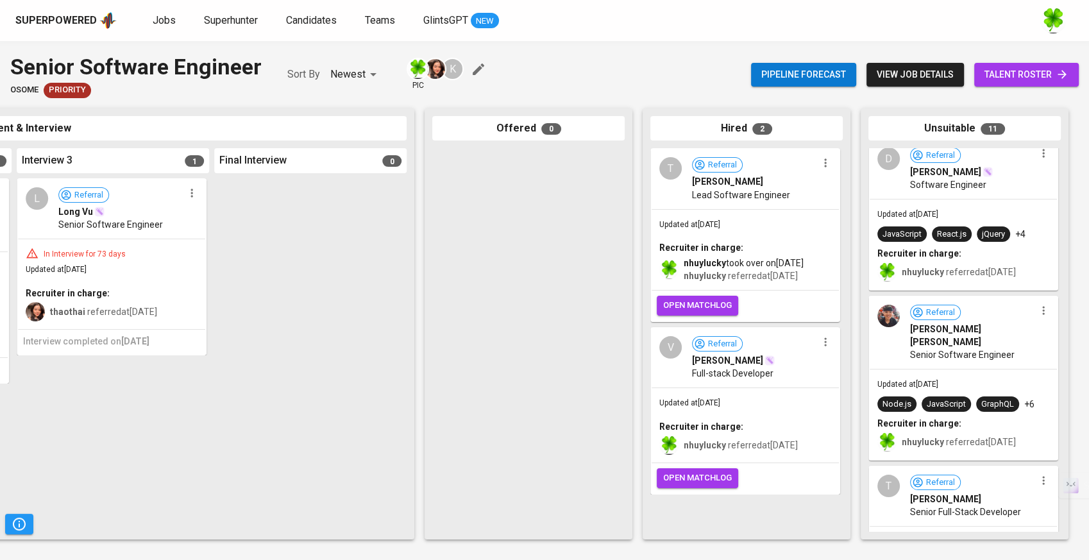
scroll to position [587, 0]
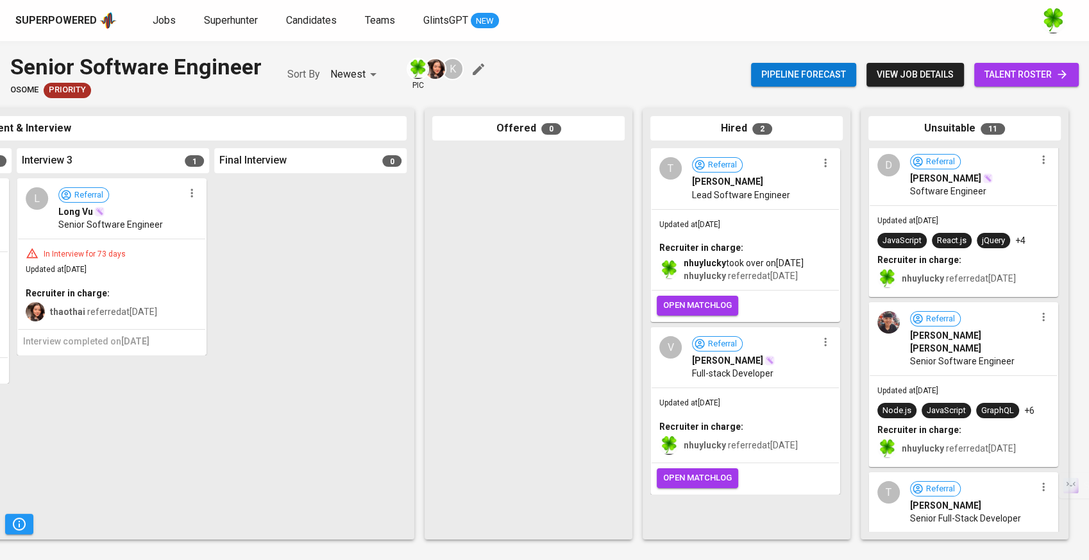
click at [989, 319] on span "Referral Nguyen Dai Thanh" at bounding box center [972, 333] width 125 height 44
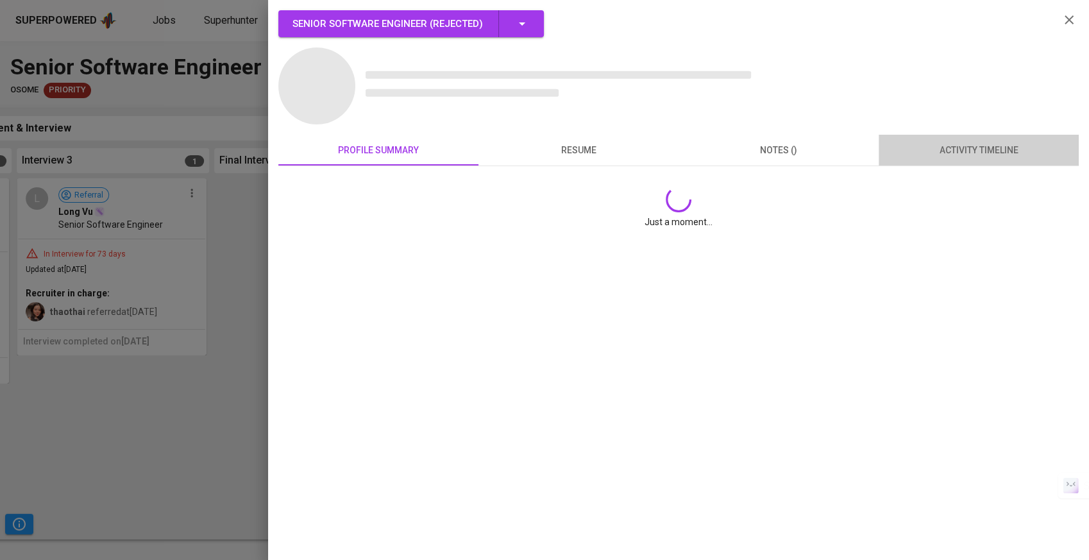
click at [972, 156] on span "activity timeline" at bounding box center [978, 150] width 185 height 16
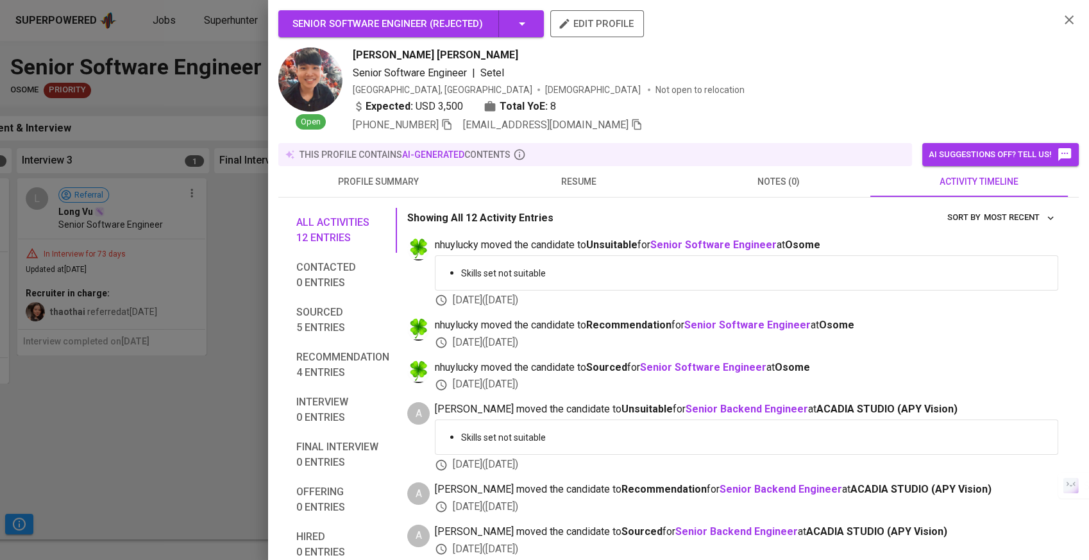
drag, startPoint x: 190, startPoint y: 295, endPoint x: 509, endPoint y: 360, distance: 325.2
click at [467, 357] on div "Senior Software Engineer ( Rejected ) edit profile Open Nguyen Dai Thanh Senior…" at bounding box center [544, 280] width 1089 height 560
click at [964, 377] on div "nhuylucky moved the candidate to Sourced for Senior Software Engineer at Osome …" at bounding box center [746, 376] width 623 height 32
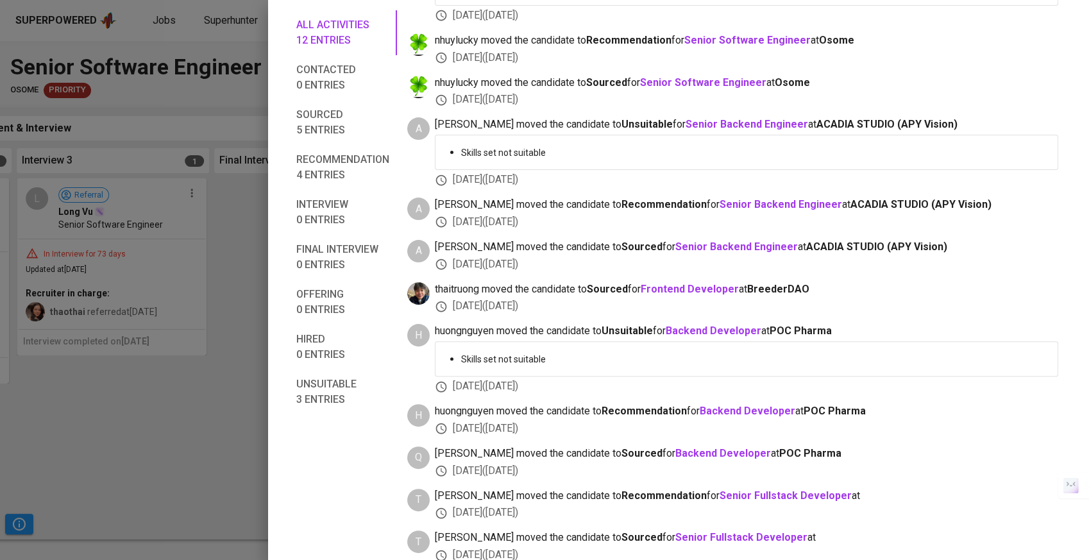
scroll to position [298, 0]
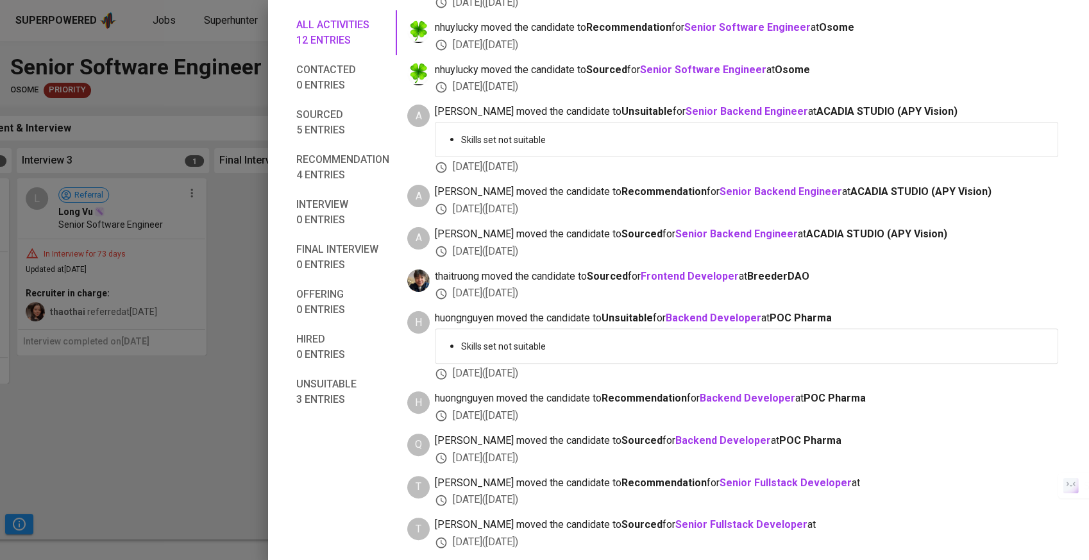
click at [88, 332] on div at bounding box center [544, 280] width 1089 height 560
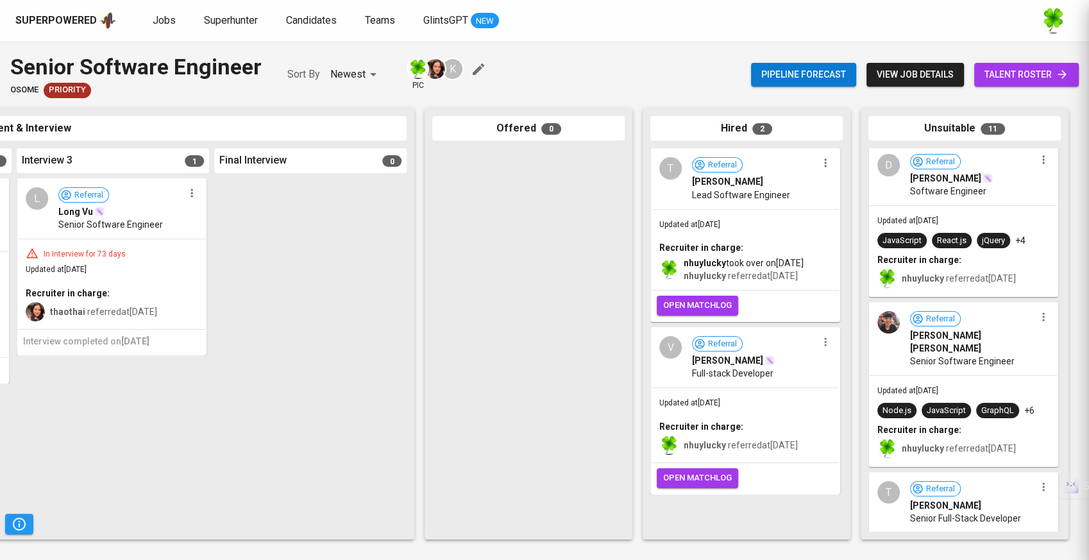
scroll to position [27, 0]
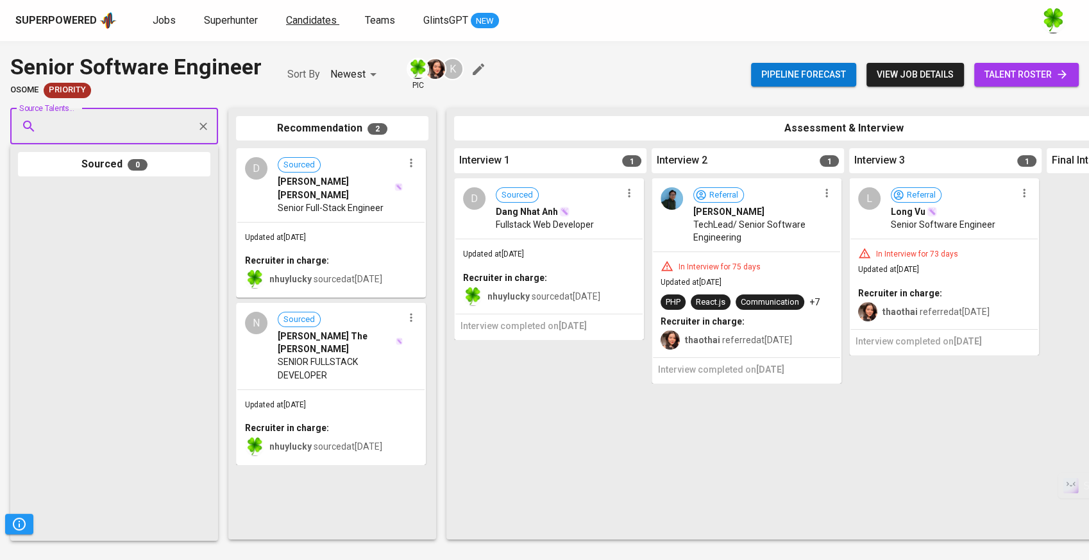
click at [297, 19] on span "Candidates" at bounding box center [311, 20] width 51 height 12
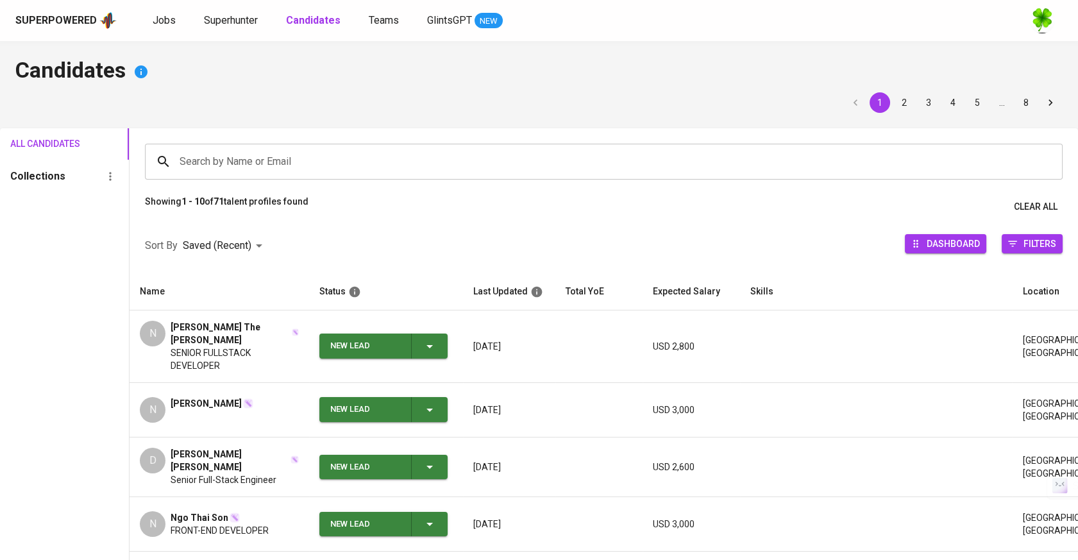
click at [264, 383] on td "N Nguyen Van Lenh" at bounding box center [220, 410] width 180 height 55
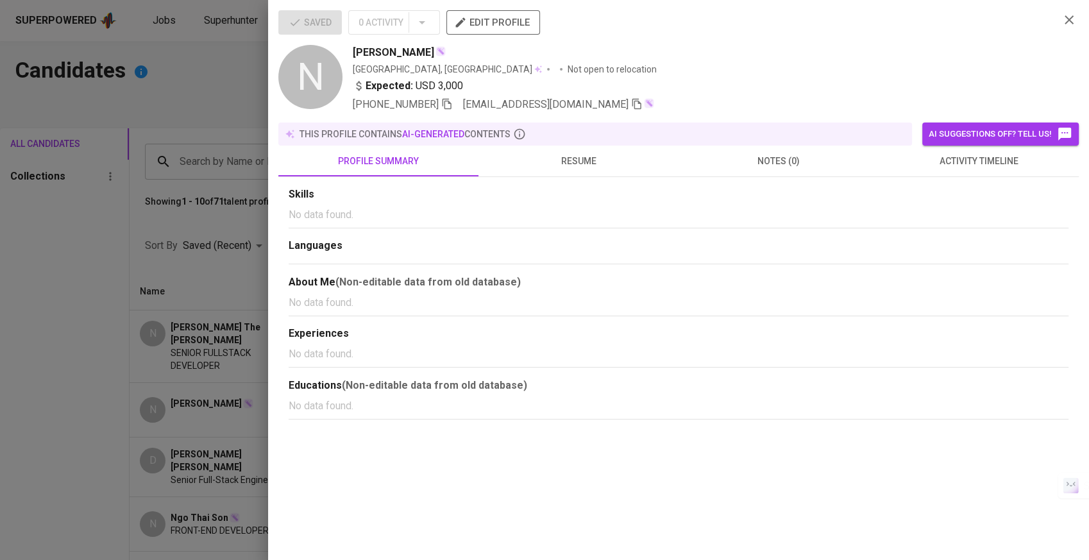
click at [233, 136] on div at bounding box center [544, 280] width 1089 height 560
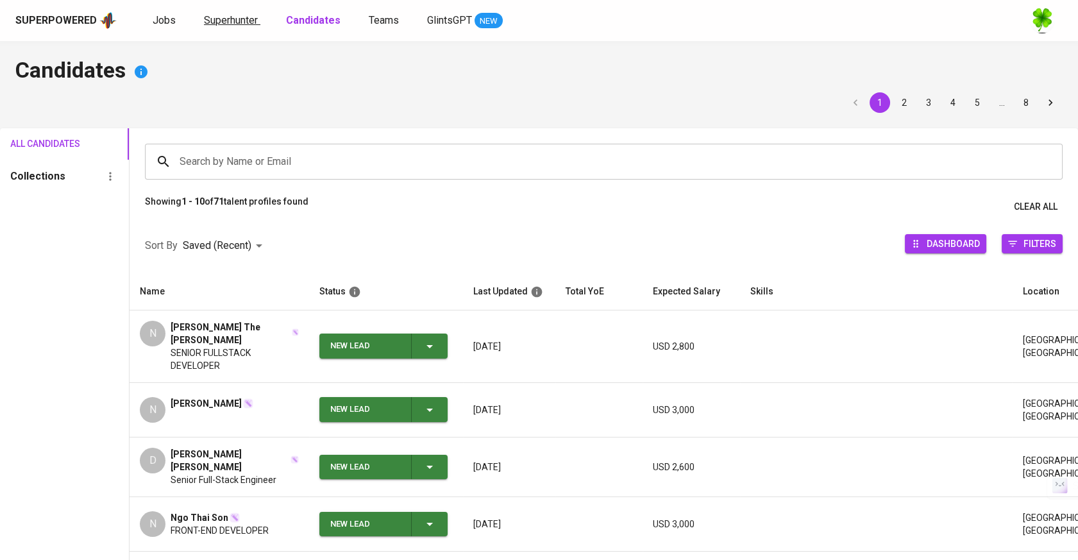
click at [210, 20] on span "Superhunter" at bounding box center [231, 20] width 54 height 12
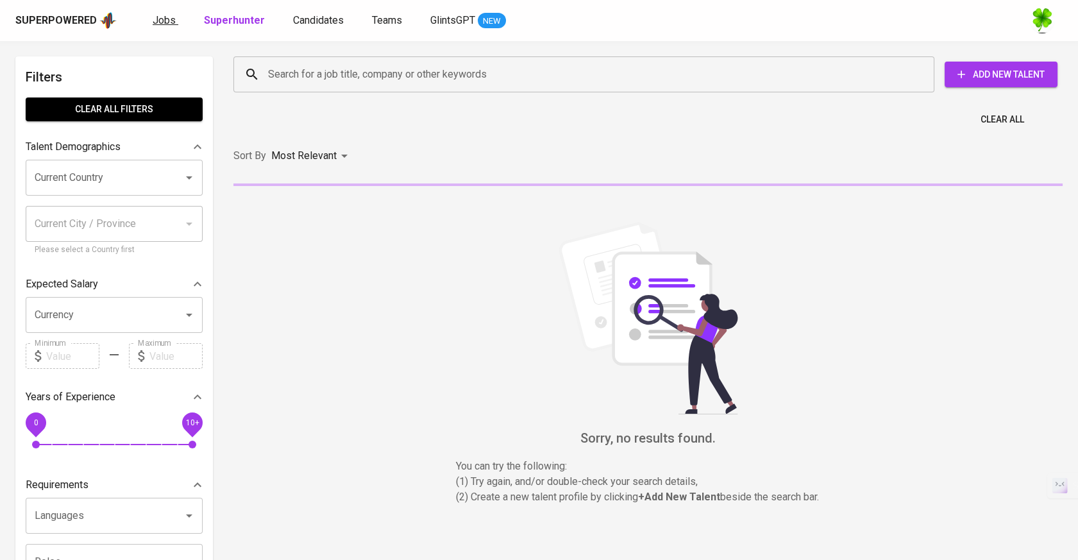
click at [157, 25] on span "Jobs" at bounding box center [164, 20] width 23 height 12
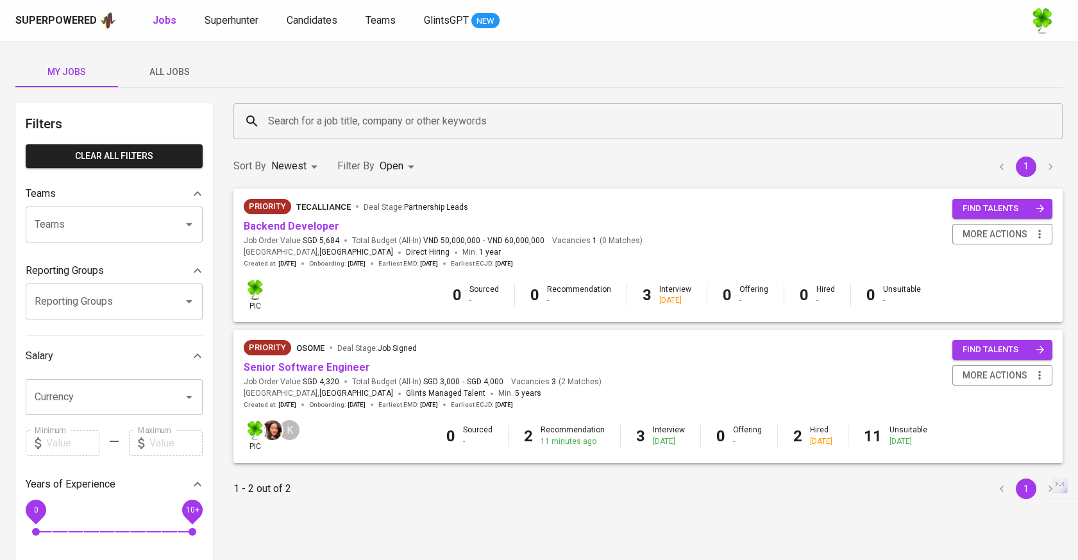
click at [173, 67] on span "All Jobs" at bounding box center [169, 72] width 87 height 16
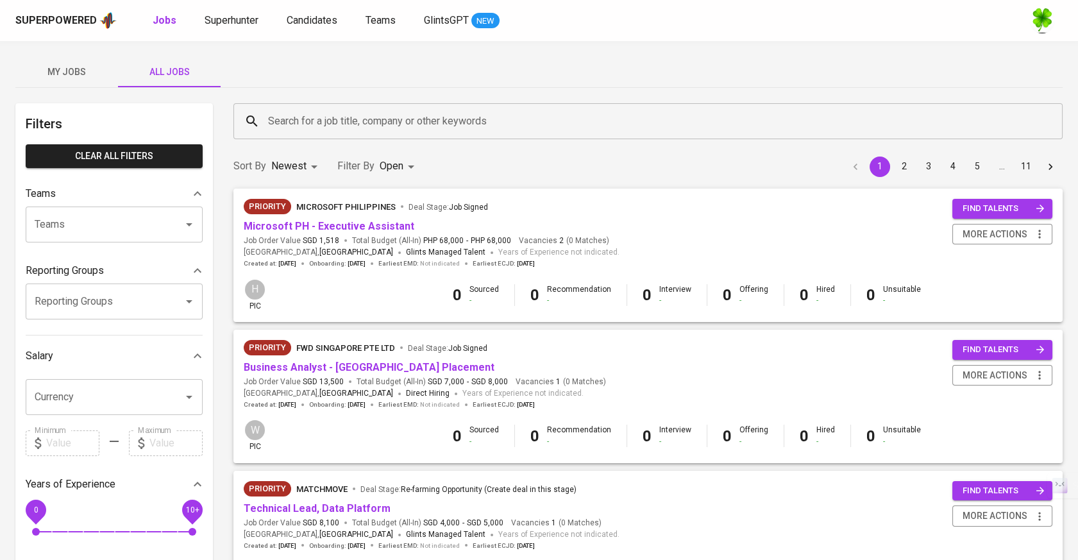
click at [451, 125] on input "Search for a job title, company or other keywords" at bounding box center [651, 121] width 773 height 24
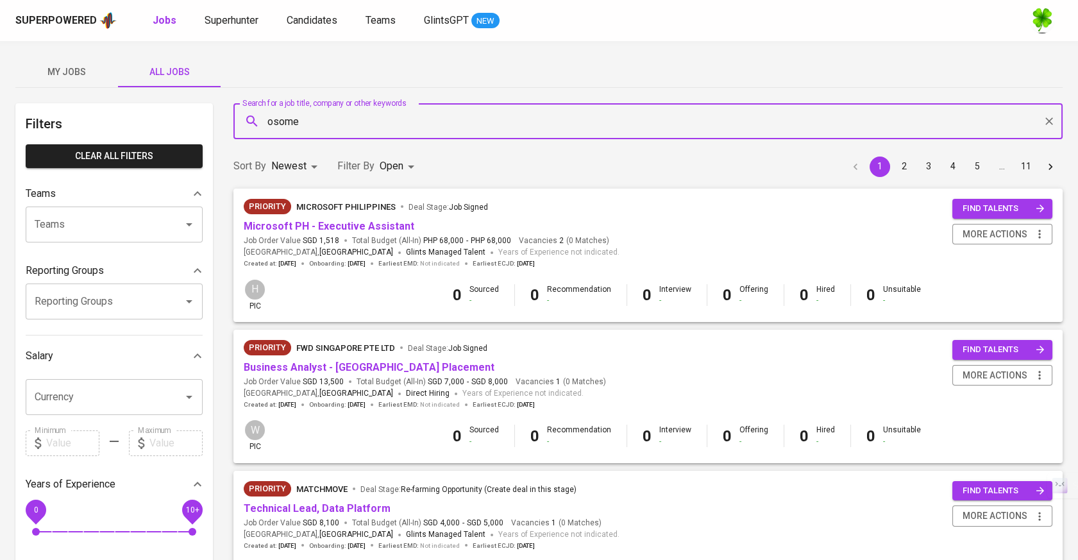
type input "osome"
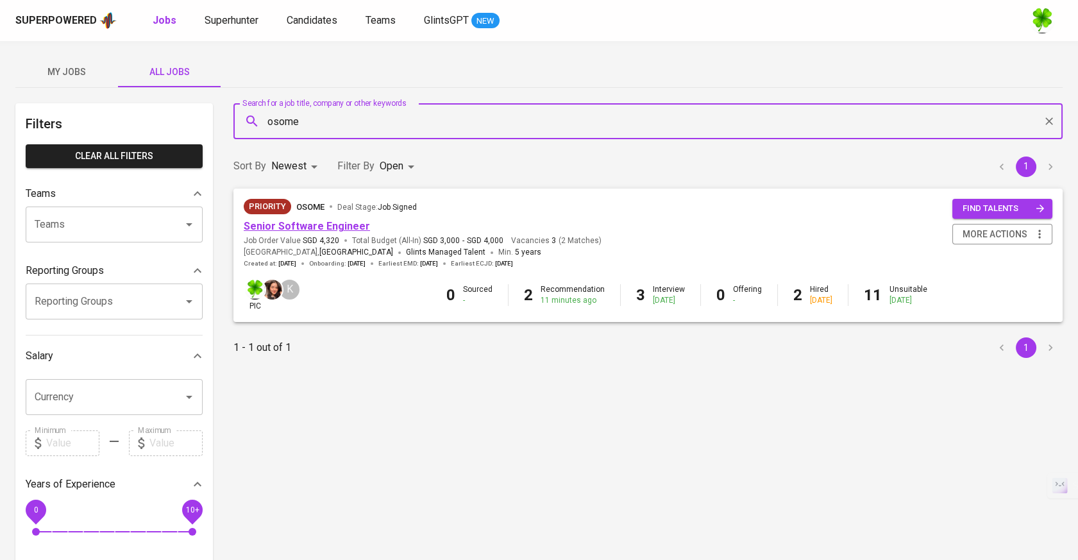
click at [303, 220] on link "Senior Software Engineer" at bounding box center [307, 226] width 126 height 12
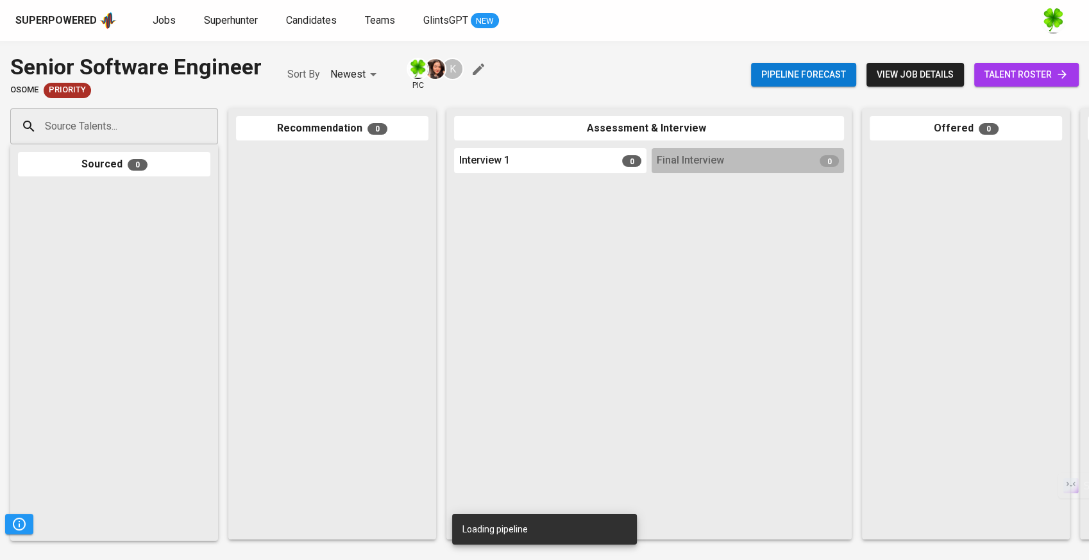
click at [151, 134] on input "Source Talents..." at bounding box center [109, 126] width 135 height 24
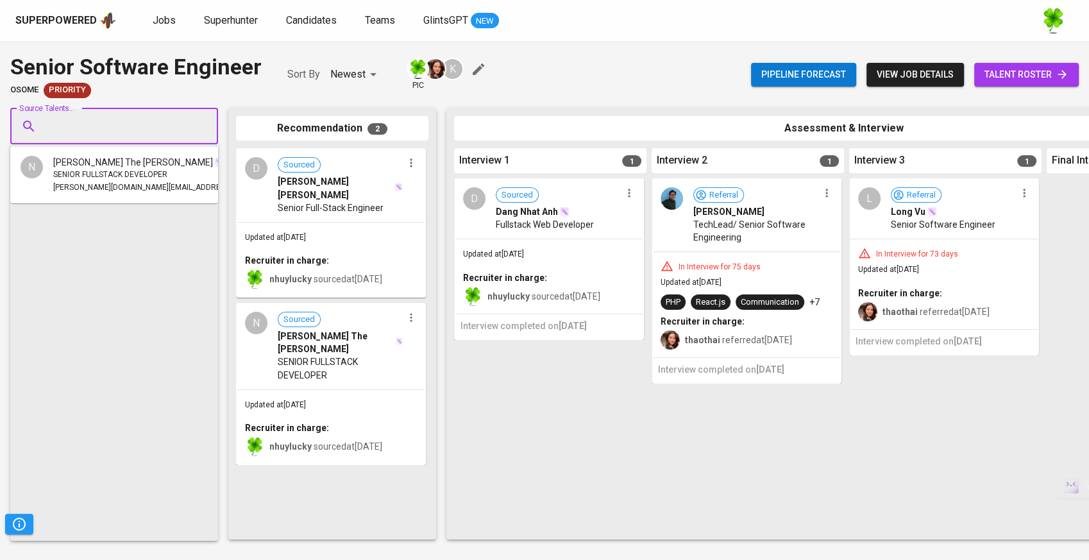
paste input "[EMAIL_ADDRESS][DOMAIN_NAME]"
type input "[EMAIL_ADDRESS][DOMAIN_NAME]"
click at [131, 167] on span at bounding box center [129, 162] width 10 height 13
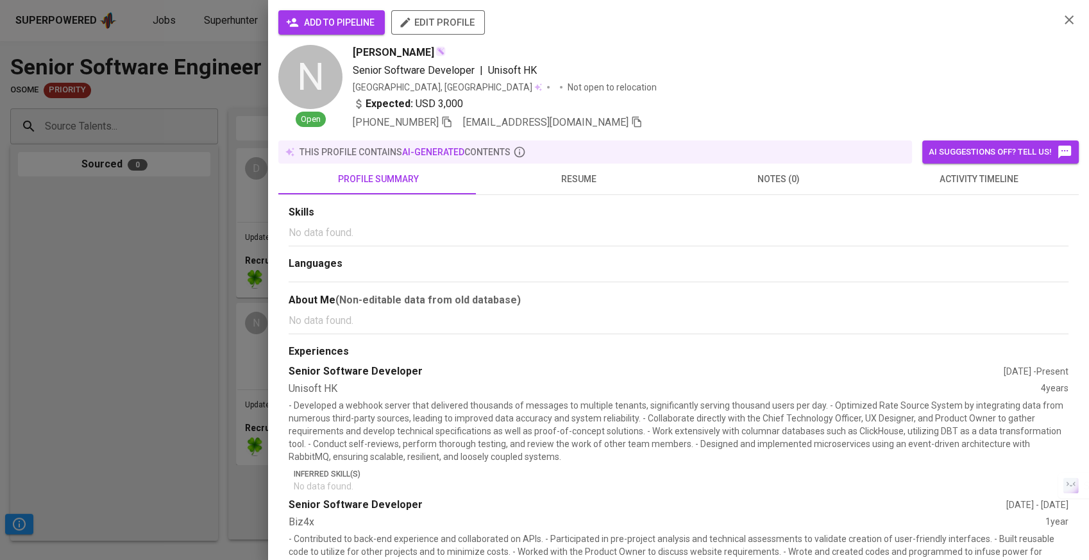
click at [372, 28] on span "add to pipeline" at bounding box center [332, 23] width 86 height 16
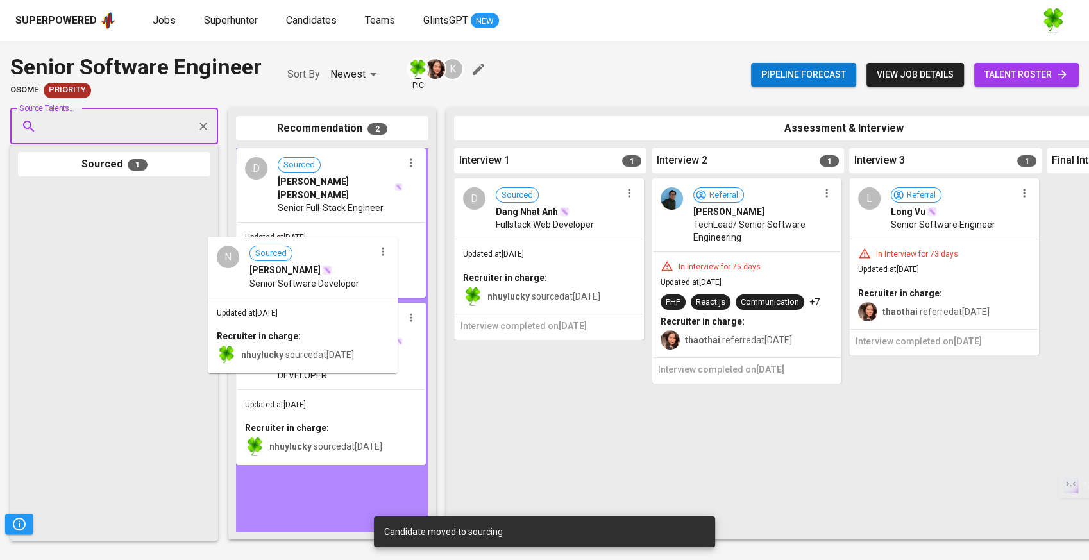
drag, startPoint x: 134, startPoint y: 228, endPoint x: 430, endPoint y: 265, distance: 298.7
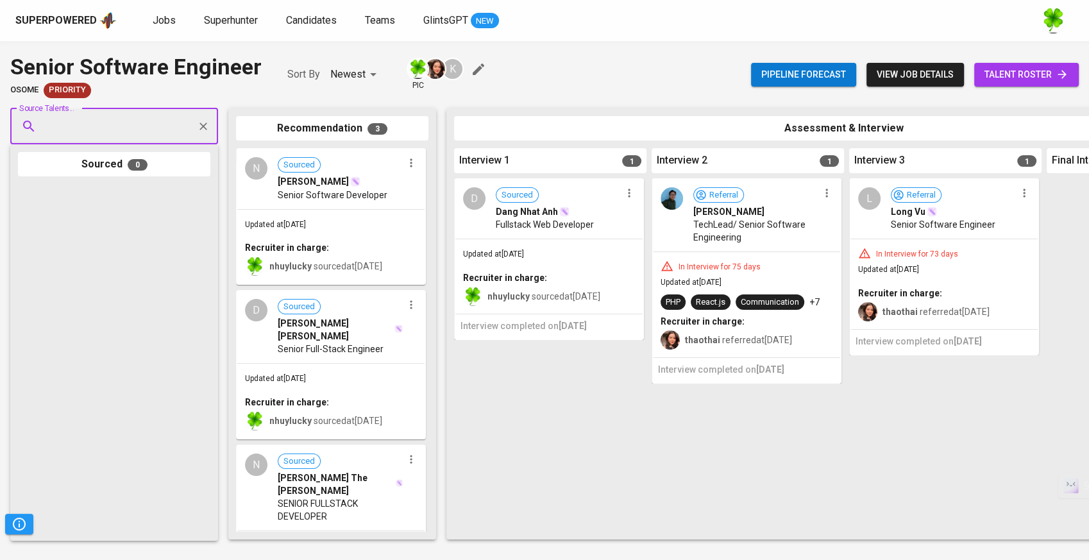
click at [176, 267] on div at bounding box center [114, 358] width 192 height 349
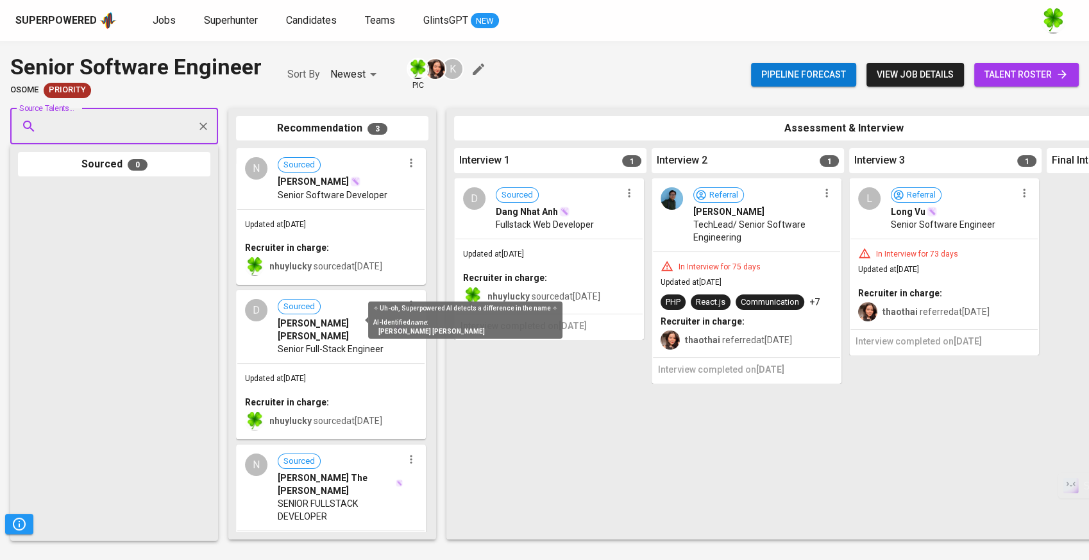
scroll to position [56, 0]
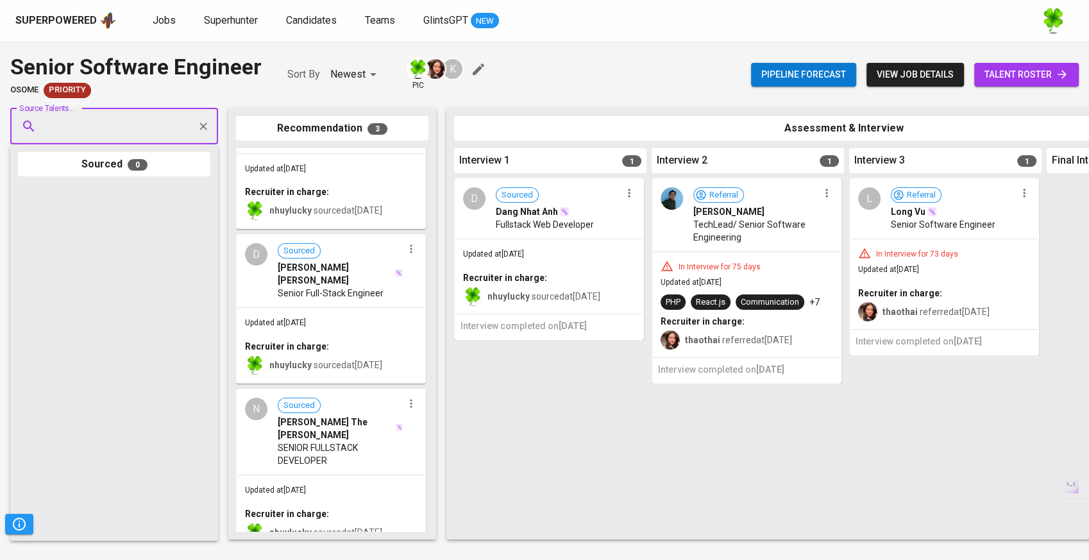
click at [787, 226] on span "TechLead/ Senior Software Engineering" at bounding box center [755, 231] width 125 height 26
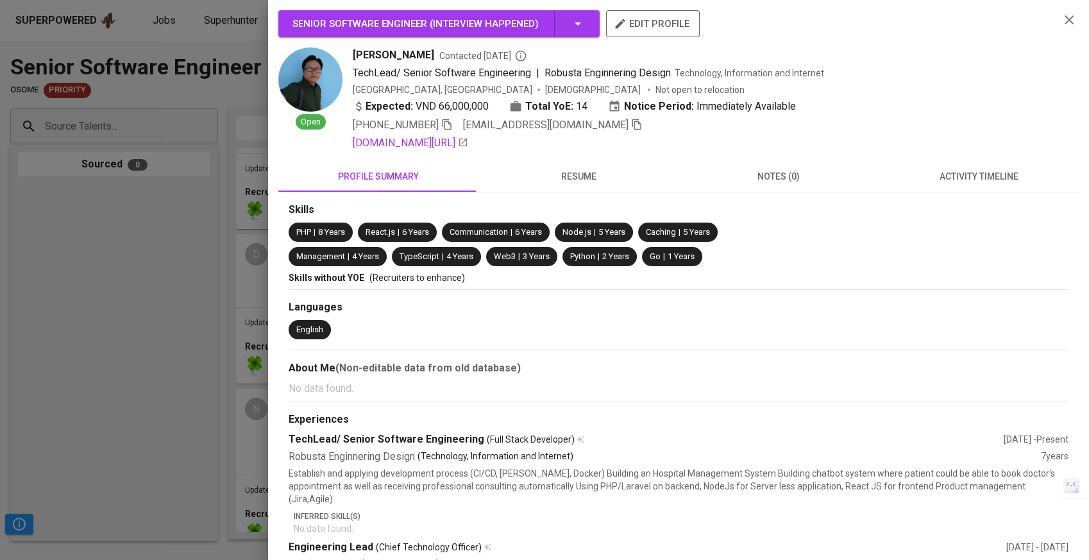
click at [580, 183] on span "resume" at bounding box center [578, 177] width 185 height 16
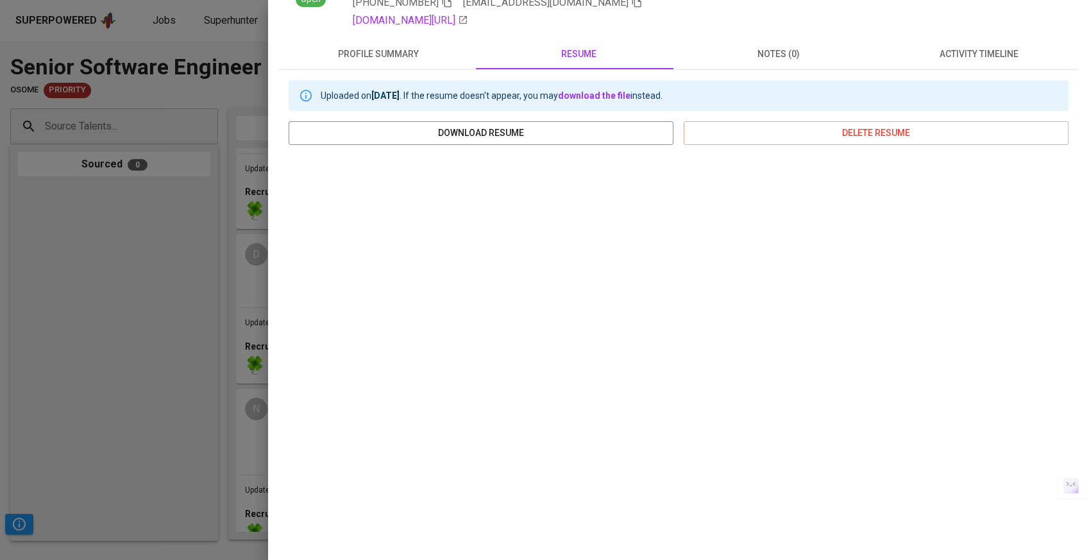
scroll to position [123, 0]
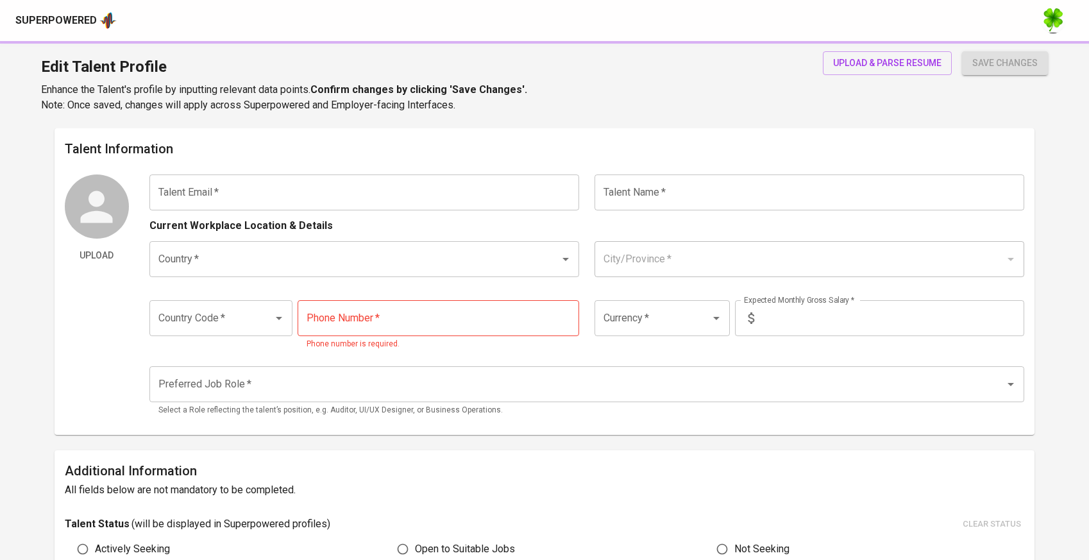
type input "[EMAIL_ADDRESS][DOMAIN_NAME]"
type input "[PERSON_NAME]"
type input "[GEOGRAPHIC_DATA]"
type input "+84"
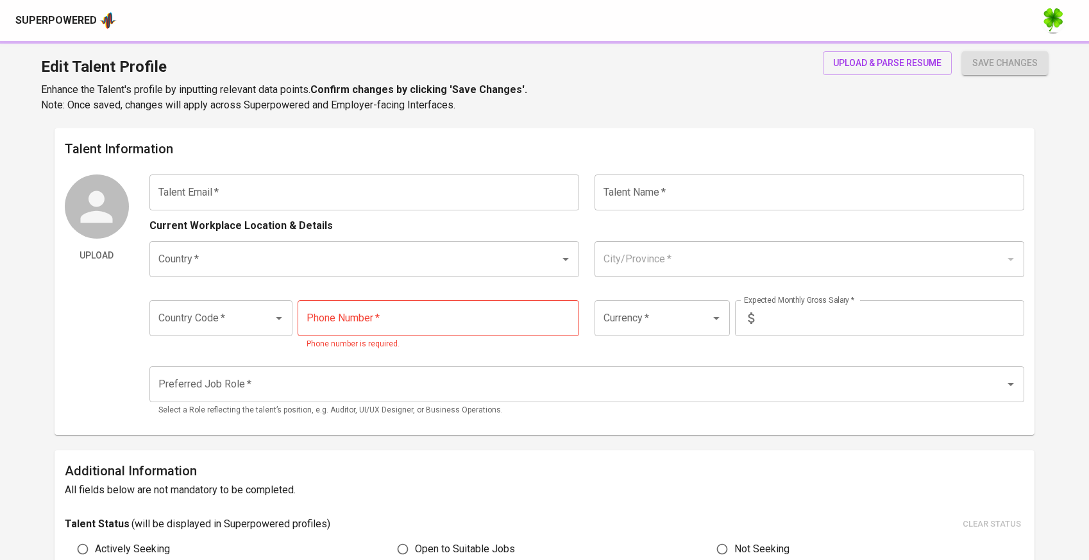
type input "[PHONE_NUMBER]"
type input "USD"
type input "3,000"
type input "Full Stack Developer"
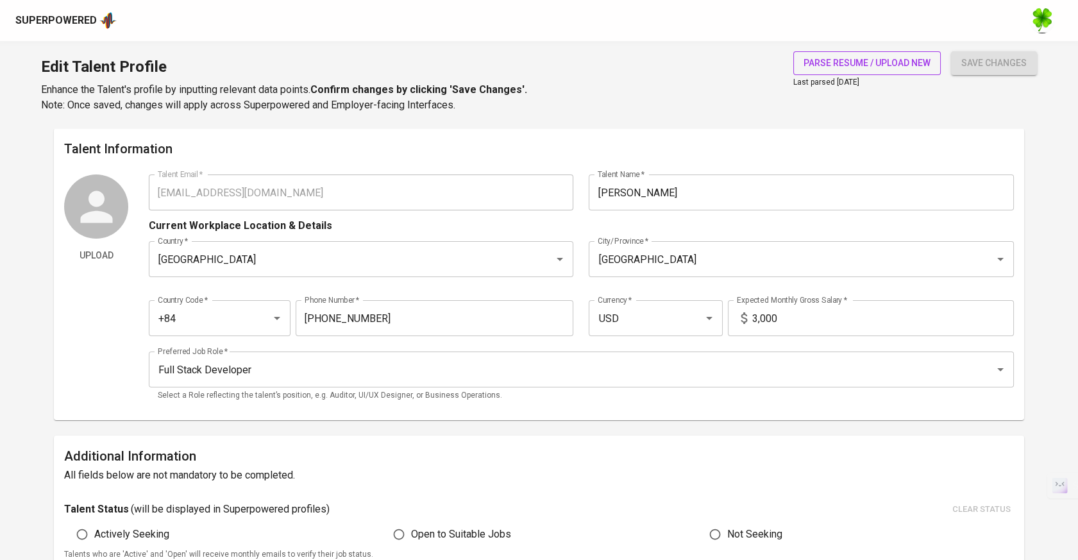
click at [893, 59] on span "parse resume / upload new" at bounding box center [867, 63] width 127 height 16
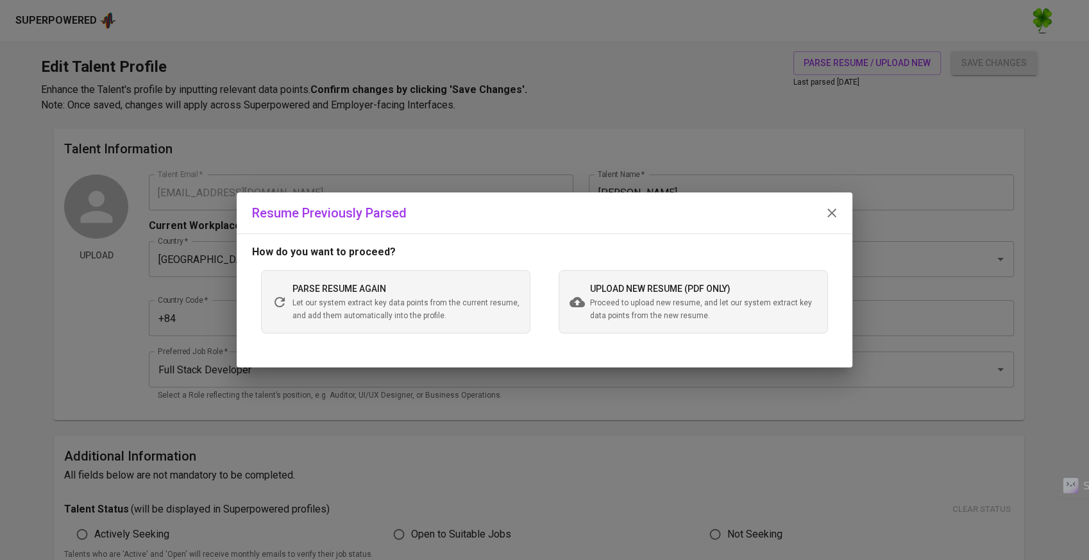
click at [616, 305] on span "Proceed to upload new resume, and let our system extract key data points from t…" at bounding box center [703, 310] width 227 height 26
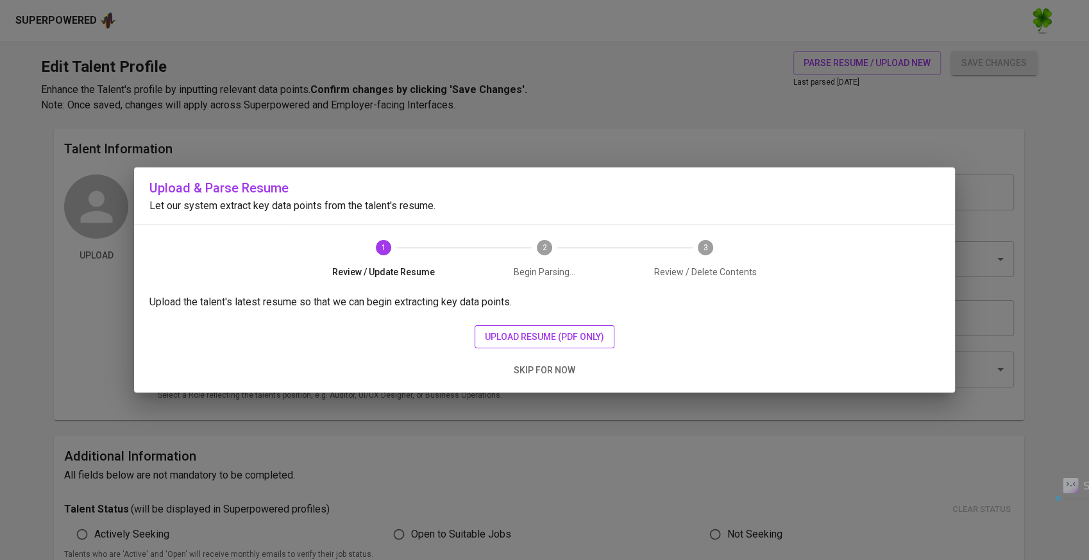
click at [526, 339] on span "upload resume (pdf only)" at bounding box center [544, 337] width 119 height 16
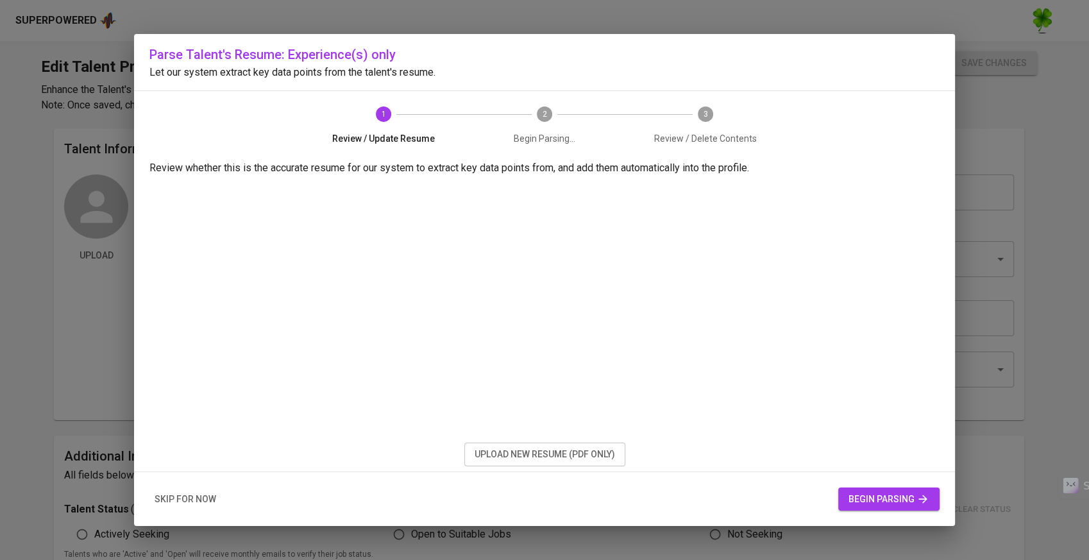
click at [869, 497] on span "begin parsing" at bounding box center [888, 499] width 81 height 16
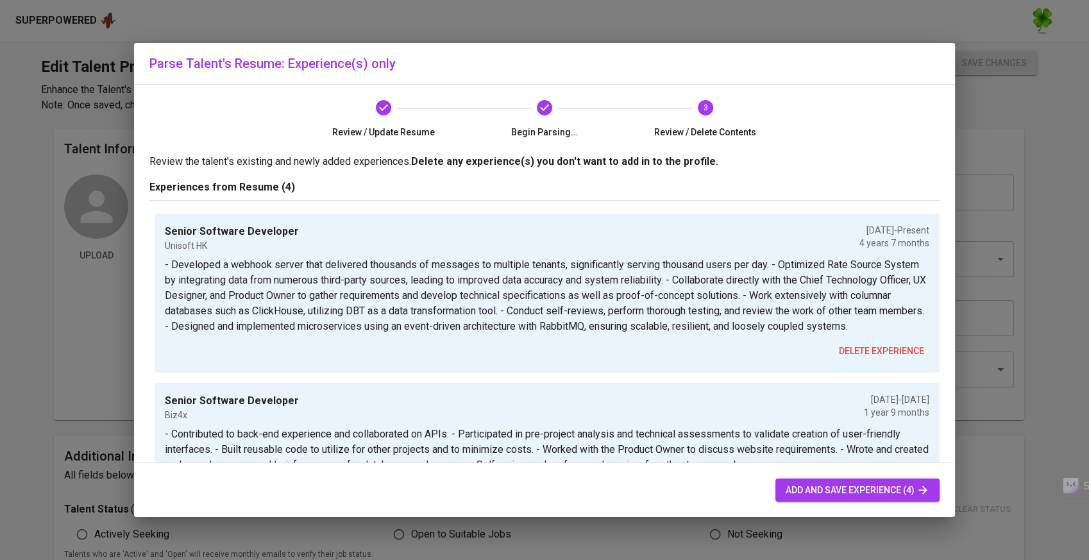
click at [850, 480] on button "add and save experience (4)" at bounding box center [857, 490] width 164 height 24
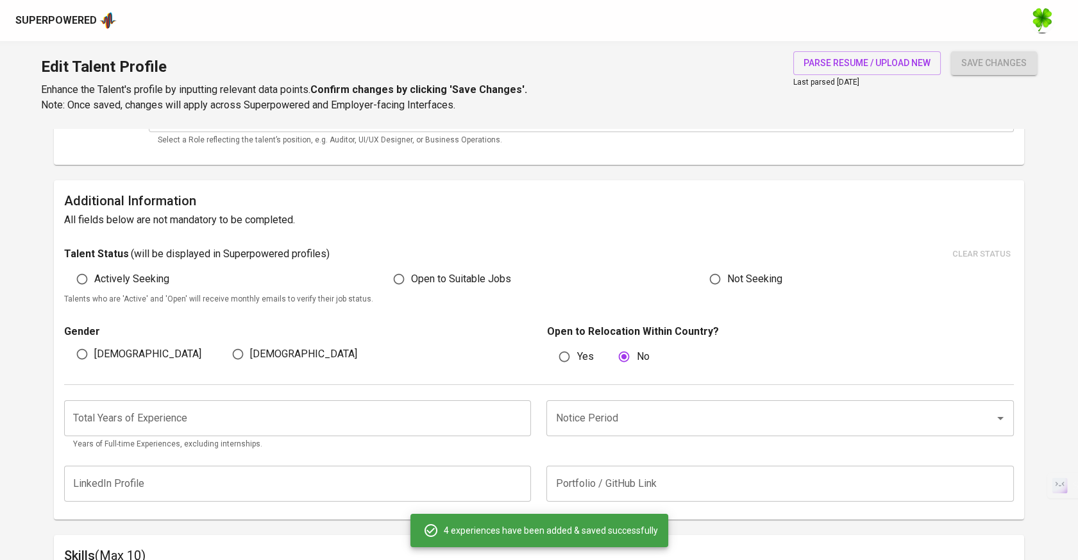
scroll to position [177, 0]
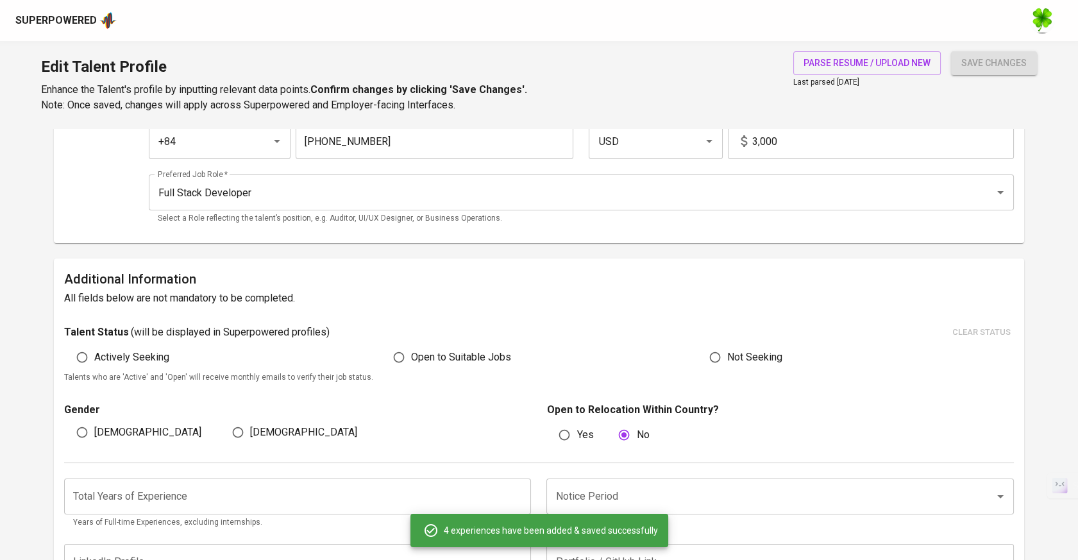
click at [489, 351] on span "Open to Suitable Jobs" at bounding box center [461, 356] width 100 height 15
click at [411, 351] on input "Open to Suitable Jobs" at bounding box center [399, 357] width 24 height 24
radio input "true"
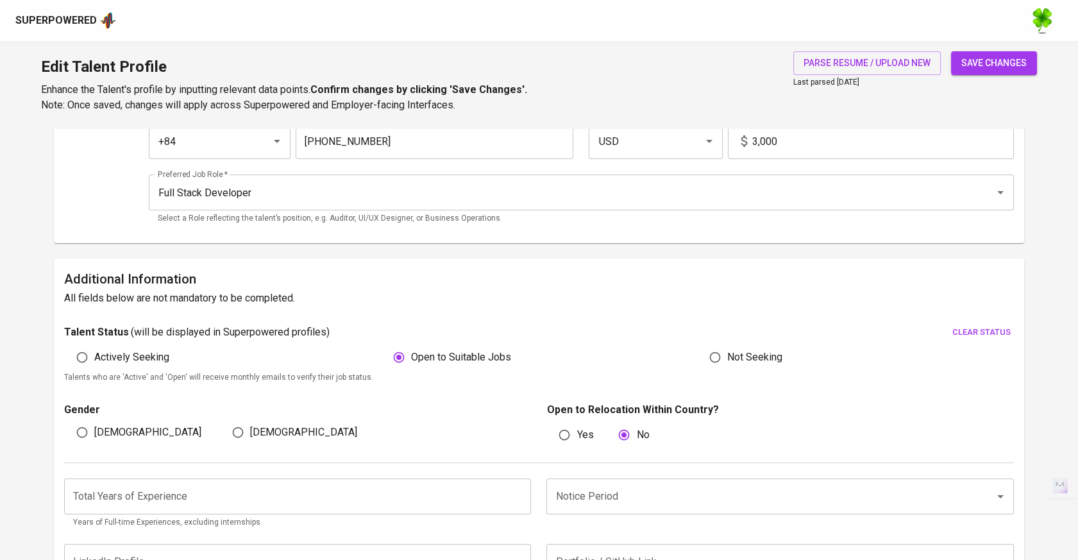
click at [973, 74] on button "save changes" at bounding box center [994, 63] width 86 height 24
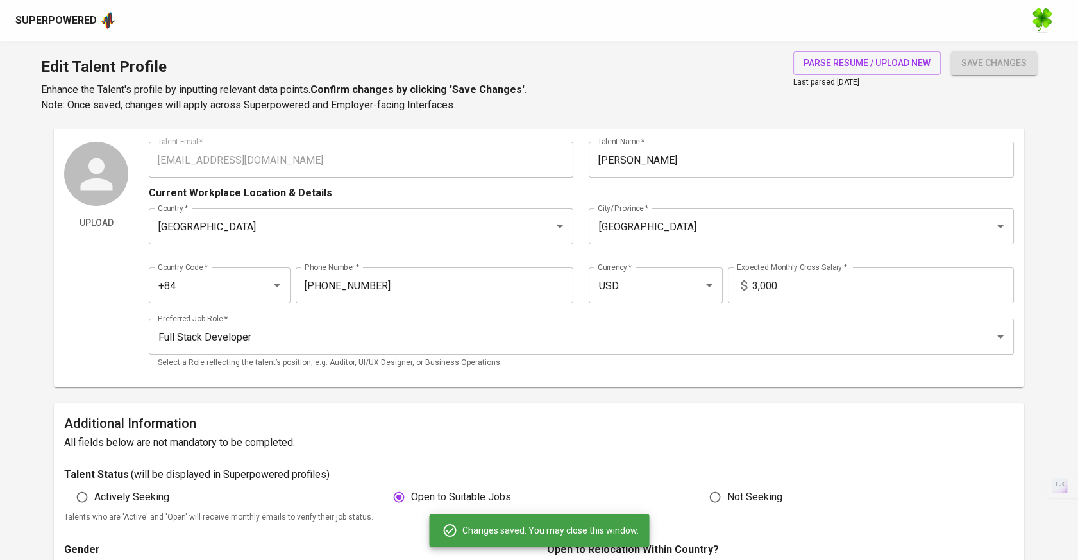
scroll to position [0, 0]
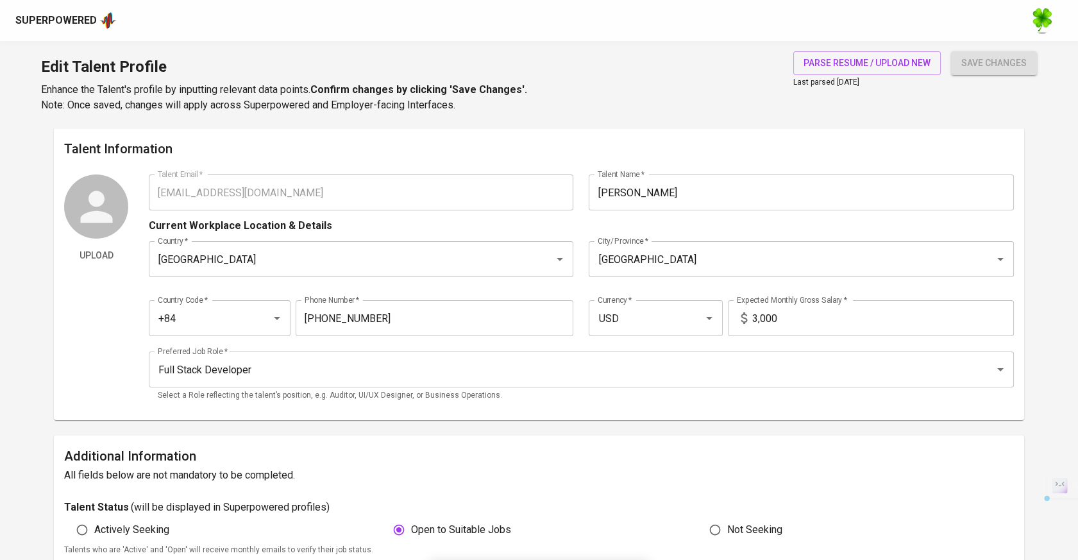
click at [133, 199] on div "Upload Talent Email   * [EMAIL_ADDRESS][DOMAIN_NAME] Talent Email * Talent Name…" at bounding box center [539, 291] width 950 height 235
